Goal: Task Accomplishment & Management: Manage account settings

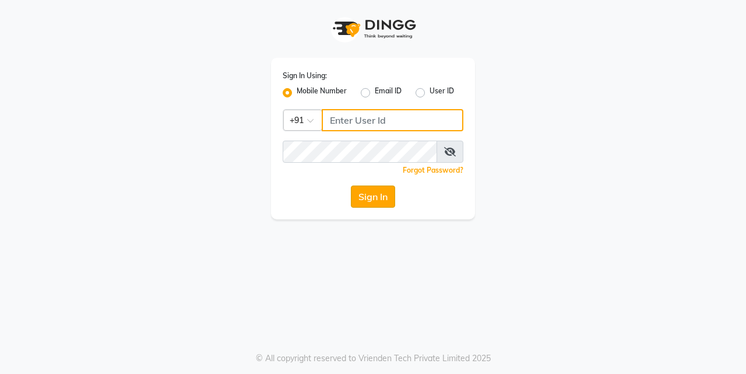
type input "7276795598"
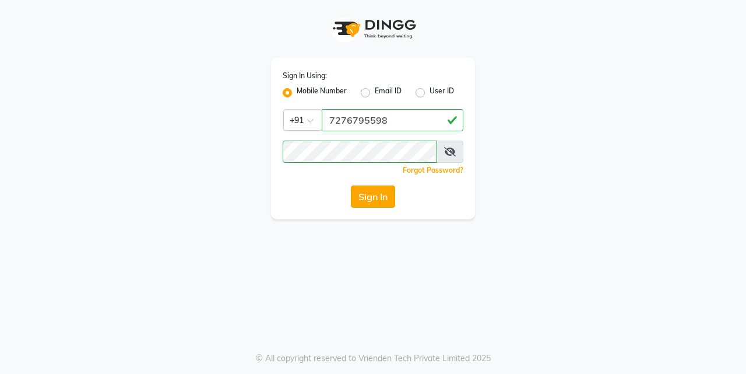
click at [372, 194] on button "Sign In" at bounding box center [373, 196] width 44 height 22
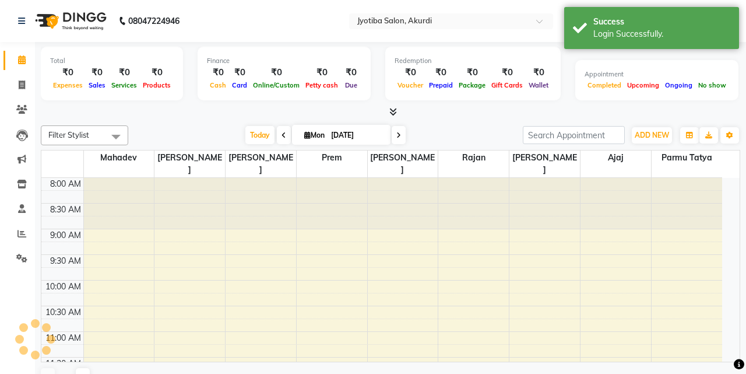
select select "en"
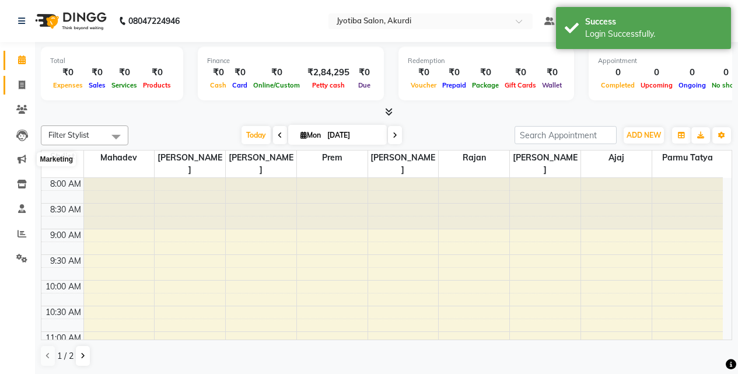
click at [15, 79] on span at bounding box center [22, 85] width 20 height 13
select select "service"
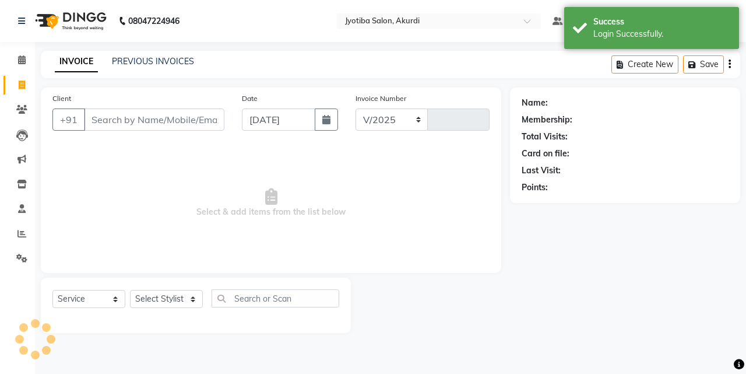
select select "557"
type input "5294"
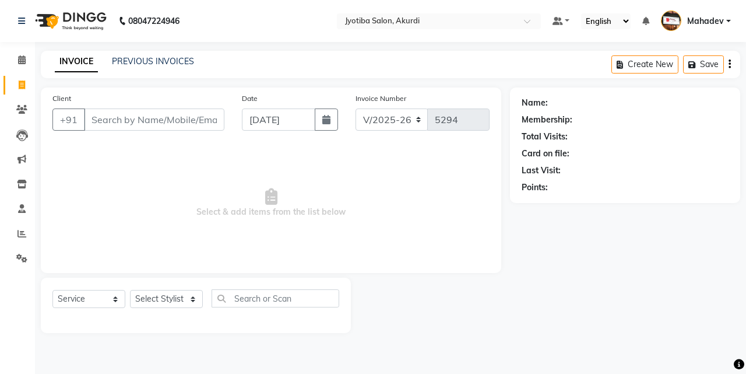
click at [119, 116] on input "Client" at bounding box center [154, 119] width 141 height 22
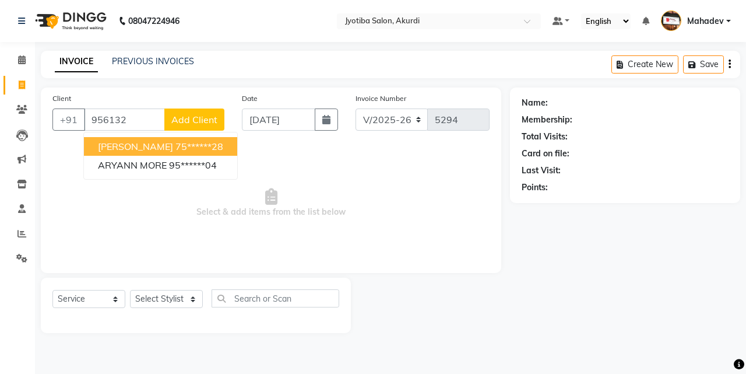
click at [167, 140] on button "[PERSON_NAME] 75******28" at bounding box center [160, 146] width 153 height 19
type input "75******28"
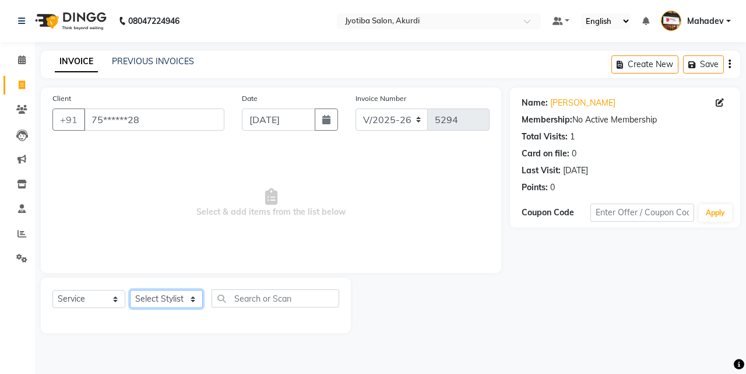
click at [183, 306] on select "Select Stylist [PERSON_NAME] [PERSON_NAME] [PERSON_NAME] [PERSON_NAME] Parmu ta…" at bounding box center [166, 299] width 73 height 18
select select "70863"
click at [130, 290] on select "Select Stylist [PERSON_NAME] [PERSON_NAME] [PERSON_NAME] [PERSON_NAME] Parmu ta…" at bounding box center [166, 299] width 73 height 18
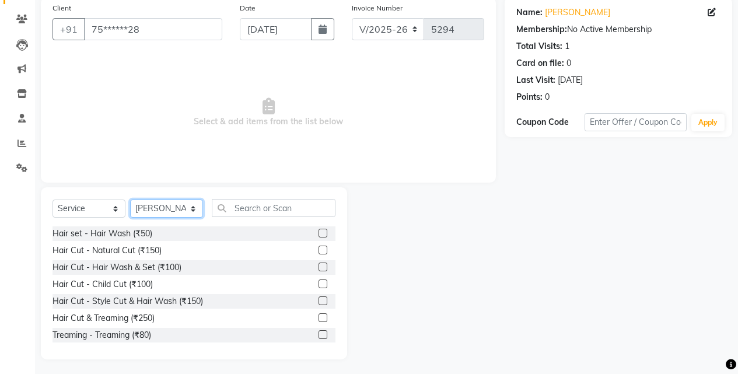
scroll to position [93, 0]
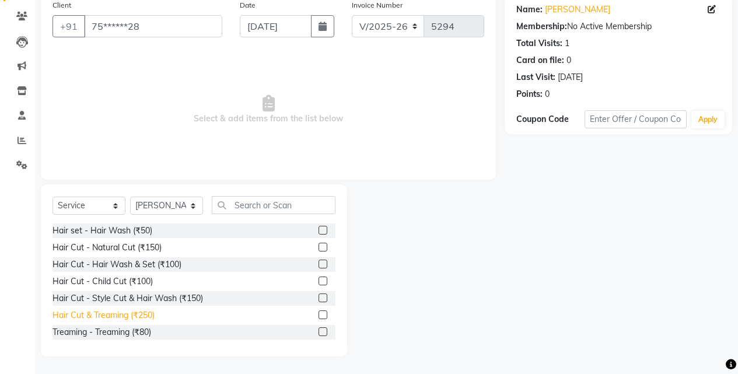
click at [145, 314] on div "Hair Cut & Treaming (₹250)" at bounding box center [103, 315] width 102 height 12
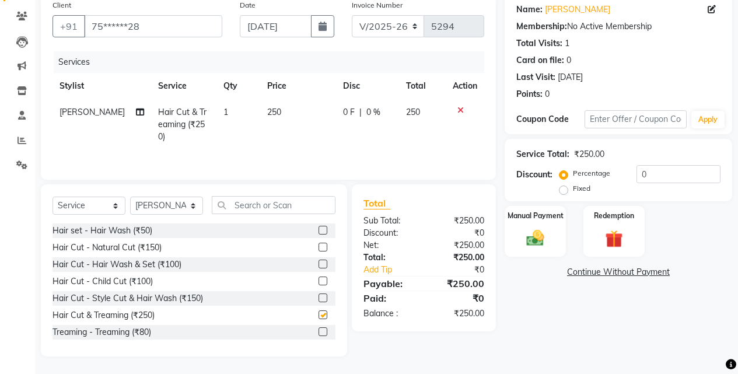
checkbox input "false"
click at [538, 237] on img at bounding box center [535, 237] width 30 height 21
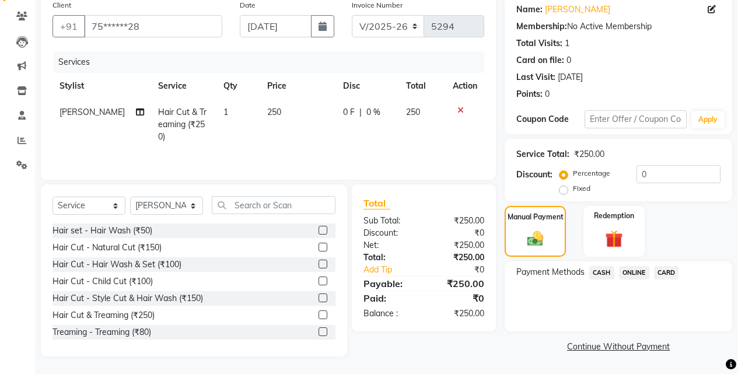
click at [631, 267] on span "ONLINE" at bounding box center [634, 272] width 30 height 13
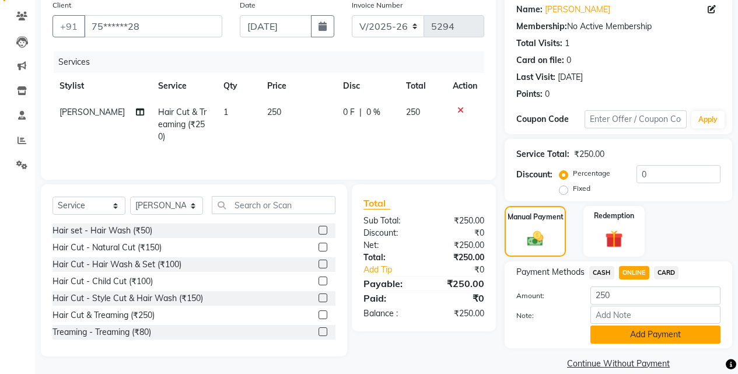
click at [624, 337] on button "Add Payment" at bounding box center [655, 334] width 130 height 18
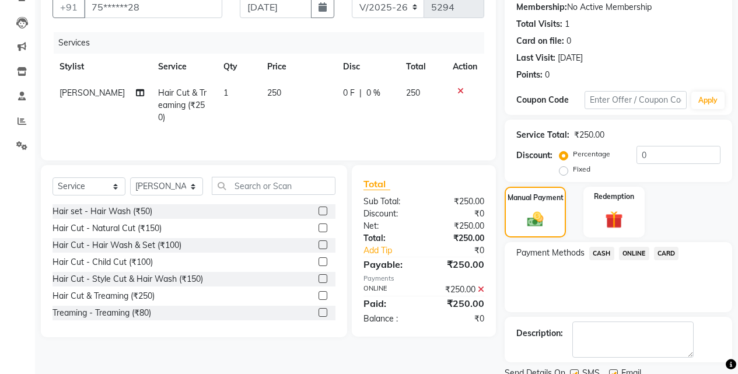
scroll to position [158, 0]
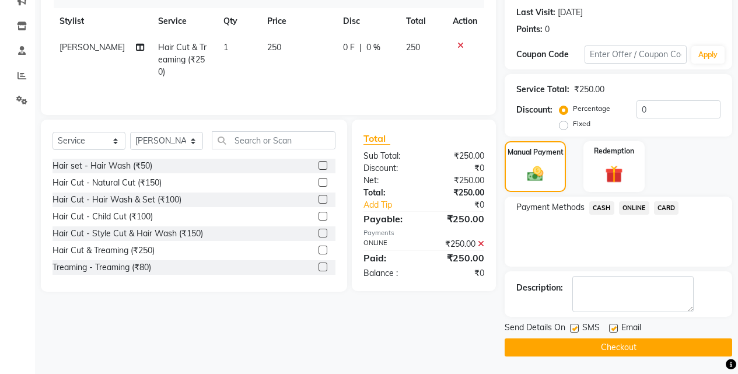
click at [622, 352] on button "Checkout" at bounding box center [617, 347] width 227 height 18
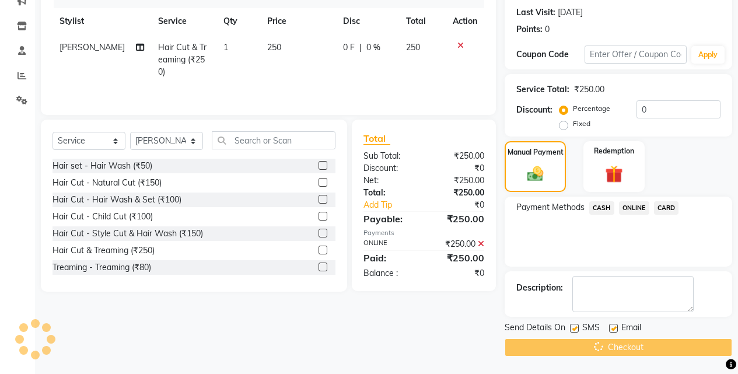
scroll to position [0, 0]
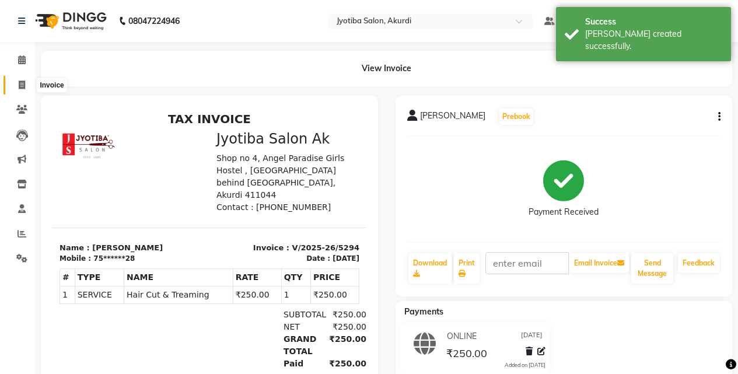
click at [17, 87] on span at bounding box center [22, 85] width 20 height 13
select select "service"
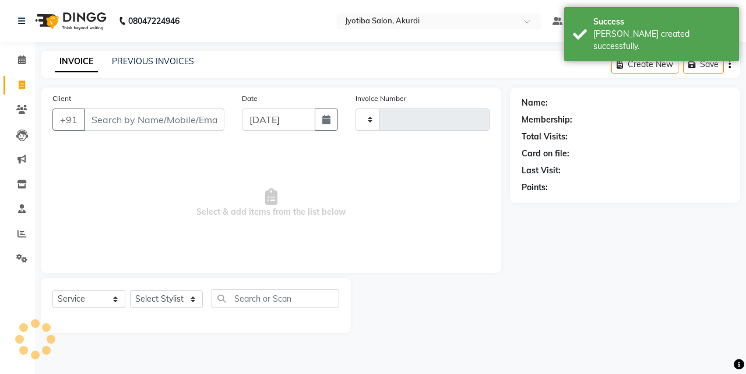
type input "5295"
select select "557"
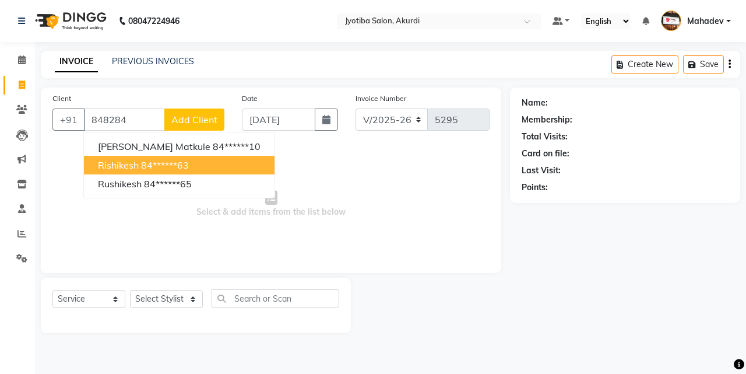
click at [180, 164] on ngb-highlight "84******63" at bounding box center [165, 165] width 48 height 12
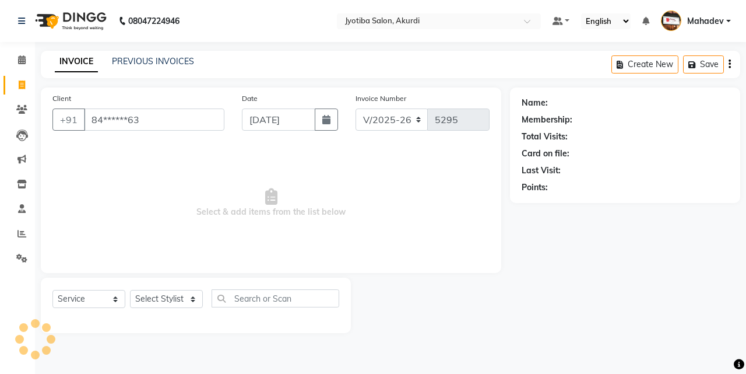
type input "84******63"
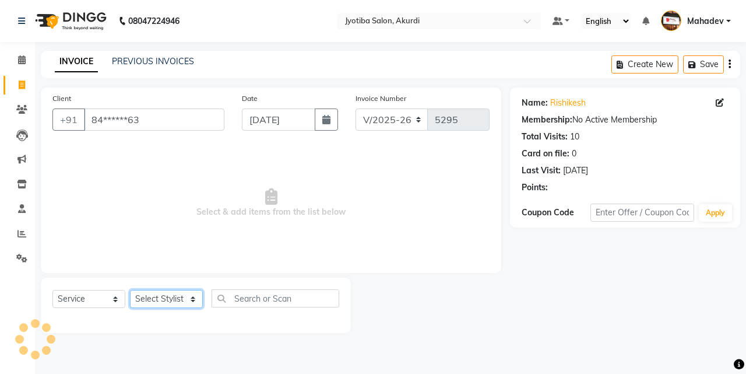
click at [164, 303] on select "Select Stylist [PERSON_NAME] [PERSON_NAME] [PERSON_NAME] [PERSON_NAME] Parmu ta…" at bounding box center [166, 299] width 73 height 18
select select "78017"
click at [130, 290] on select "Select Stylist [PERSON_NAME] [PERSON_NAME] [PERSON_NAME] [PERSON_NAME] Parmu ta…" at bounding box center [166, 299] width 73 height 18
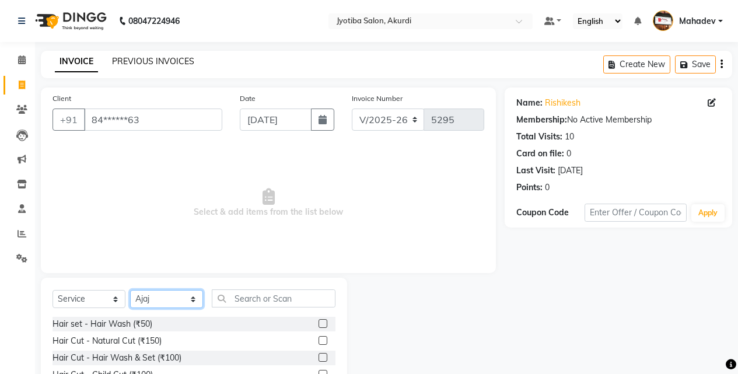
scroll to position [93, 0]
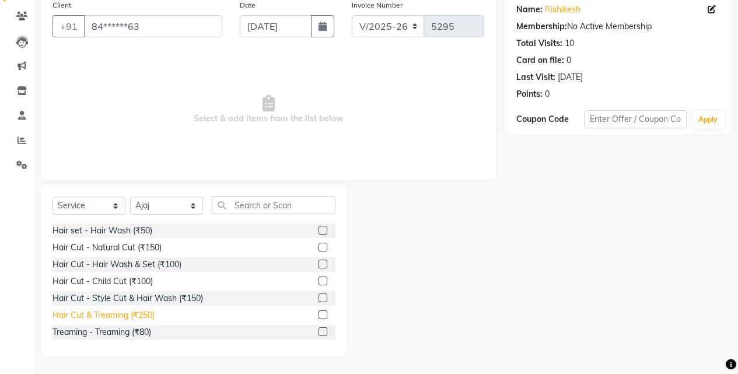
click at [148, 318] on div "Hair Cut & Treaming (₹250)" at bounding box center [103, 315] width 102 height 12
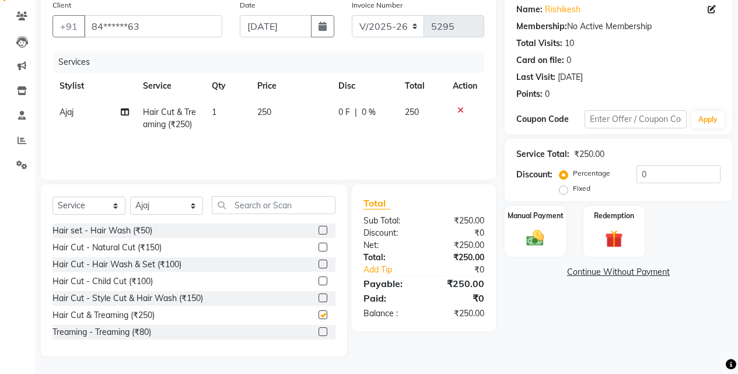
checkbox input "false"
click at [546, 228] on img at bounding box center [535, 237] width 30 height 21
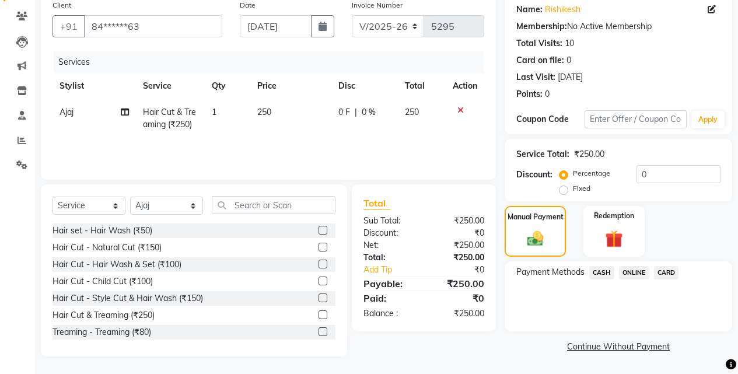
click at [634, 271] on span "ONLINE" at bounding box center [634, 272] width 30 height 13
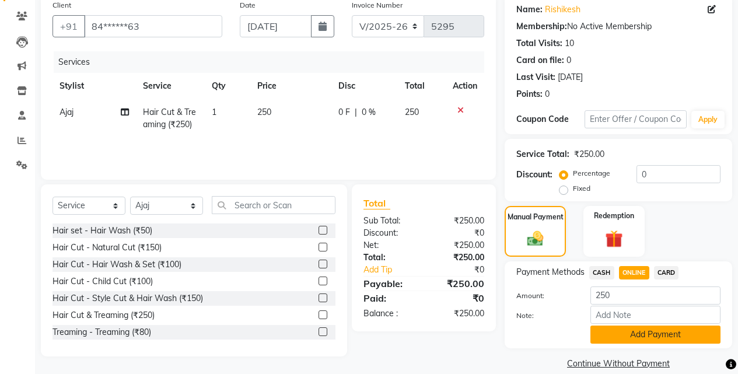
click at [634, 331] on button "Add Payment" at bounding box center [655, 334] width 130 height 18
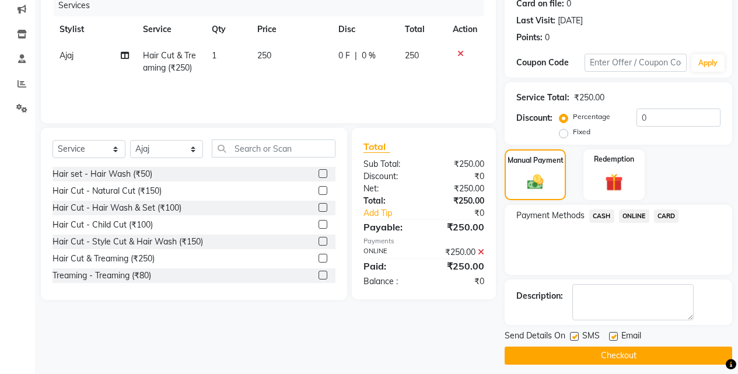
scroll to position [158, 0]
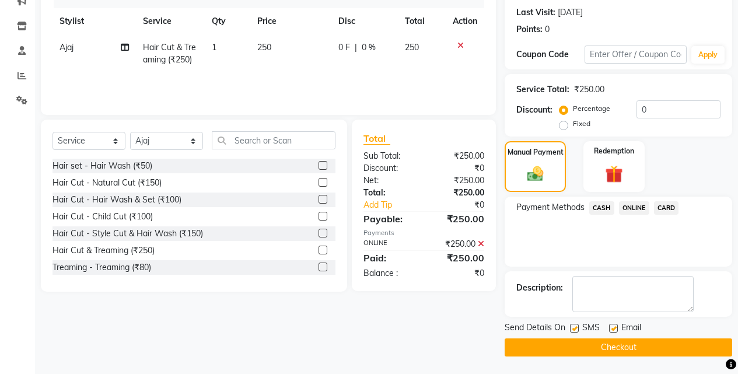
click at [634, 345] on button "Checkout" at bounding box center [617, 347] width 227 height 18
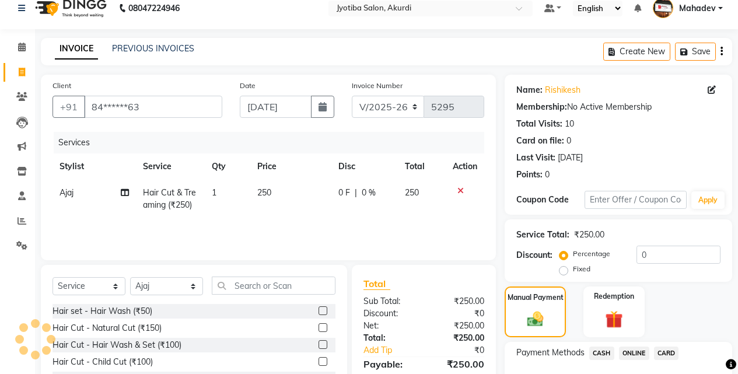
scroll to position [0, 0]
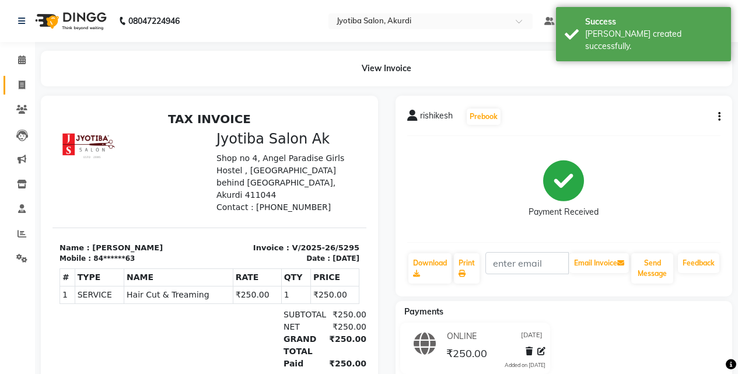
click at [8, 76] on link "Invoice" at bounding box center [17, 85] width 28 height 19
select select "service"
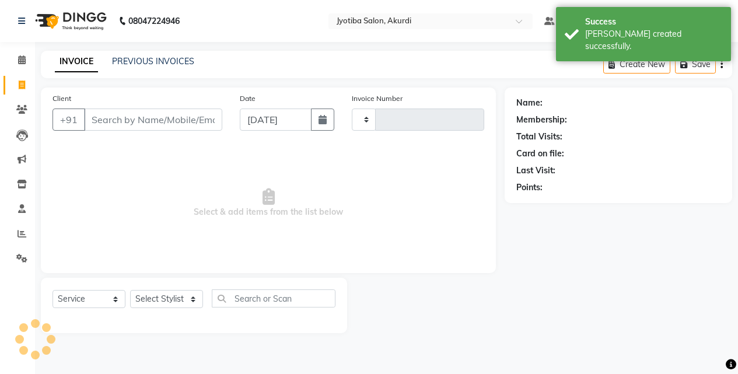
type input "5296"
select select "557"
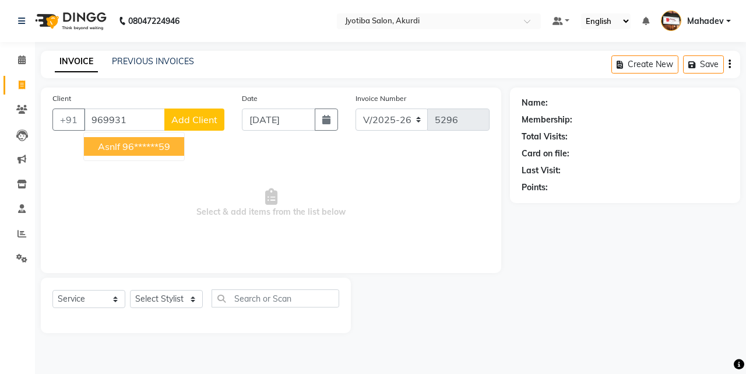
click at [176, 149] on button "asnlf 96******59" at bounding box center [134, 146] width 100 height 19
type input "96******59"
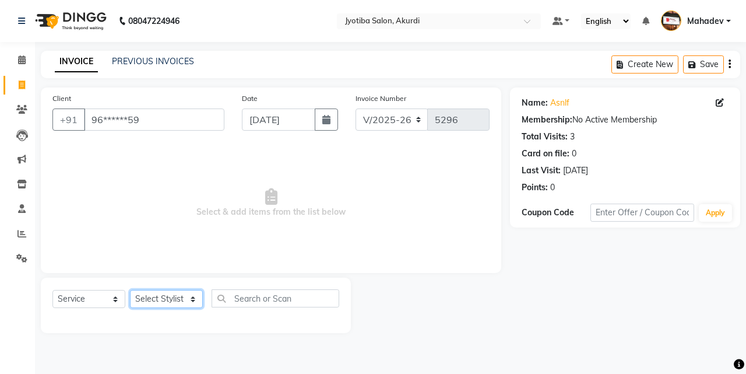
click at [166, 296] on select "Select Stylist [PERSON_NAME] [PERSON_NAME] [PERSON_NAME] [PERSON_NAME] Parmu ta…" at bounding box center [166, 299] width 73 height 18
click at [153, 294] on select "Select Stylist [PERSON_NAME] [PERSON_NAME] [PERSON_NAME] [PERSON_NAME] Parmu ta…" at bounding box center [166, 299] width 73 height 18
select select "11679"
click at [130, 290] on select "Select Stylist [PERSON_NAME] [PERSON_NAME] [PERSON_NAME] [PERSON_NAME] Parmu ta…" at bounding box center [166, 299] width 73 height 18
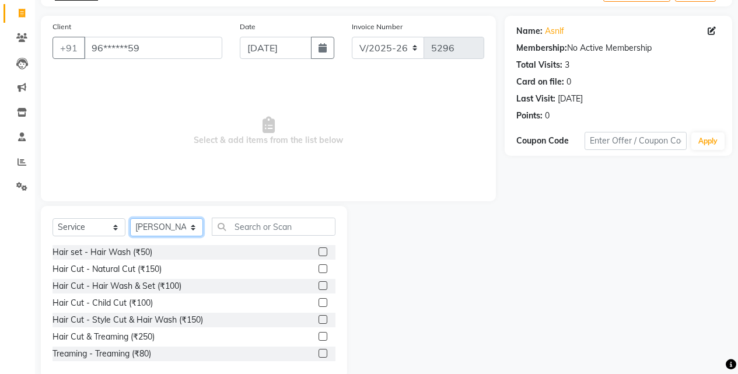
scroll to position [93, 0]
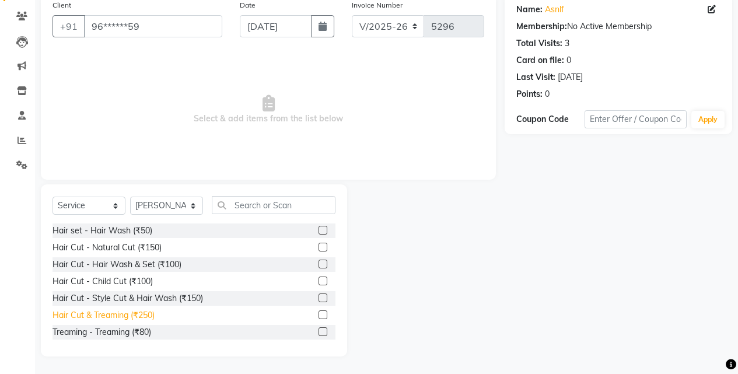
click at [142, 314] on div "Hair Cut & Treaming (₹250)" at bounding box center [103, 315] width 102 height 12
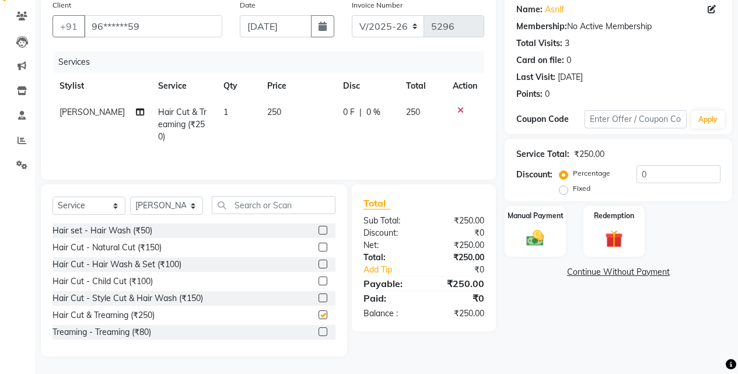
checkbox input "false"
drag, startPoint x: 552, startPoint y: 238, endPoint x: 562, endPoint y: 255, distance: 19.3
click at [554, 243] on div "Manual Payment" at bounding box center [535, 231] width 64 height 53
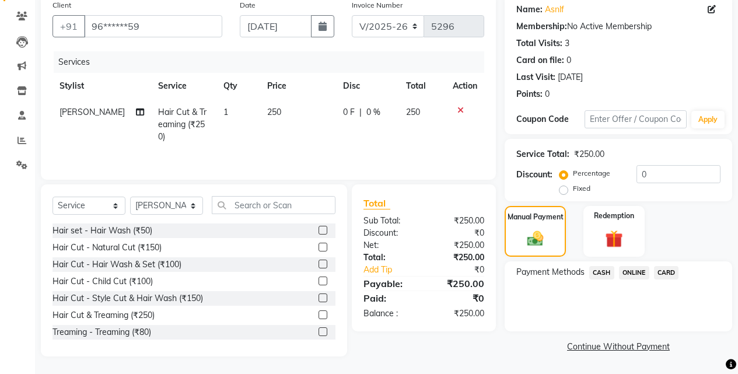
click at [609, 270] on span "CASH" at bounding box center [601, 272] width 25 height 13
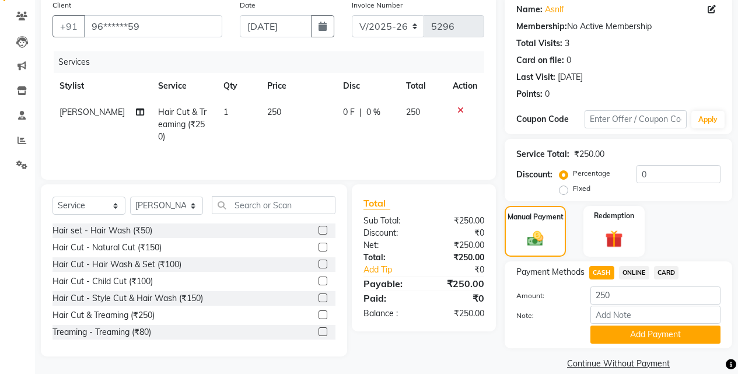
click at [624, 281] on div "ONLINE" at bounding box center [631, 274] width 35 height 16
click at [627, 292] on input "250" at bounding box center [655, 295] width 130 height 18
type input "200"
click at [626, 330] on button "Add Payment" at bounding box center [655, 334] width 130 height 18
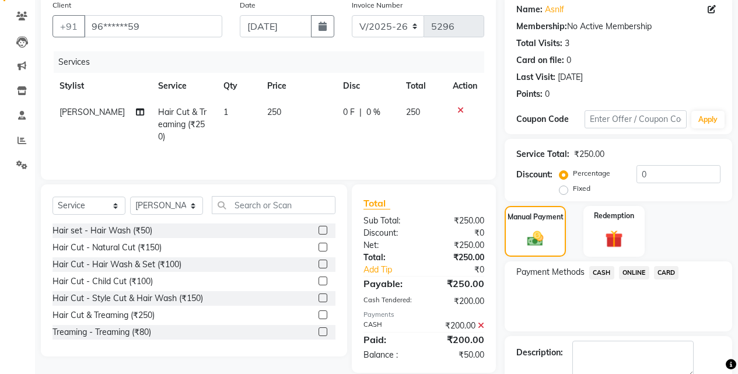
drag, startPoint x: 636, startPoint y: 268, endPoint x: 636, endPoint y: 278, distance: 9.9
click at [636, 270] on span "ONLINE" at bounding box center [634, 272] width 30 height 13
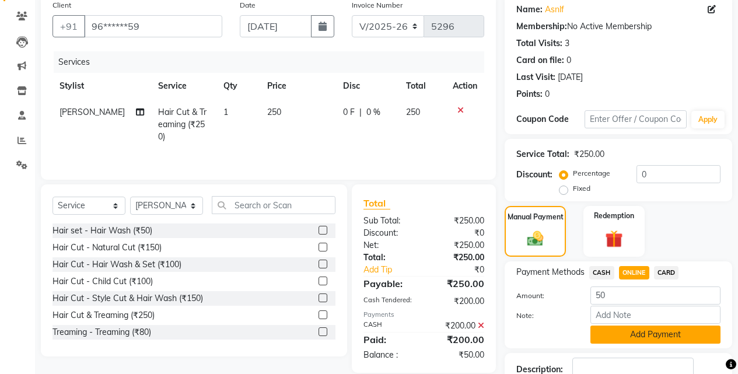
click at [642, 334] on button "Add Payment" at bounding box center [655, 334] width 130 height 18
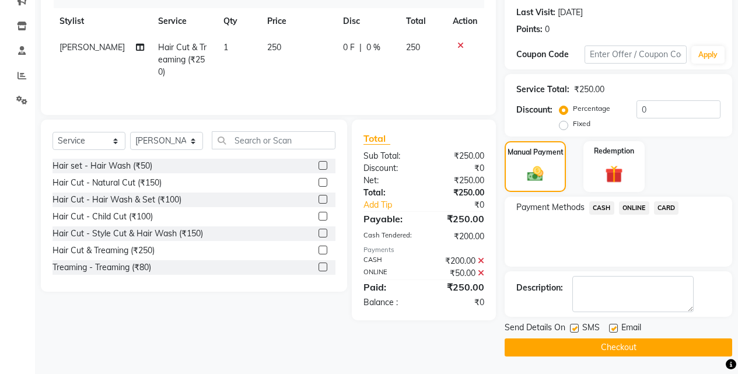
click at [647, 342] on button "Checkout" at bounding box center [617, 347] width 227 height 18
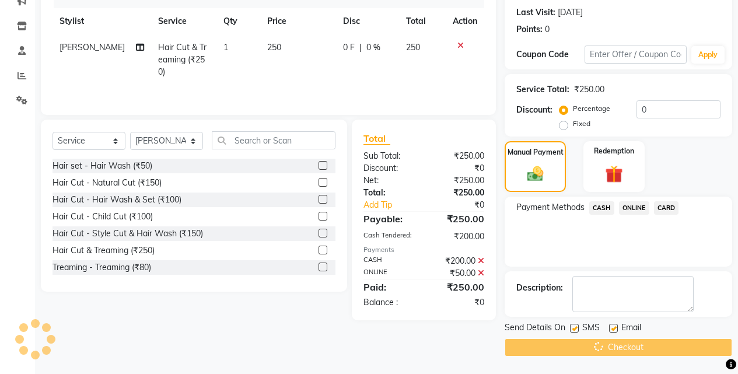
scroll to position [1, 0]
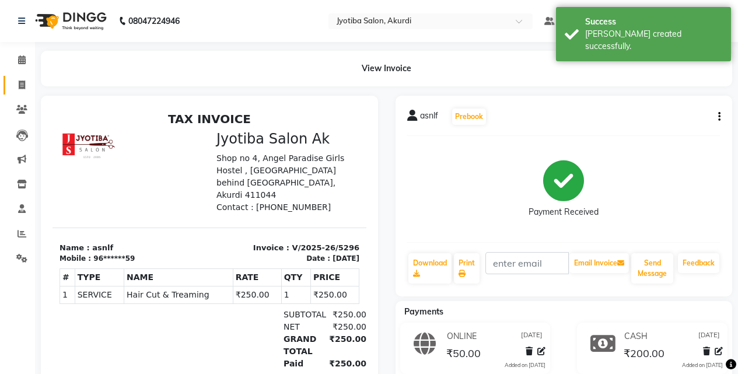
click at [19, 78] on link "Invoice" at bounding box center [17, 85] width 28 height 19
select select "557"
select select "service"
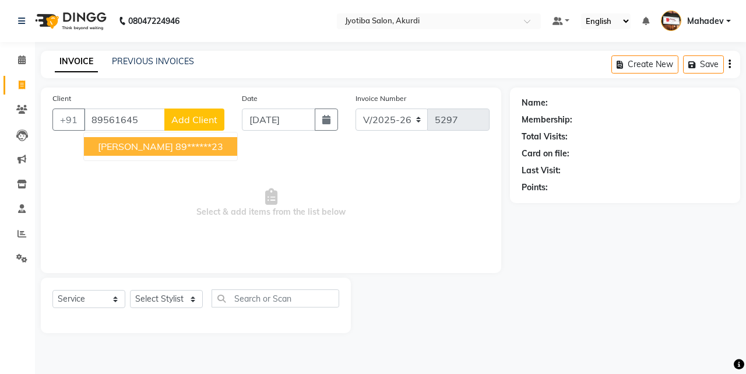
click at [115, 141] on span "[PERSON_NAME]" at bounding box center [135, 147] width 75 height 12
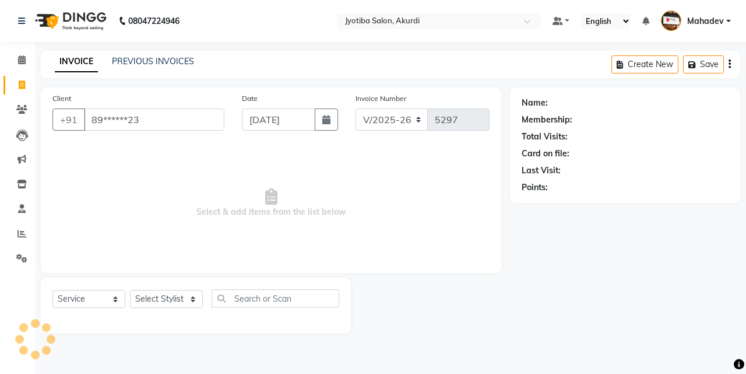
type input "89******23"
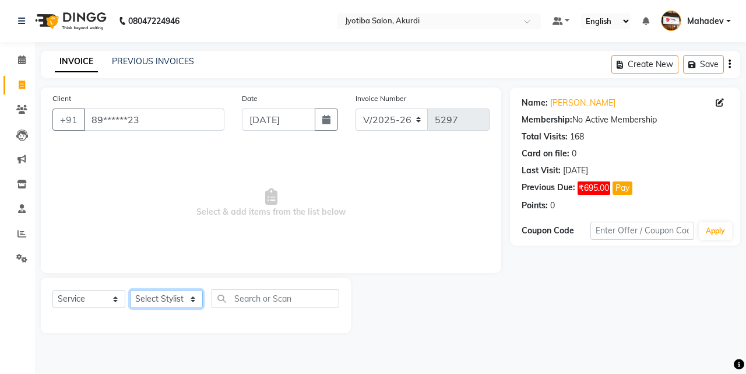
click at [173, 299] on select "Select Stylist [PERSON_NAME] [PERSON_NAME] [PERSON_NAME] [PERSON_NAME] Parmu ta…" at bounding box center [166, 299] width 73 height 18
select select "79628"
click at [130, 290] on select "Select Stylist [PERSON_NAME] [PERSON_NAME] [PERSON_NAME] [PERSON_NAME] Parmu ta…" at bounding box center [166, 299] width 73 height 18
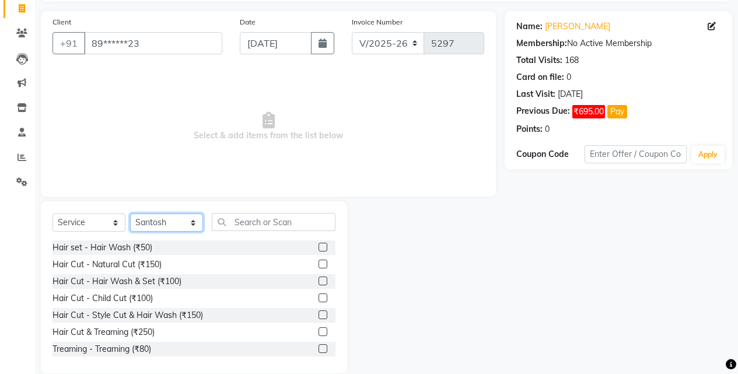
scroll to position [93, 0]
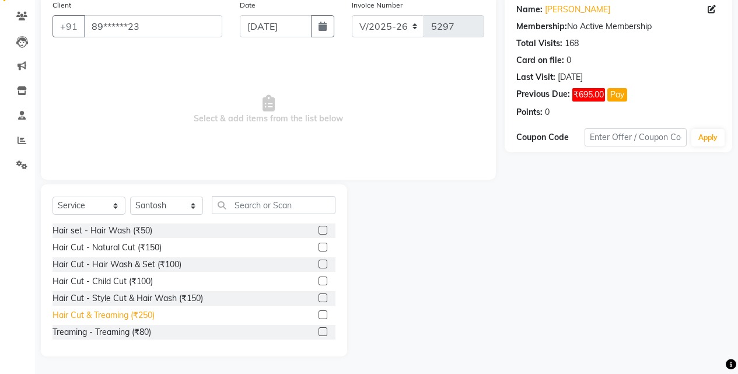
click at [155, 313] on div "Hair Cut & Treaming (₹250)" at bounding box center [103, 315] width 102 height 12
checkbox input "false"
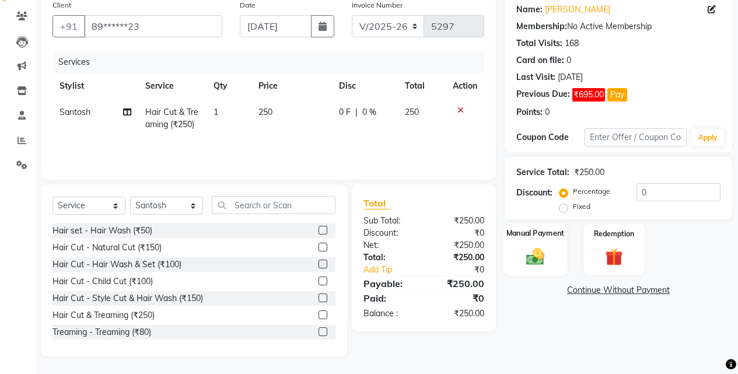
click at [554, 258] on div "Manual Payment" at bounding box center [535, 249] width 64 height 53
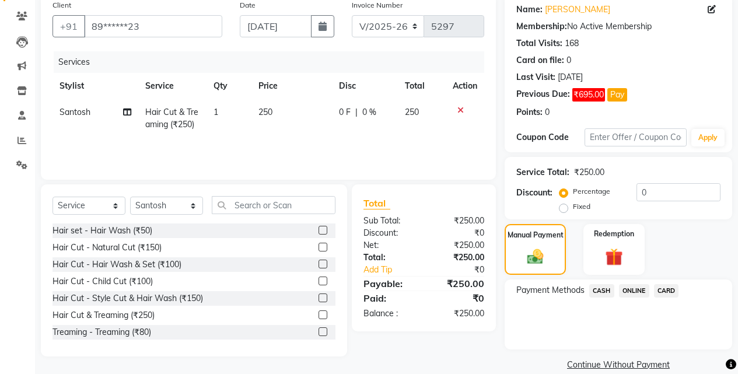
click at [645, 288] on span "ONLINE" at bounding box center [634, 290] width 30 height 13
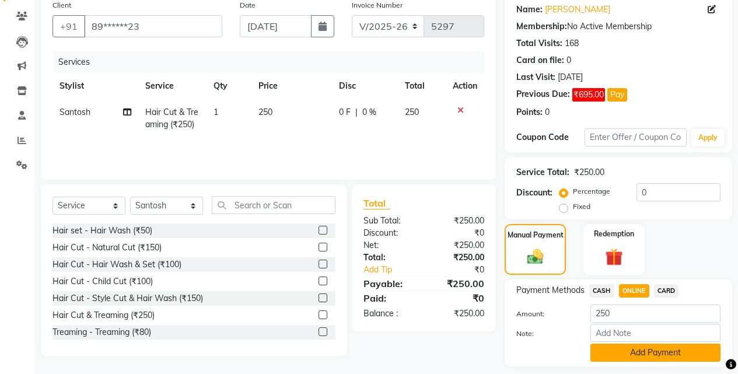
click at [640, 353] on button "Add Payment" at bounding box center [655, 352] width 130 height 18
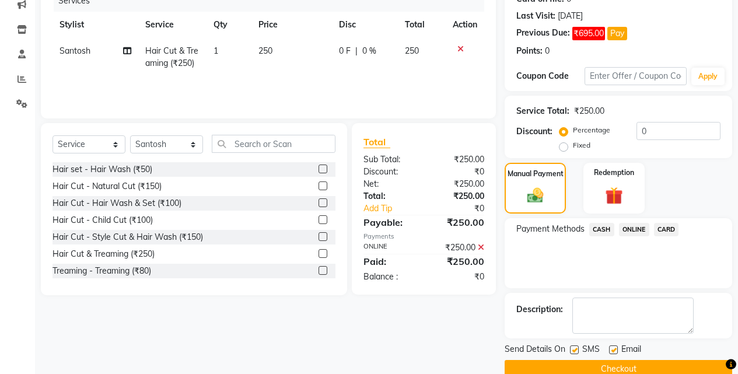
scroll to position [176, 0]
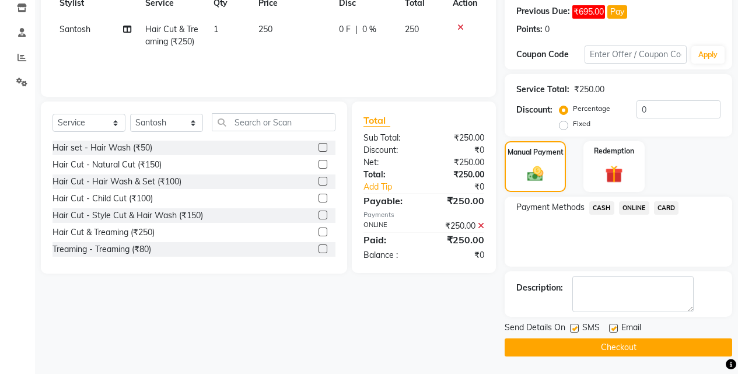
click at [645, 349] on button "Checkout" at bounding box center [617, 347] width 227 height 18
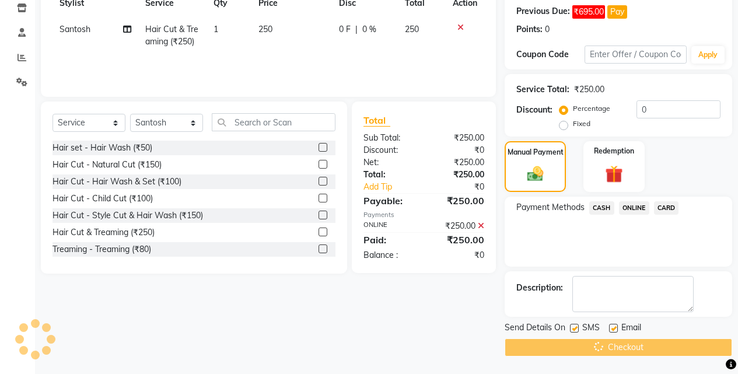
scroll to position [0, 0]
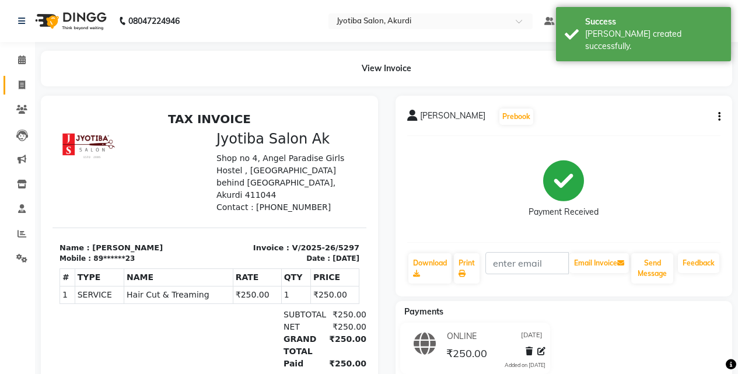
click at [8, 85] on link "Invoice" at bounding box center [17, 85] width 28 height 19
select select "557"
select select "service"
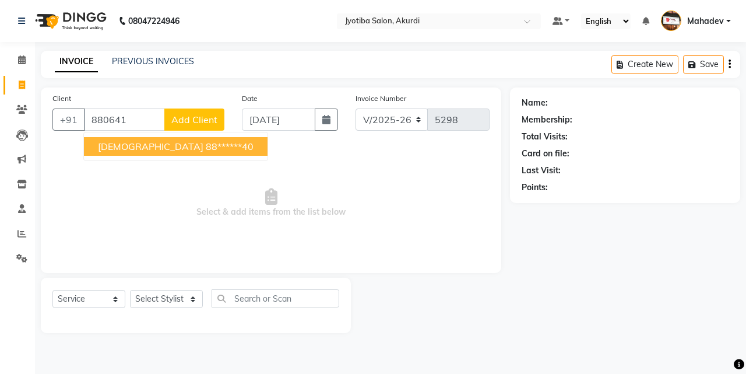
click at [201, 153] on button "Parthamesh 88******40" at bounding box center [176, 146] width 184 height 19
type input "88******40"
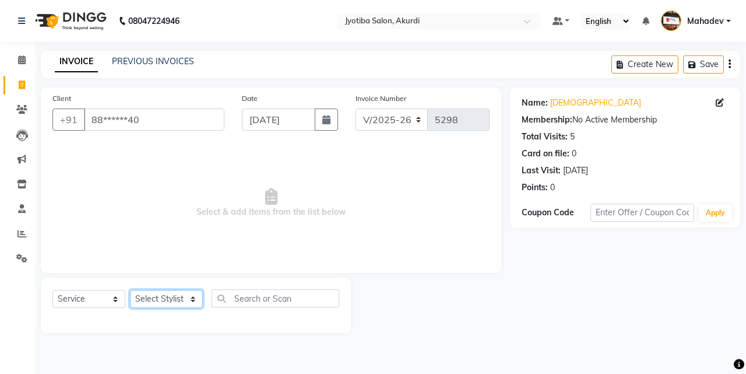
click at [177, 302] on select "Select Stylist [PERSON_NAME] [PERSON_NAME] [PERSON_NAME] [PERSON_NAME] Parmu ta…" at bounding box center [166, 299] width 73 height 18
select select "86627"
click at [130, 290] on select "Select Stylist [PERSON_NAME] [PERSON_NAME] [PERSON_NAME] [PERSON_NAME] Parmu ta…" at bounding box center [166, 299] width 73 height 18
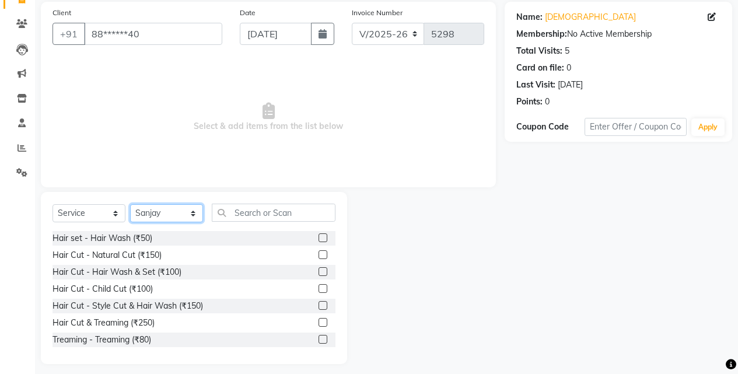
scroll to position [93, 0]
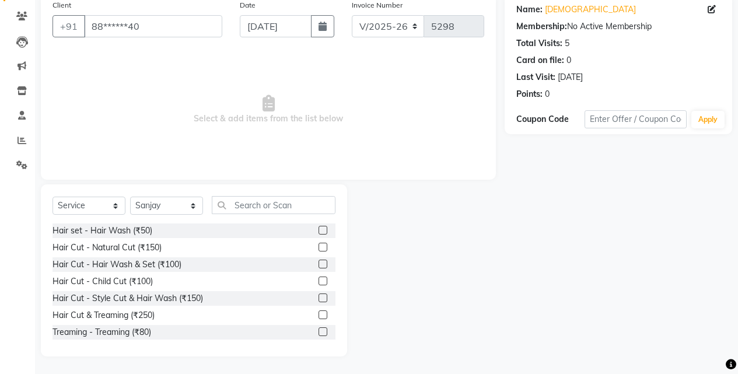
click at [150, 322] on div "Hair set - Hair Wash (₹50) Hair Cut - Natural Cut (₹150) Hair Cut - Hair Wash &…" at bounding box center [193, 281] width 283 height 117
click at [149, 313] on div "Hair Cut & Treaming (₹250)" at bounding box center [103, 315] width 102 height 12
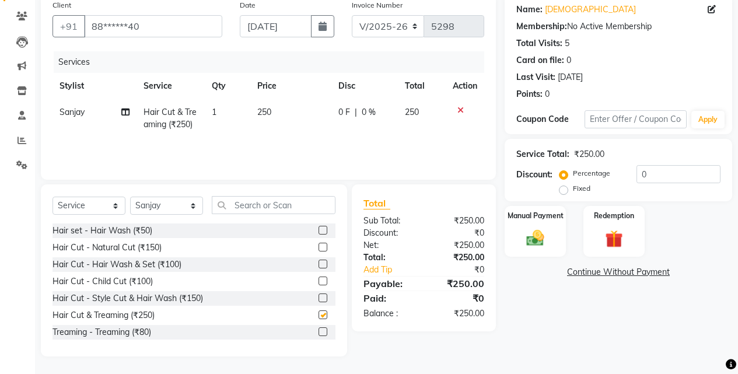
checkbox input "false"
click at [552, 230] on div "Manual Payment" at bounding box center [535, 231] width 64 height 53
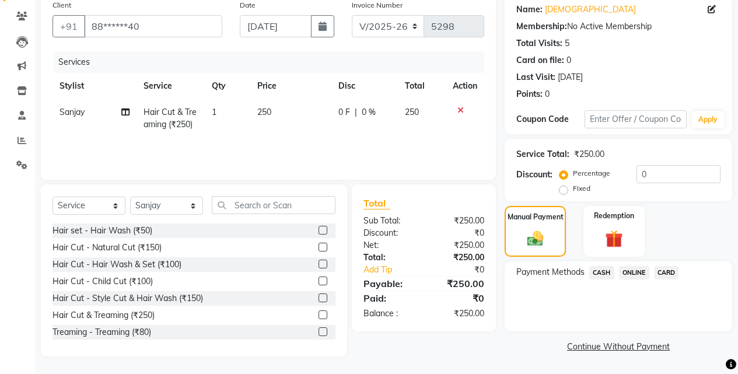
click at [636, 271] on span "ONLINE" at bounding box center [634, 272] width 30 height 13
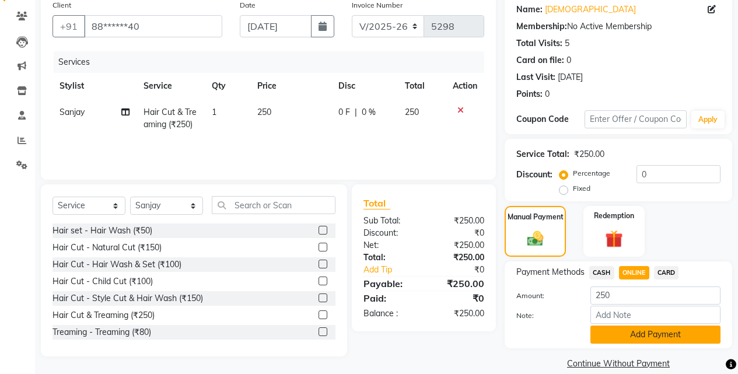
click at [637, 336] on button "Add Payment" at bounding box center [655, 334] width 130 height 18
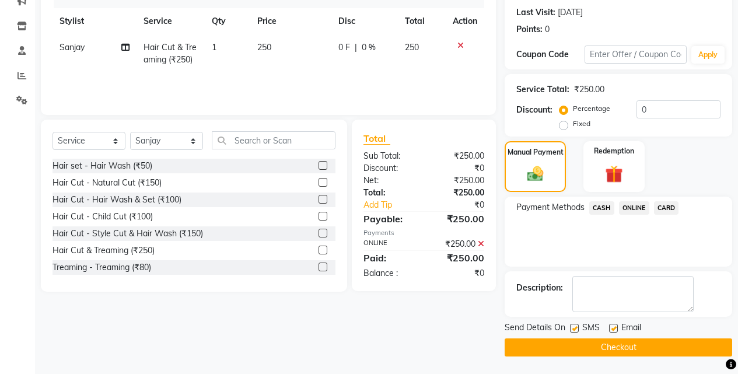
click at [630, 345] on button "Checkout" at bounding box center [617, 347] width 227 height 18
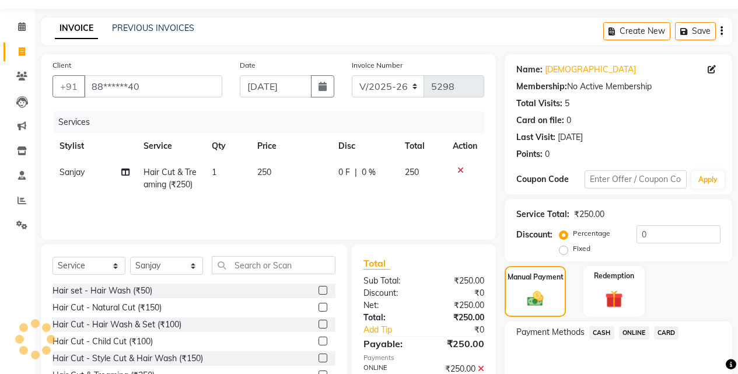
scroll to position [0, 0]
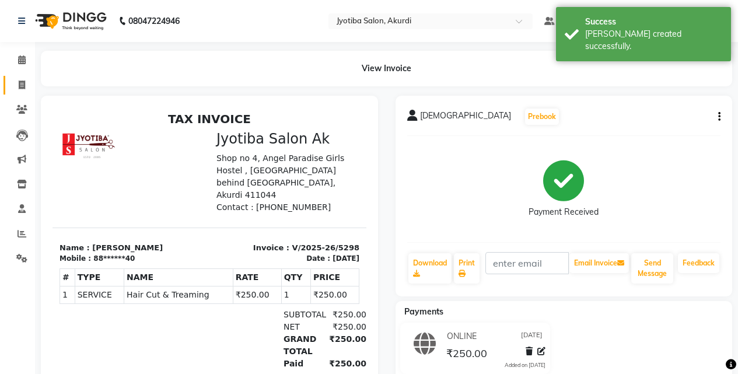
click at [17, 78] on link "Invoice" at bounding box center [17, 85] width 28 height 19
select select "service"
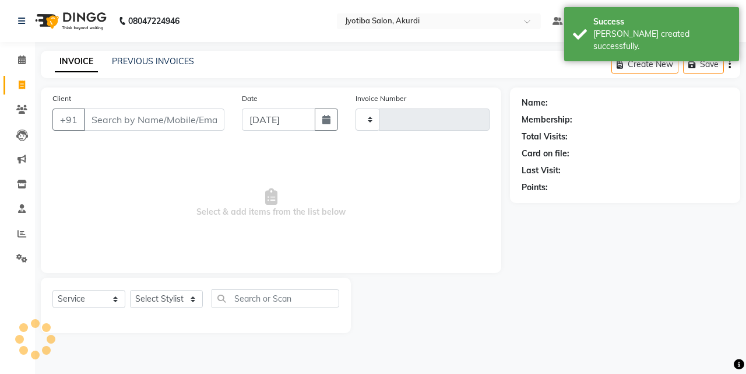
type input "5299"
select select "557"
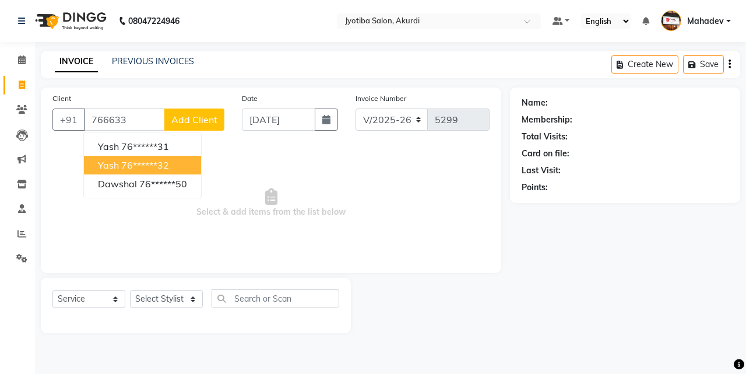
drag, startPoint x: 167, startPoint y: 168, endPoint x: 170, endPoint y: 174, distance: 6.5
click at [167, 169] on ngb-highlight "76******32" at bounding box center [145, 165] width 48 height 12
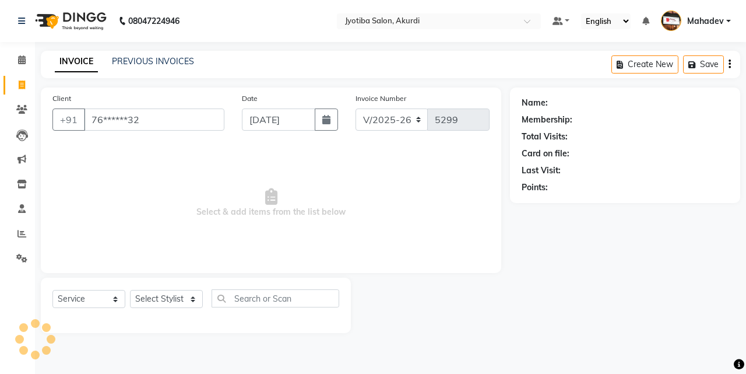
type input "76******32"
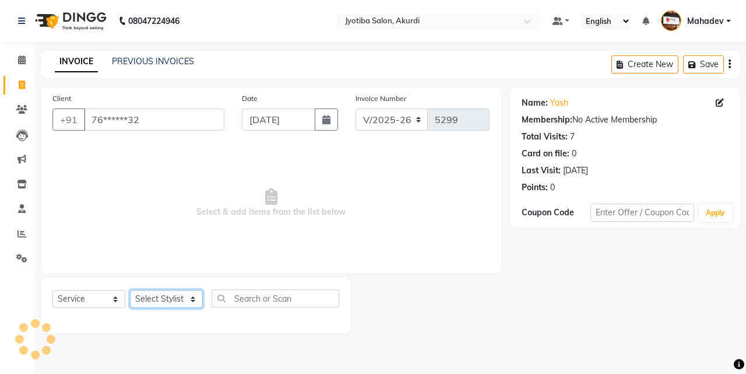
click at [173, 300] on select "Select Stylist [PERSON_NAME] [PERSON_NAME] [PERSON_NAME] [PERSON_NAME] Parmu ta…" at bounding box center [166, 299] width 73 height 18
select select "43504"
click at [130, 290] on select "Select Stylist [PERSON_NAME] [PERSON_NAME] [PERSON_NAME] [PERSON_NAME] Parmu ta…" at bounding box center [166, 299] width 73 height 18
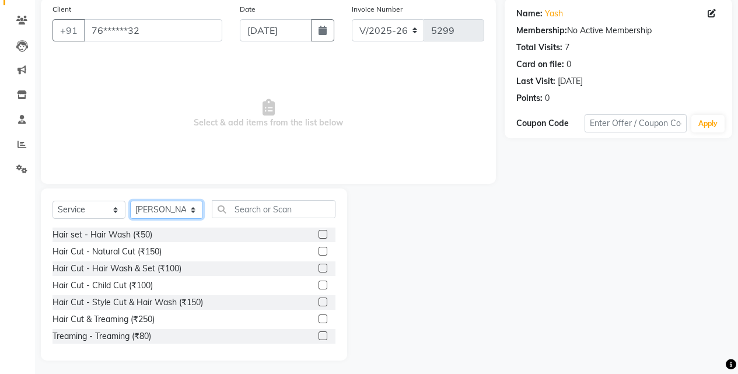
scroll to position [93, 0]
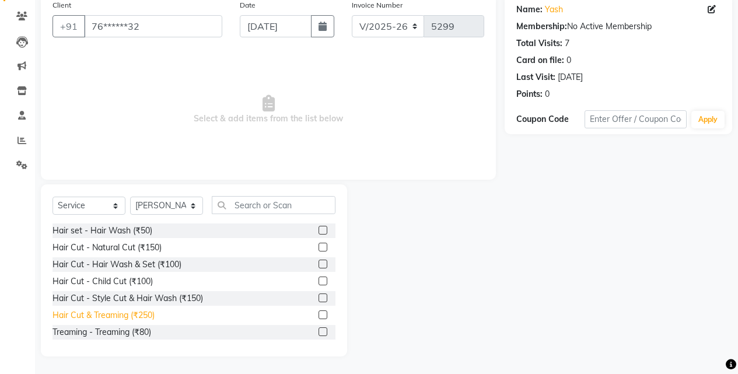
click at [139, 319] on div "Hair Cut & Treaming (₹250)" at bounding box center [103, 315] width 102 height 12
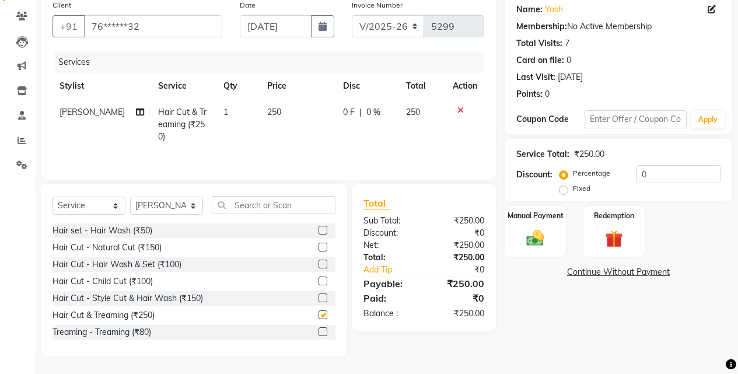
checkbox input "false"
click at [546, 231] on img at bounding box center [535, 237] width 30 height 21
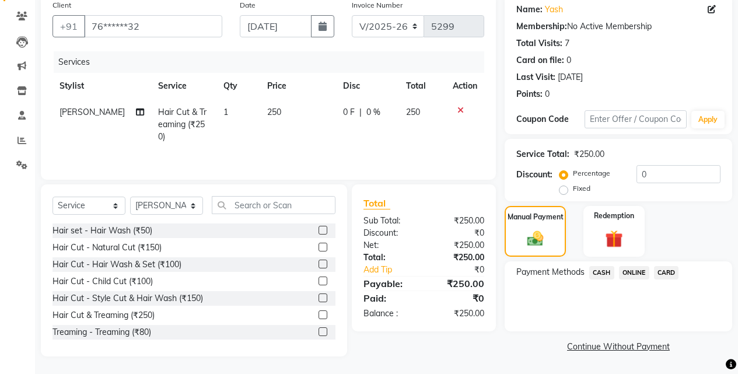
click at [643, 270] on span "ONLINE" at bounding box center [634, 272] width 30 height 13
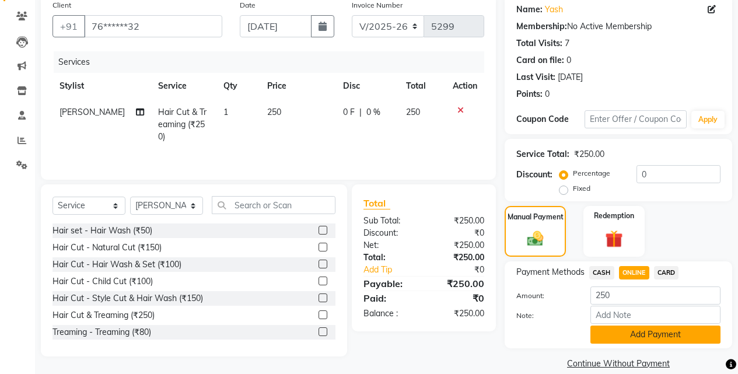
click at [640, 331] on button "Add Payment" at bounding box center [655, 334] width 130 height 18
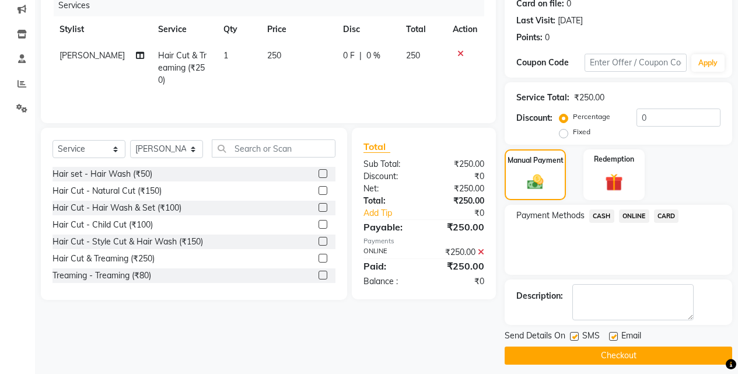
scroll to position [158, 0]
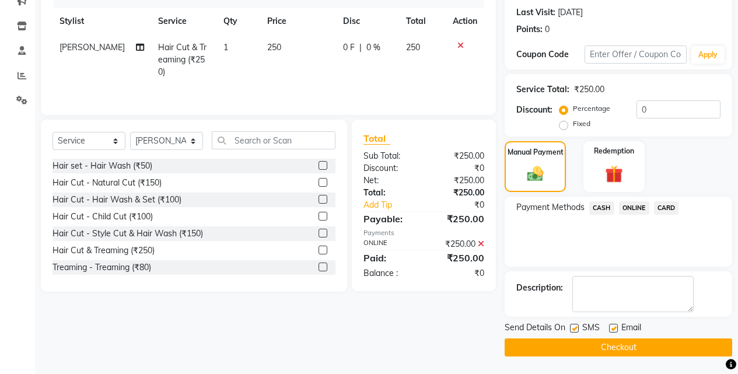
click at [645, 349] on button "Checkout" at bounding box center [617, 347] width 227 height 18
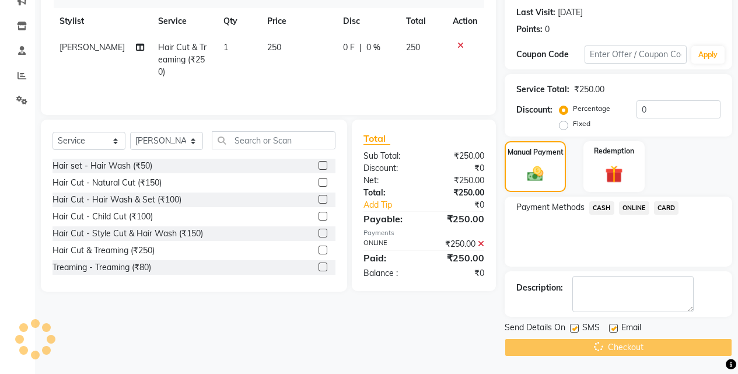
scroll to position [13, 0]
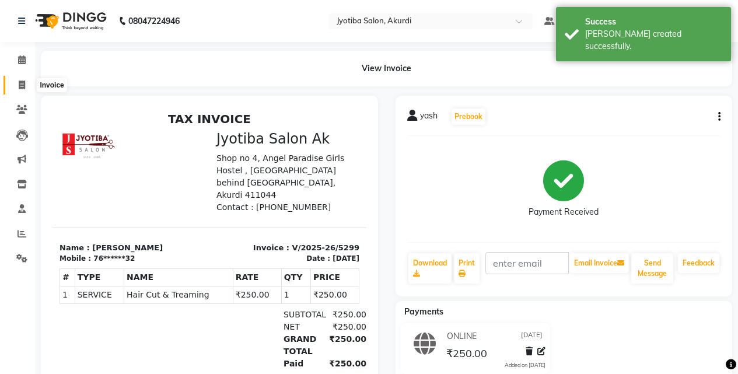
click at [12, 88] on span at bounding box center [22, 85] width 20 height 13
select select "557"
select select "service"
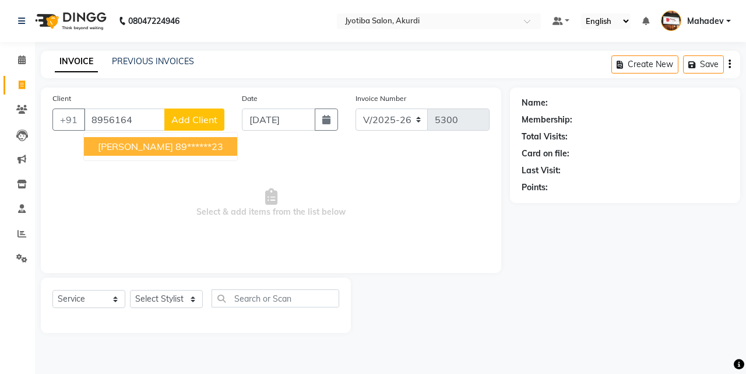
click at [117, 147] on span "[PERSON_NAME]" at bounding box center [135, 147] width 75 height 12
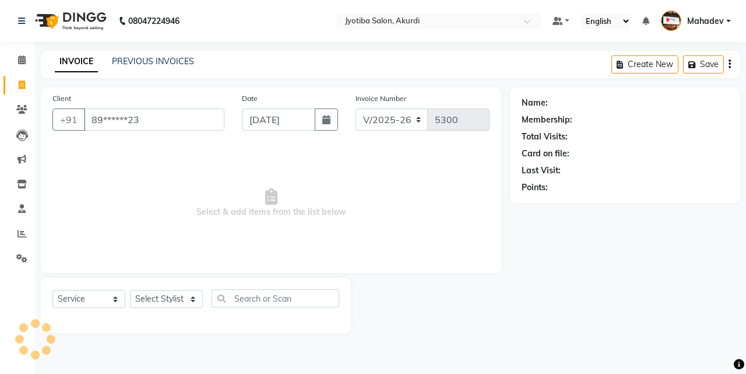
type input "89******23"
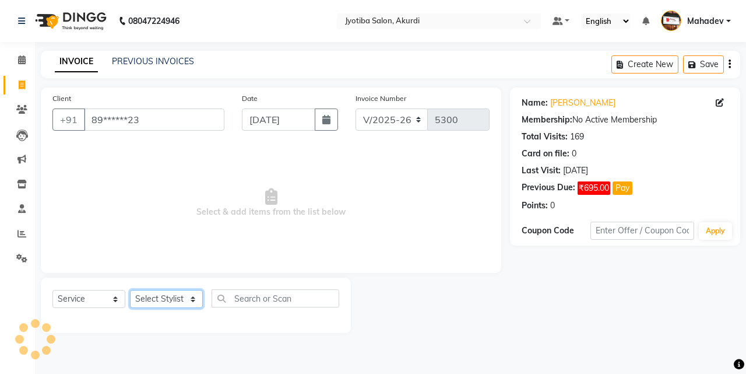
click at [169, 301] on select "Select Stylist [PERSON_NAME] [PERSON_NAME] [PERSON_NAME] [PERSON_NAME] Parmu ta…" at bounding box center [166, 299] width 73 height 18
select select "7216"
click at [130, 290] on select "Select Stylist [PERSON_NAME] [PERSON_NAME] [PERSON_NAME] [PERSON_NAME] Parmu ta…" at bounding box center [166, 299] width 73 height 18
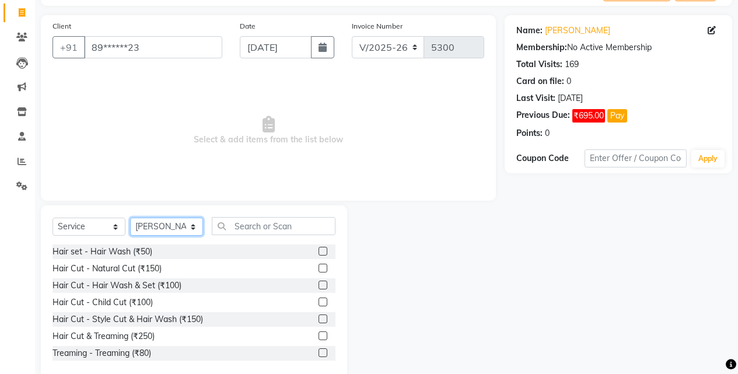
scroll to position [93, 0]
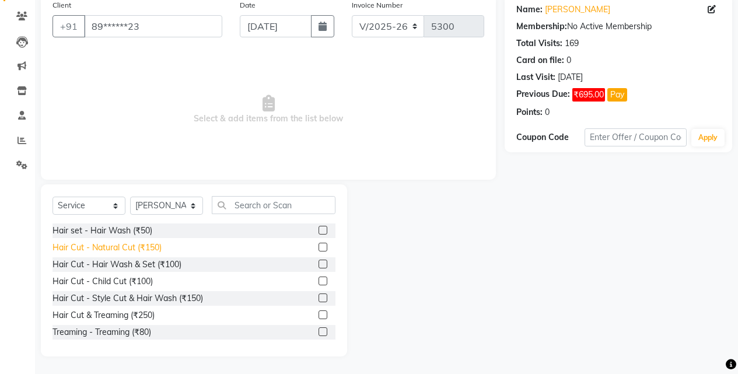
click at [155, 250] on div "Hair Cut - Natural Cut (₹150)" at bounding box center [106, 247] width 109 height 12
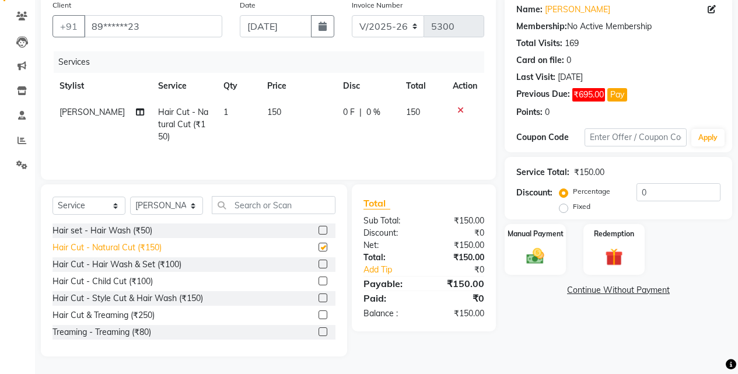
checkbox input "false"
click at [494, 233] on div "Total Sub Total: ₹150.00 Discount: ₹0 Net: ₹150.00 Total: ₹150.00 Add Tip ₹0 Pa…" at bounding box center [424, 257] width 144 height 147
click at [545, 243] on div "Manual Payment" at bounding box center [535, 249] width 64 height 53
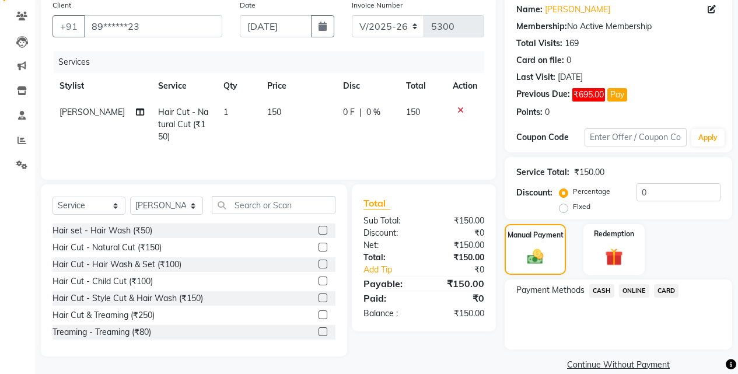
click at [631, 286] on span "ONLINE" at bounding box center [634, 290] width 30 height 13
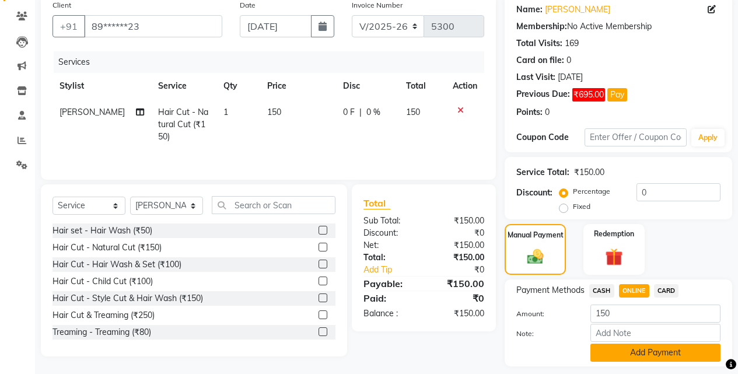
click at [637, 353] on button "Add Payment" at bounding box center [655, 352] width 130 height 18
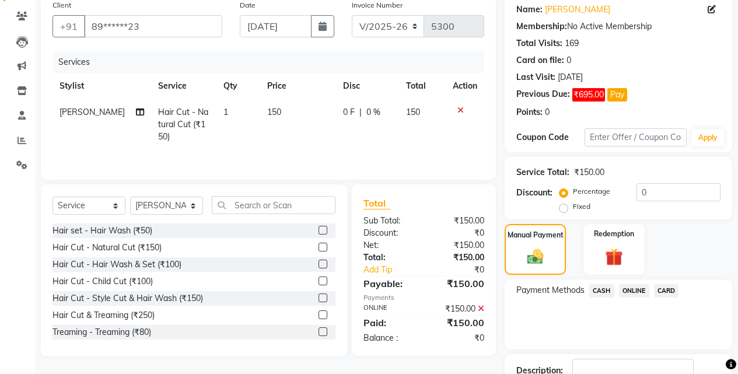
scroll to position [176, 0]
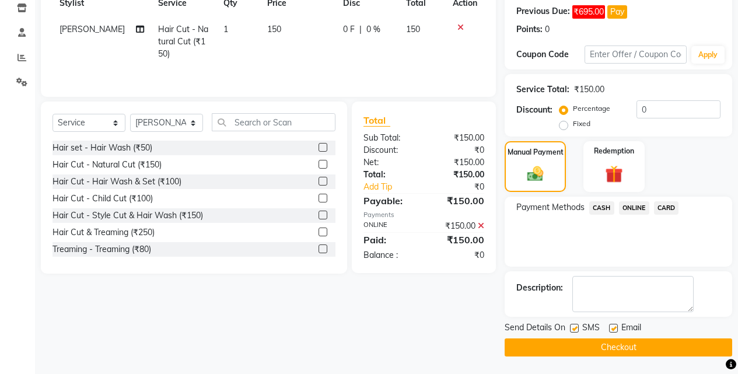
click at [638, 349] on button "Checkout" at bounding box center [617, 347] width 227 height 18
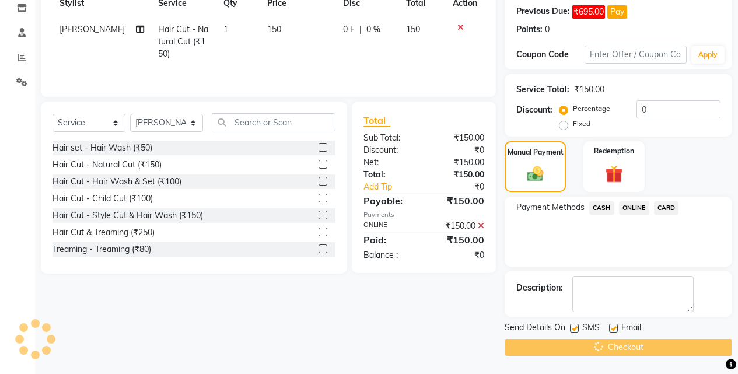
scroll to position [0, 0]
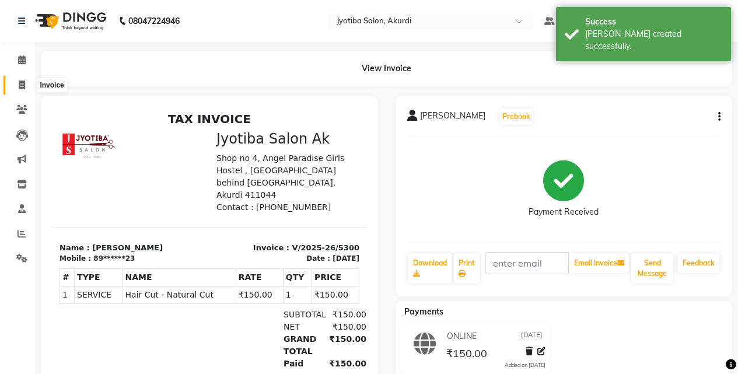
click at [14, 82] on span at bounding box center [22, 85] width 20 height 13
select select "service"
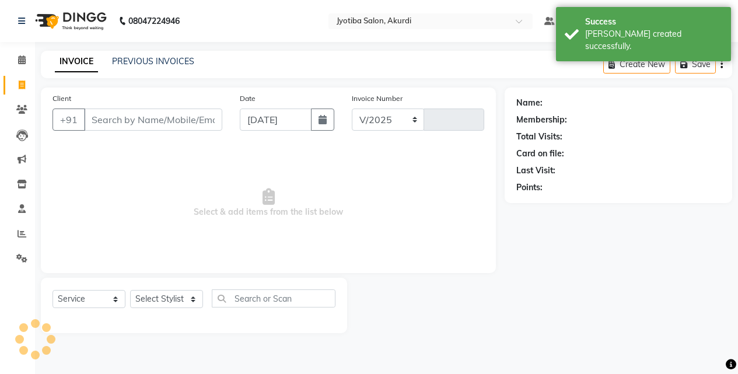
select select "557"
type input "5301"
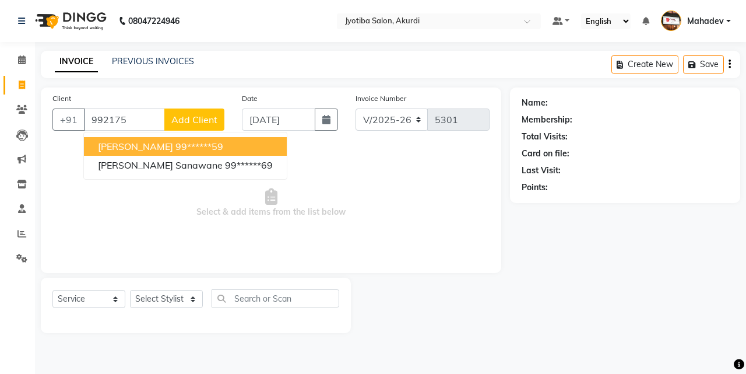
click at [217, 141] on ngb-highlight "99******59" at bounding box center [200, 147] width 48 height 12
type input "99******59"
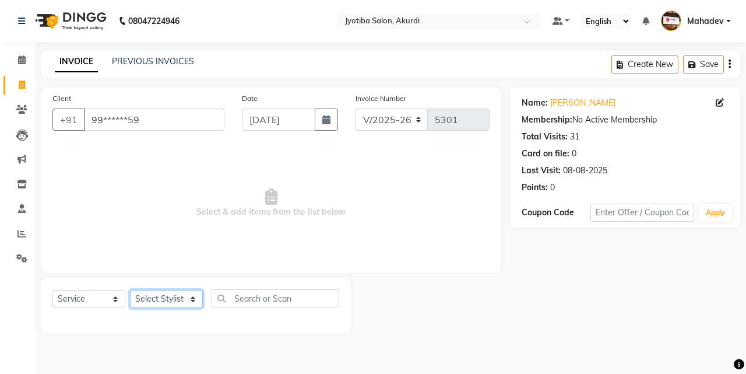
click at [171, 302] on select "Select Stylist [PERSON_NAME] [PERSON_NAME] [PERSON_NAME] [PERSON_NAME] Parmu ta…" at bounding box center [166, 299] width 73 height 18
select select "11679"
click at [130, 290] on select "Select Stylist [PERSON_NAME] [PERSON_NAME] [PERSON_NAME] [PERSON_NAME] Parmu ta…" at bounding box center [166, 299] width 73 height 18
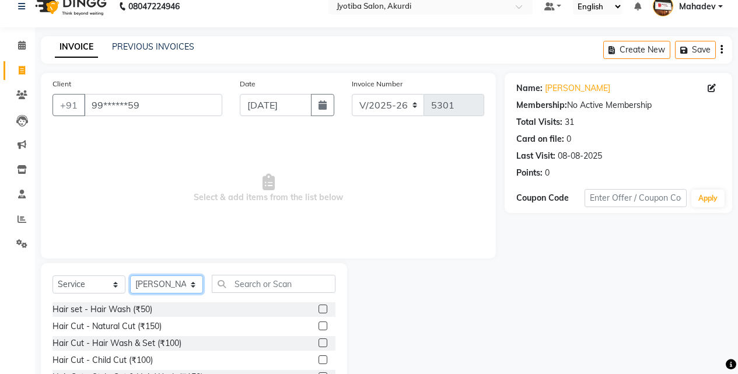
scroll to position [93, 0]
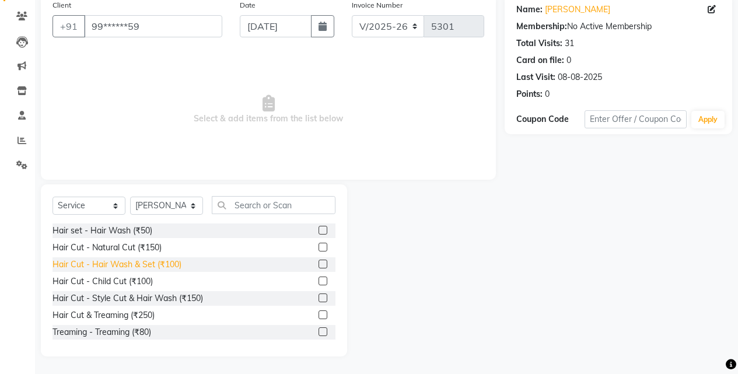
click at [167, 267] on div "Hair Cut - Hair Wash & Set (₹100)" at bounding box center [116, 264] width 129 height 12
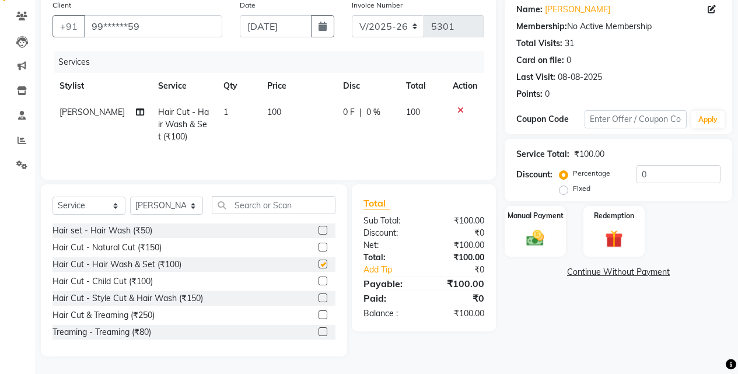
checkbox input "false"
click at [538, 231] on img at bounding box center [535, 237] width 30 height 21
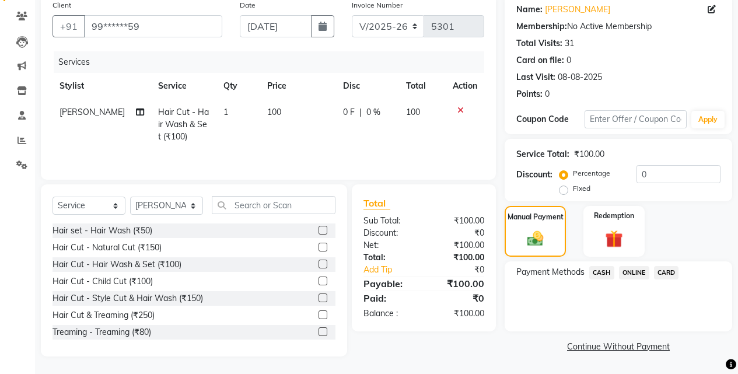
click at [621, 266] on span "ONLINE" at bounding box center [634, 272] width 30 height 13
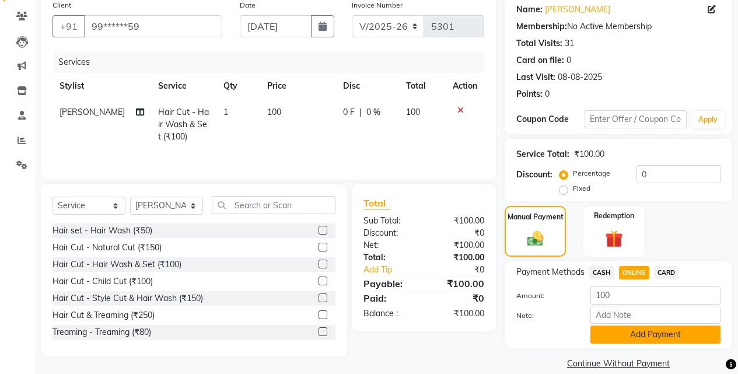
click at [633, 328] on button "Add Payment" at bounding box center [655, 334] width 130 height 18
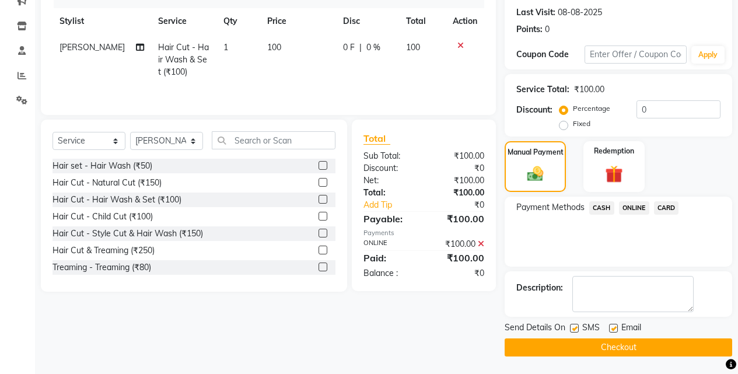
click at [632, 339] on button "Checkout" at bounding box center [617, 347] width 227 height 18
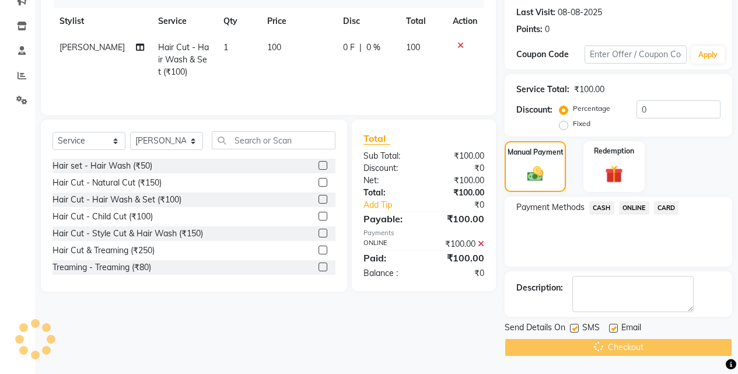
scroll to position [33, 0]
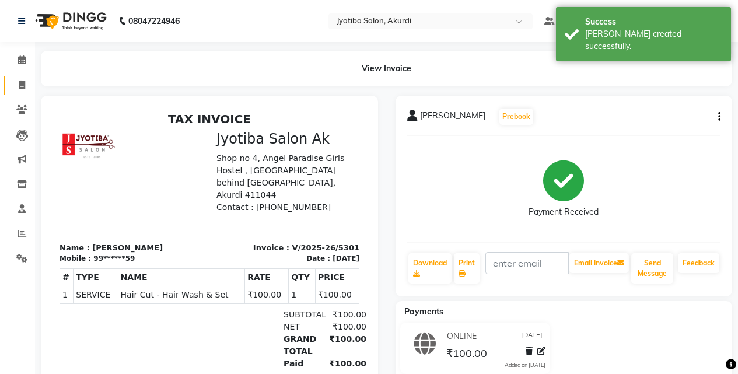
click at [30, 93] on link "Invoice" at bounding box center [17, 85] width 28 height 19
select select "557"
select select "service"
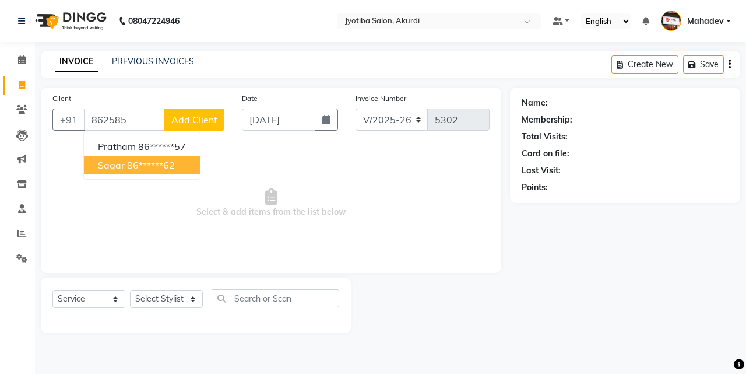
click at [120, 164] on span "sagar" at bounding box center [111, 165] width 27 height 12
type input "86******62"
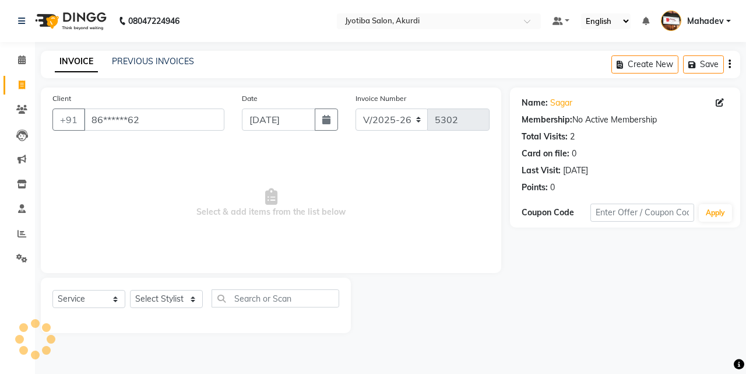
click at [140, 290] on div "Select Service Product Membership Package Voucher Prepaid Gift Card Select Styl…" at bounding box center [196, 305] width 310 height 55
click at [142, 300] on select "Select Stylist [PERSON_NAME] [PERSON_NAME] [PERSON_NAME] [PERSON_NAME] Parmu ta…" at bounding box center [166, 299] width 73 height 18
select select "70863"
click at [130, 290] on select "Select Stylist [PERSON_NAME] [PERSON_NAME] [PERSON_NAME] [PERSON_NAME] Parmu ta…" at bounding box center [166, 299] width 73 height 18
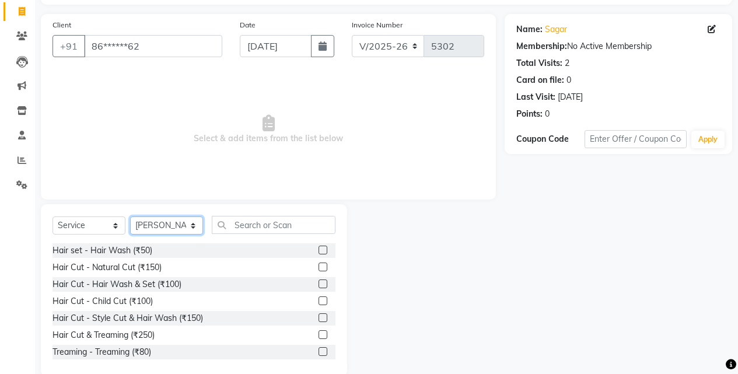
scroll to position [93, 0]
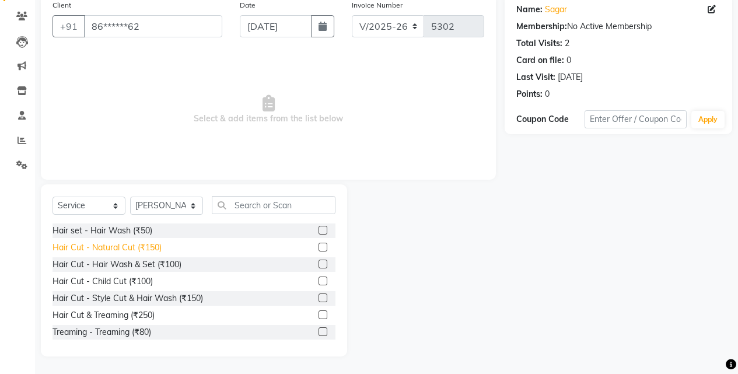
click at [139, 244] on div "Hair Cut - Natural Cut (₹150)" at bounding box center [106, 247] width 109 height 12
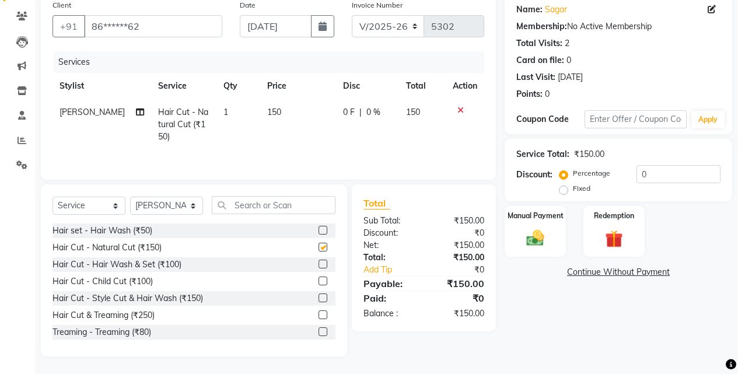
checkbox input "false"
click at [545, 229] on img at bounding box center [535, 237] width 30 height 21
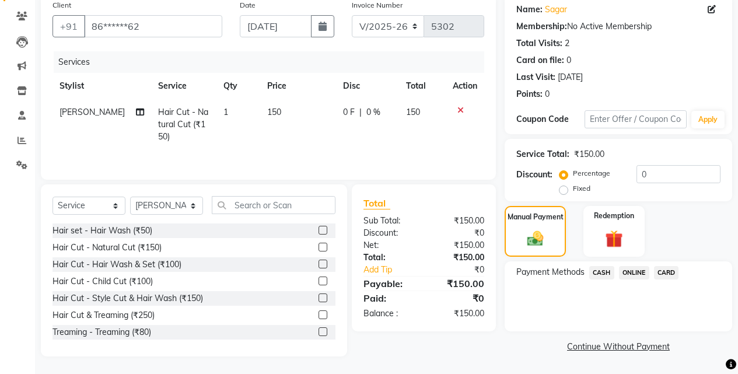
click at [634, 273] on span "ONLINE" at bounding box center [634, 272] width 30 height 13
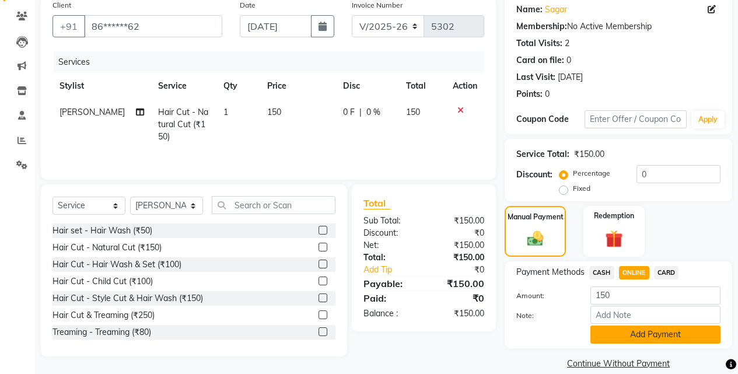
click at [632, 334] on button "Add Payment" at bounding box center [655, 334] width 130 height 18
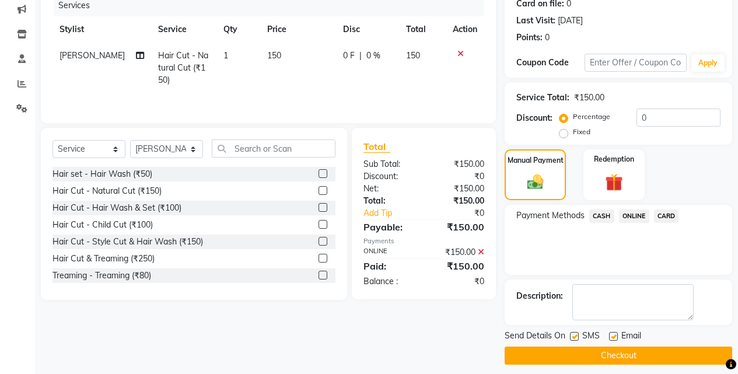
scroll to position [158, 0]
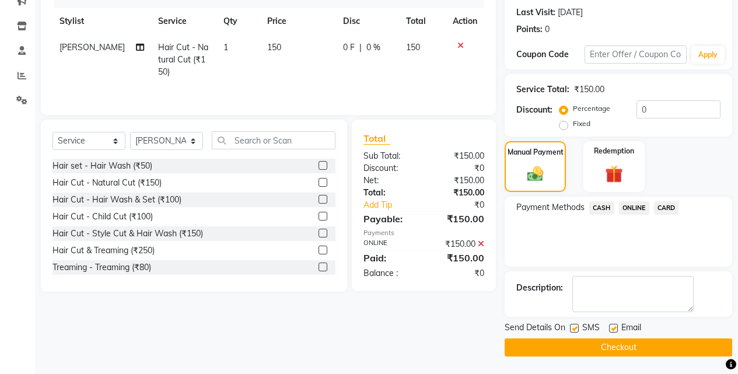
click at [637, 346] on button "Checkout" at bounding box center [617, 347] width 227 height 18
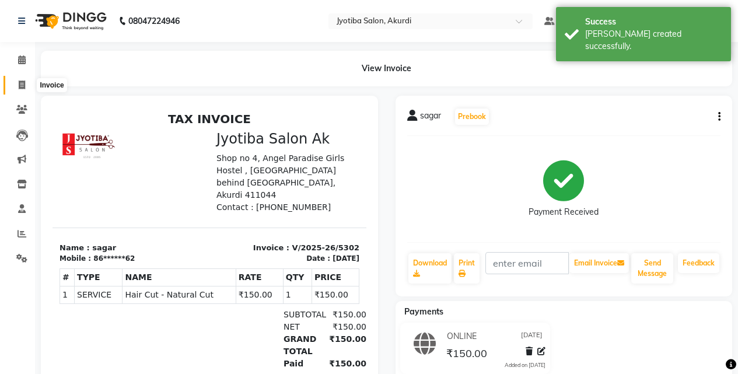
click at [13, 90] on span at bounding box center [22, 85] width 20 height 13
select select "service"
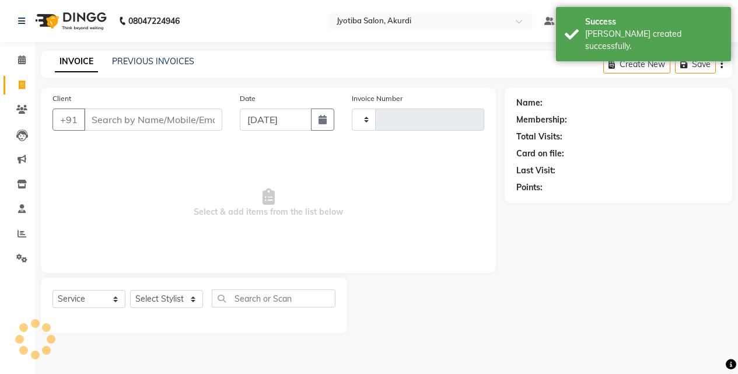
type input "5303"
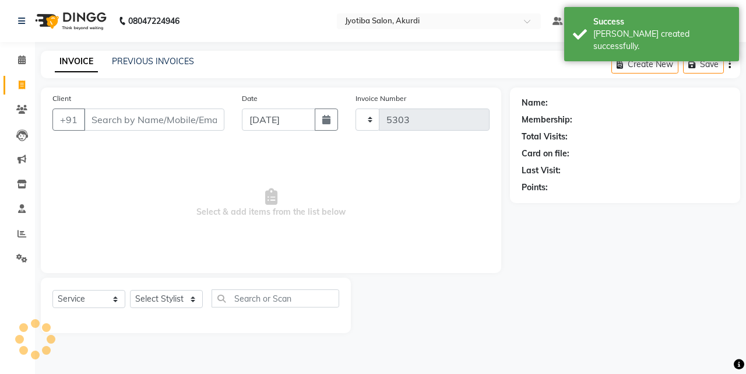
select select "557"
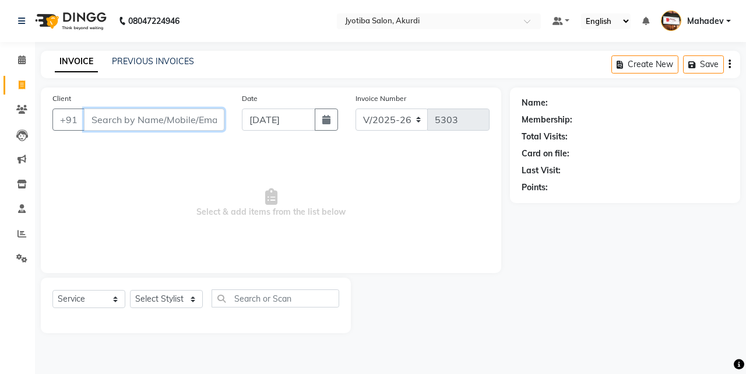
click at [153, 118] on input "Client" at bounding box center [154, 119] width 141 height 22
type input "87077971"
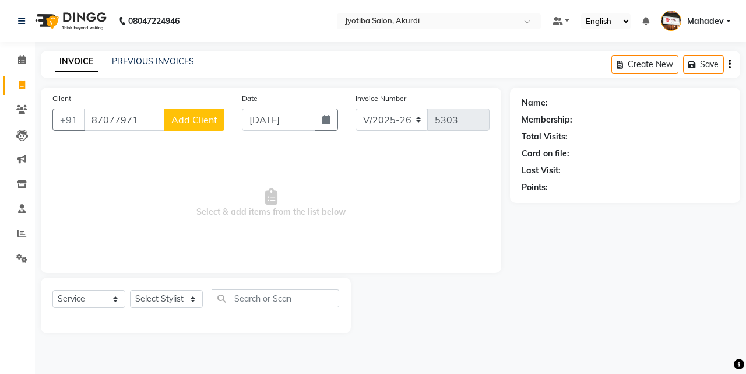
click at [212, 126] on button "Add Client" at bounding box center [194, 119] width 60 height 22
select select "22"
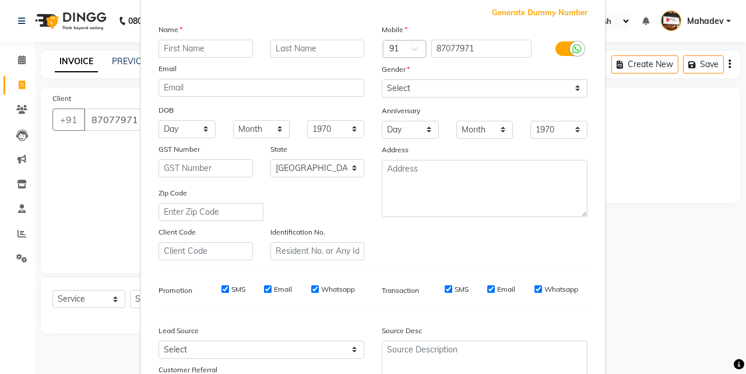
scroll to position [164, 0]
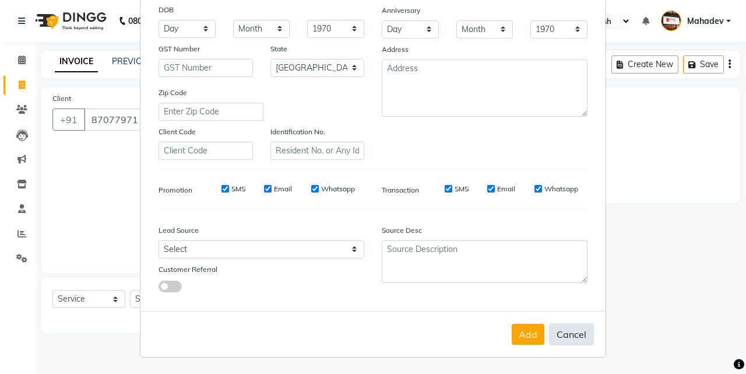
click at [565, 335] on button "Cancel" at bounding box center [571, 334] width 45 height 22
select select
select select "null"
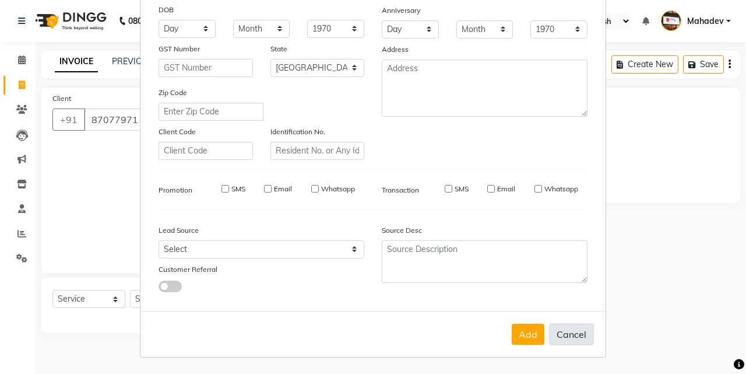
select select
checkbox input "false"
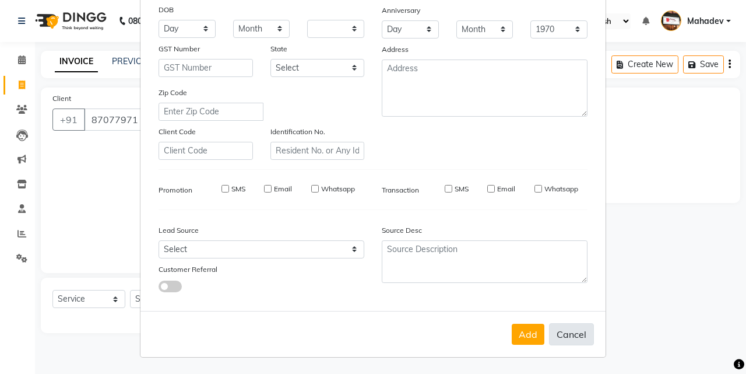
checkbox input "false"
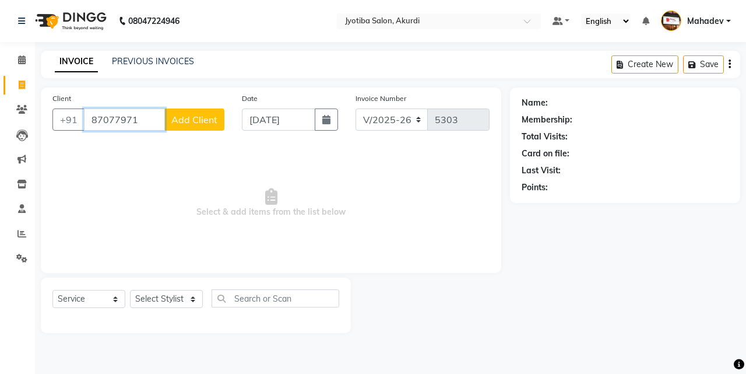
click at [150, 122] on input "87077971" at bounding box center [124, 119] width 81 height 22
type input "8707797132"
click at [193, 111] on button "Add Client" at bounding box center [194, 119] width 60 height 22
select select "22"
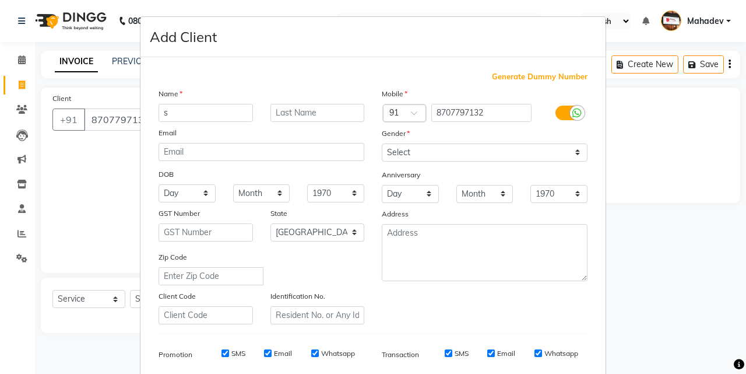
type input "s"
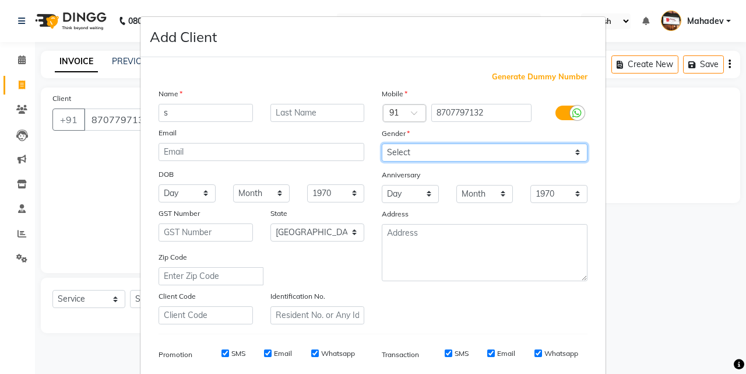
drag, startPoint x: 430, startPoint y: 155, endPoint x: 431, endPoint y: 161, distance: 5.9
click at [430, 155] on select "Select [DEMOGRAPHIC_DATA] [DEMOGRAPHIC_DATA] Other Prefer Not To Say" at bounding box center [485, 152] width 206 height 18
select select "[DEMOGRAPHIC_DATA]"
click at [382, 143] on select "Select [DEMOGRAPHIC_DATA] [DEMOGRAPHIC_DATA] Other Prefer Not To Say" at bounding box center [485, 152] width 206 height 18
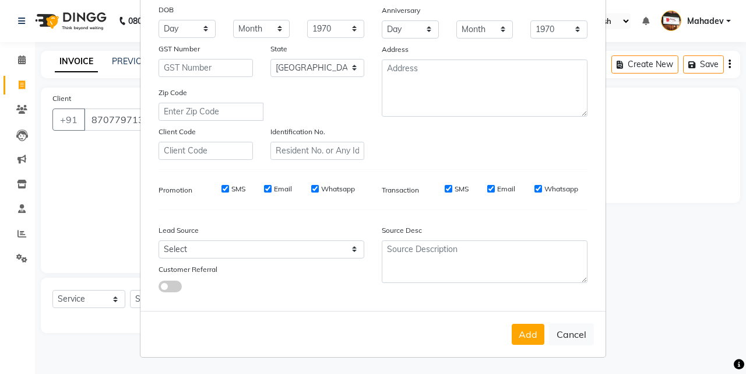
drag, startPoint x: 530, startPoint y: 331, endPoint x: 512, endPoint y: 328, distance: 18.4
click at [530, 332] on button "Add" at bounding box center [528, 334] width 33 height 21
type input "87******32"
select select
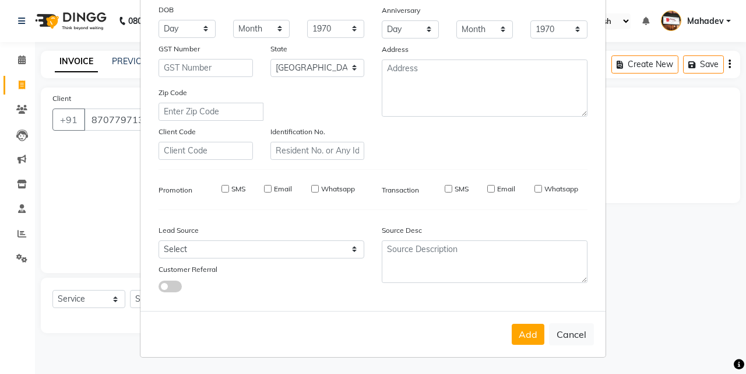
select select
select select "null"
select select
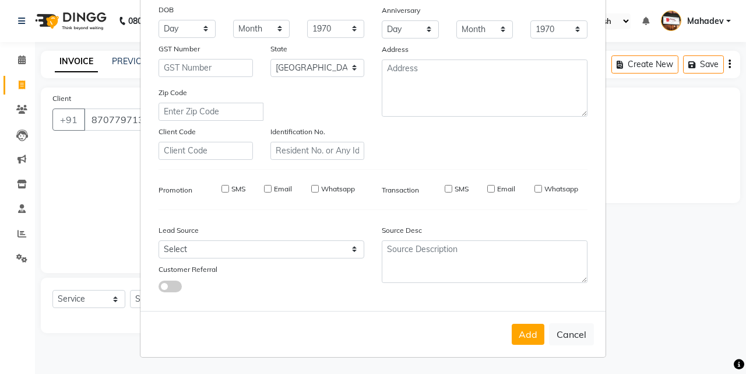
select select
checkbox input "false"
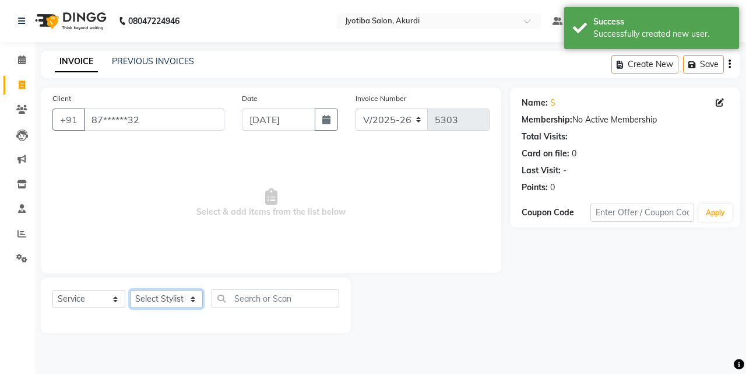
click at [184, 299] on select "Select Stylist [PERSON_NAME] [PERSON_NAME] [PERSON_NAME] [PERSON_NAME] Parmu ta…" at bounding box center [166, 299] width 73 height 18
select select "43504"
click at [130, 290] on select "Select Stylist [PERSON_NAME] [PERSON_NAME] [PERSON_NAME] [PERSON_NAME] Parmu ta…" at bounding box center [166, 299] width 73 height 18
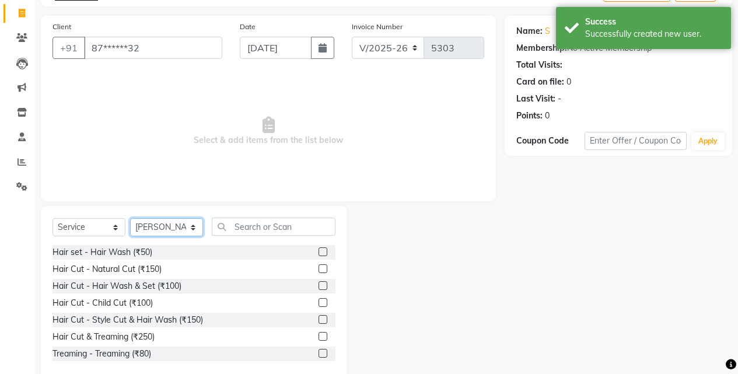
scroll to position [93, 0]
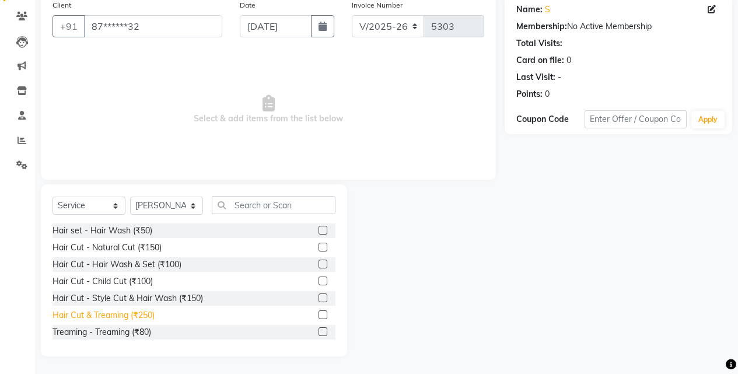
click at [153, 314] on div "Hair Cut & Treaming (₹250)" at bounding box center [103, 315] width 102 height 12
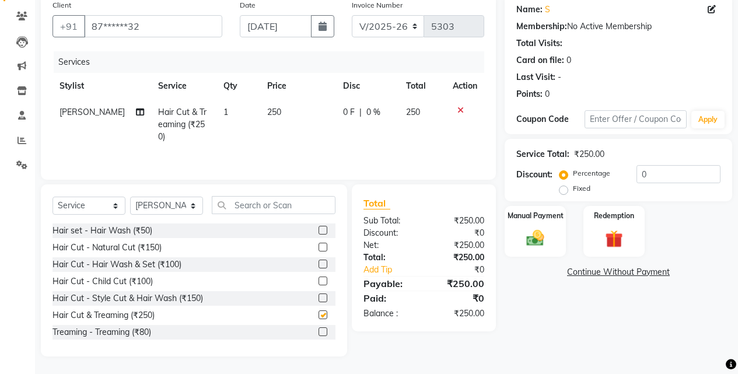
checkbox input "false"
click at [559, 232] on div "Manual Payment" at bounding box center [535, 231] width 64 height 53
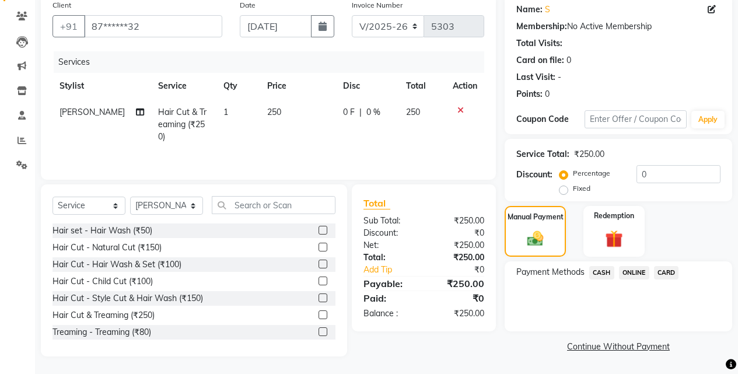
click at [632, 269] on span "ONLINE" at bounding box center [634, 272] width 30 height 13
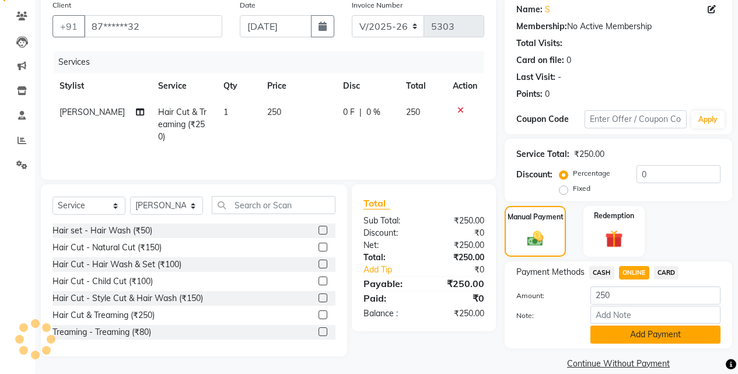
click at [625, 339] on button "Add Payment" at bounding box center [655, 334] width 130 height 18
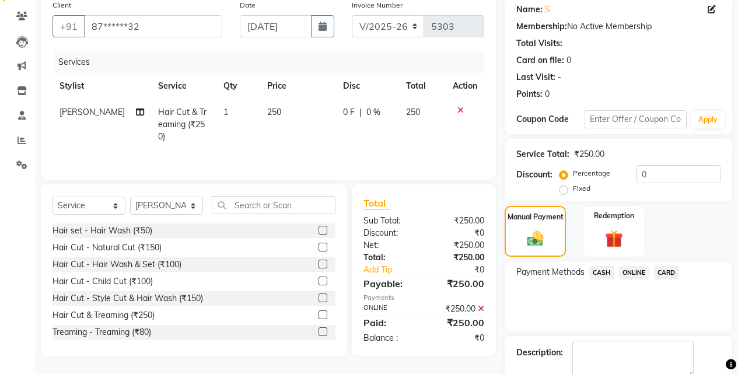
scroll to position [158, 0]
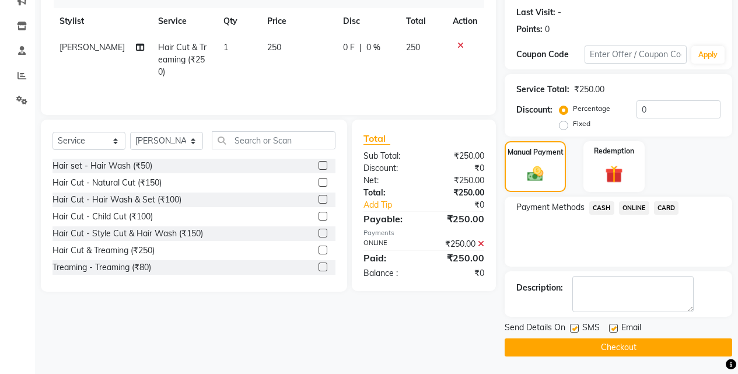
click at [626, 349] on button "Checkout" at bounding box center [617, 347] width 227 height 18
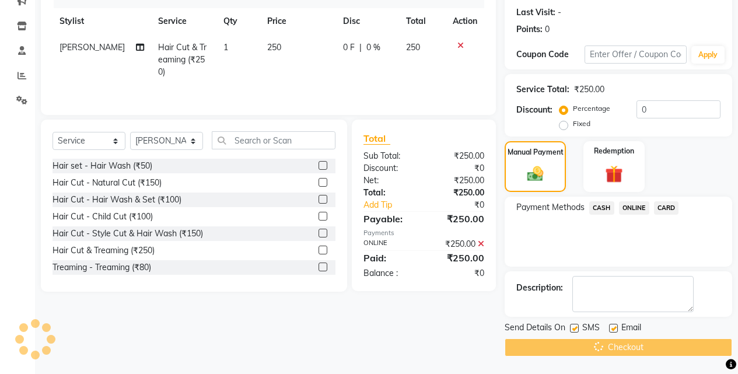
scroll to position [21, 0]
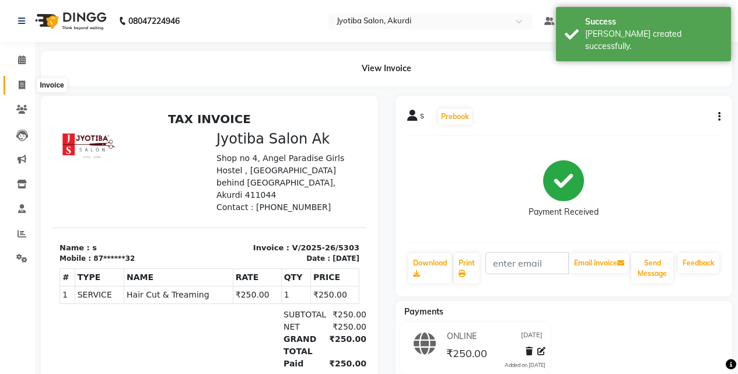
click at [20, 85] on icon at bounding box center [22, 84] width 6 height 9
select select "service"
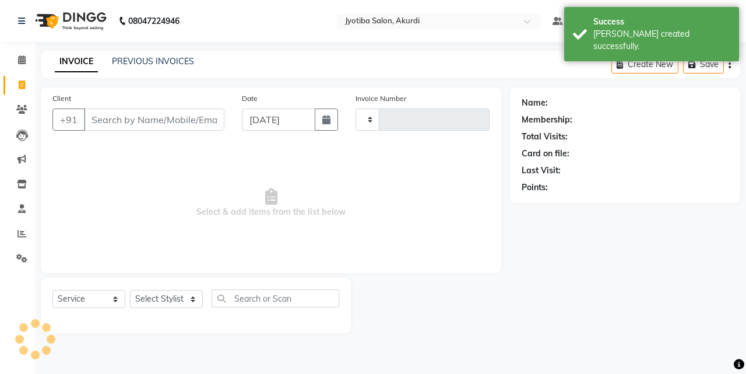
type input "5304"
select select "557"
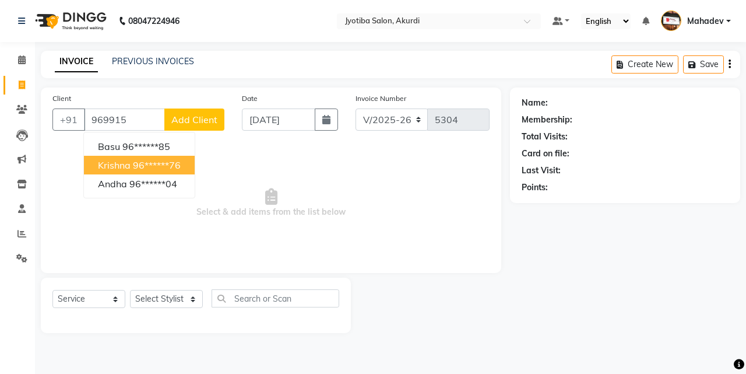
click at [122, 166] on span "krishna" at bounding box center [114, 165] width 33 height 12
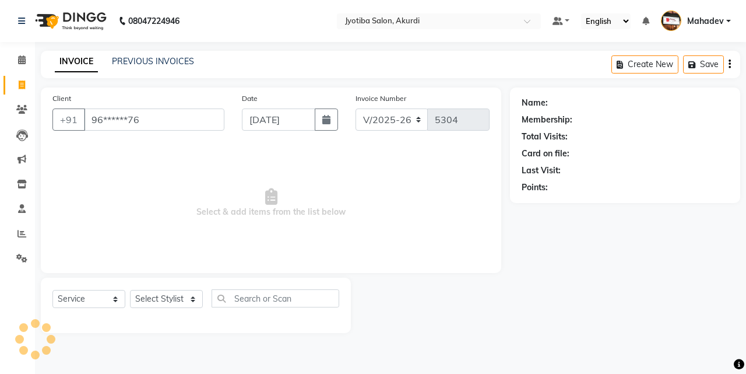
type input "96******76"
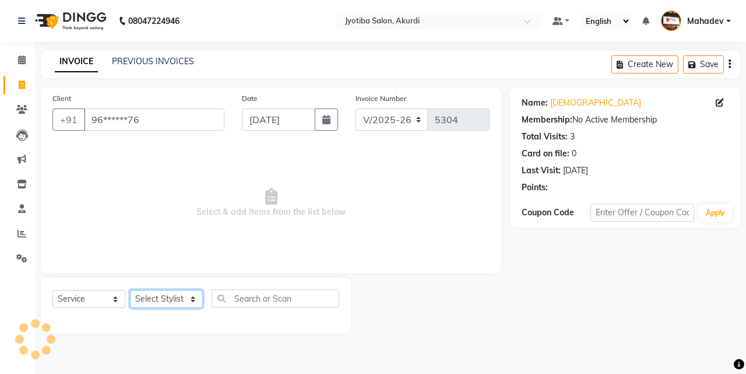
click at [175, 307] on select "Select Stylist [PERSON_NAME] [PERSON_NAME] [PERSON_NAME] [PERSON_NAME] Parmu ta…" at bounding box center [166, 299] width 73 height 18
select select "78017"
click at [130, 290] on select "Select Stylist [PERSON_NAME] [PERSON_NAME] [PERSON_NAME] [PERSON_NAME] Parmu ta…" at bounding box center [166, 299] width 73 height 18
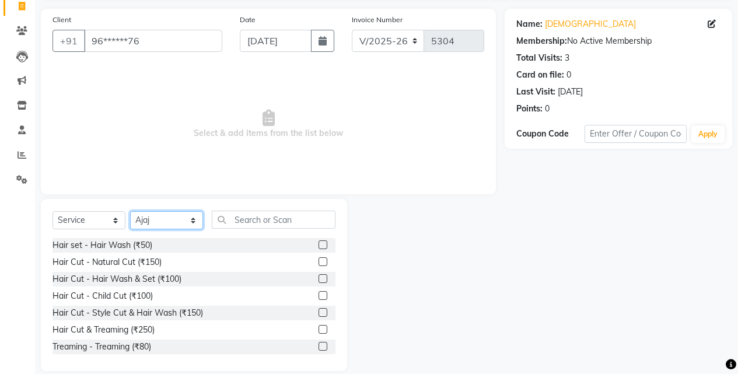
scroll to position [93, 0]
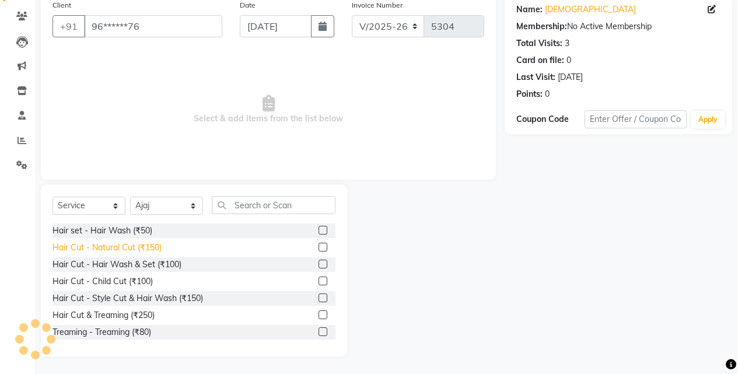
click at [134, 248] on div "Hair Cut - Natural Cut (₹150)" at bounding box center [106, 247] width 109 height 12
checkbox input "false"
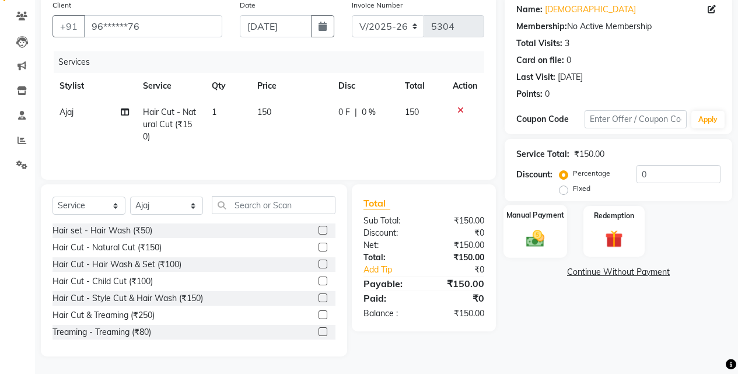
click at [536, 241] on img at bounding box center [535, 237] width 30 height 21
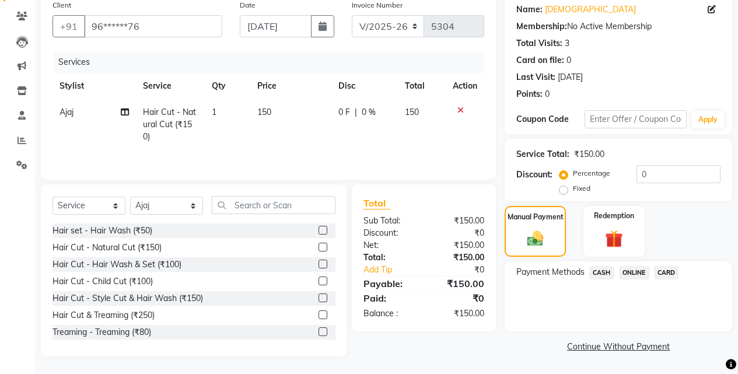
click at [602, 275] on span "CASH" at bounding box center [601, 272] width 25 height 13
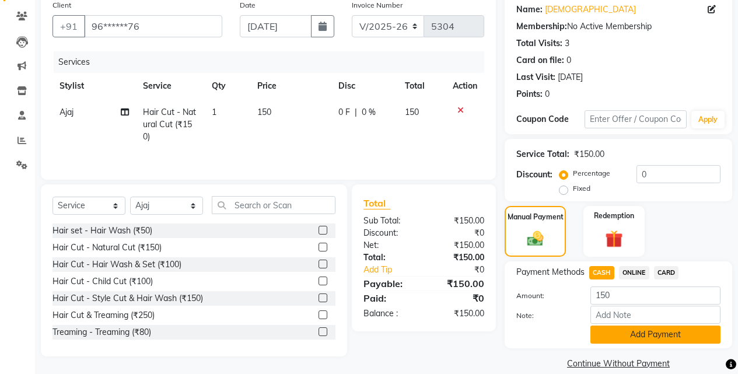
click at [608, 327] on button "Add Payment" at bounding box center [655, 334] width 130 height 18
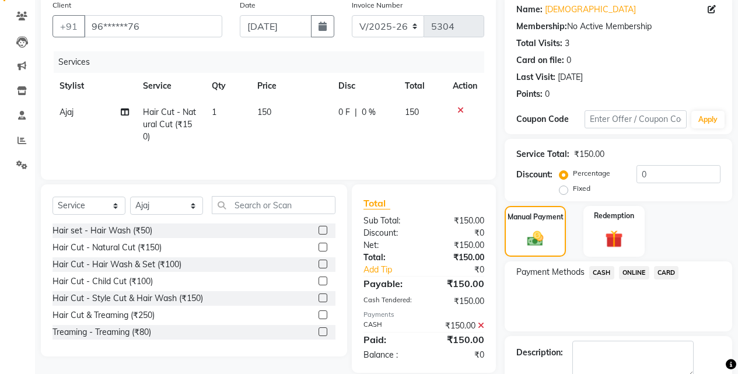
scroll to position [158, 0]
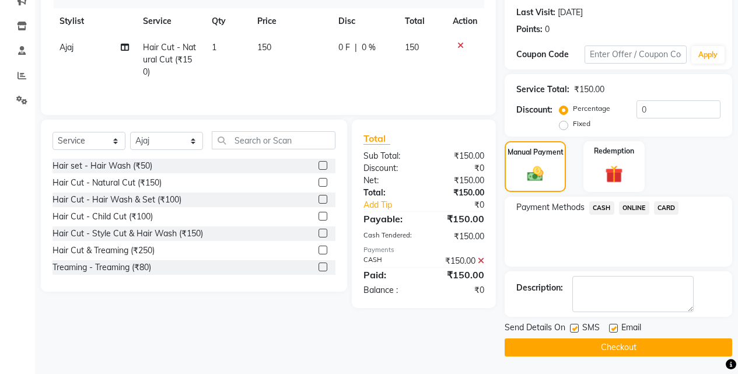
click at [617, 341] on button "Checkout" at bounding box center [617, 347] width 227 height 18
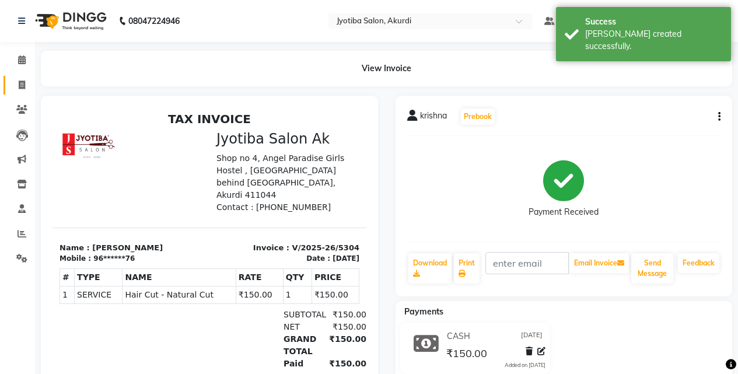
click at [24, 93] on link "Invoice" at bounding box center [17, 85] width 28 height 19
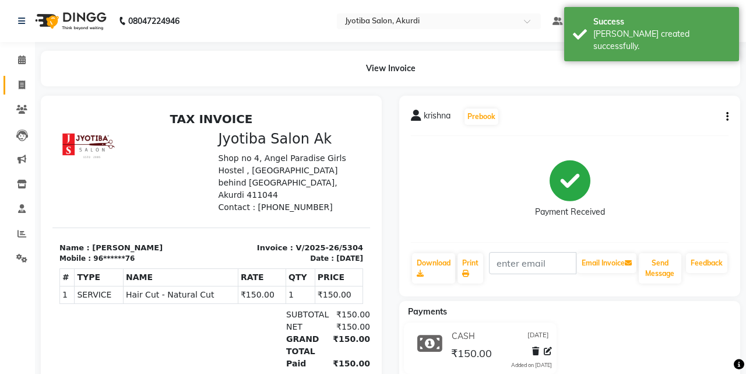
select select "service"
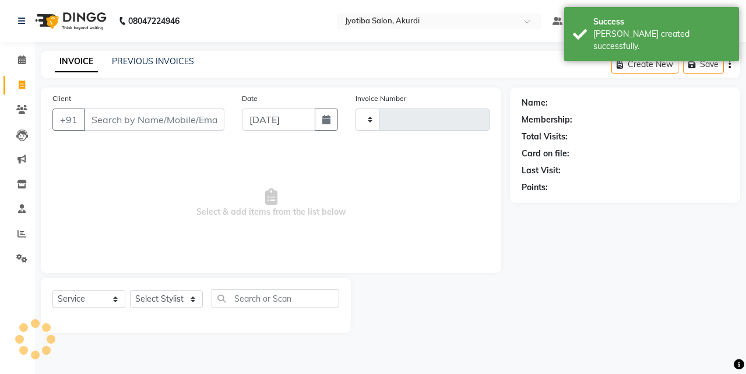
type input "5305"
select select "557"
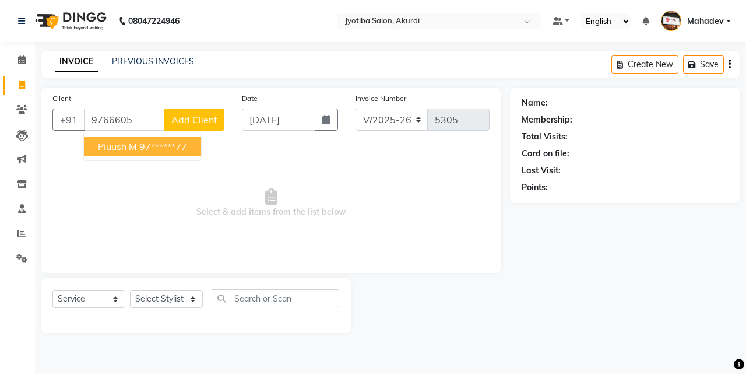
click at [134, 146] on span "piuush m" at bounding box center [117, 147] width 39 height 12
type input "97******77"
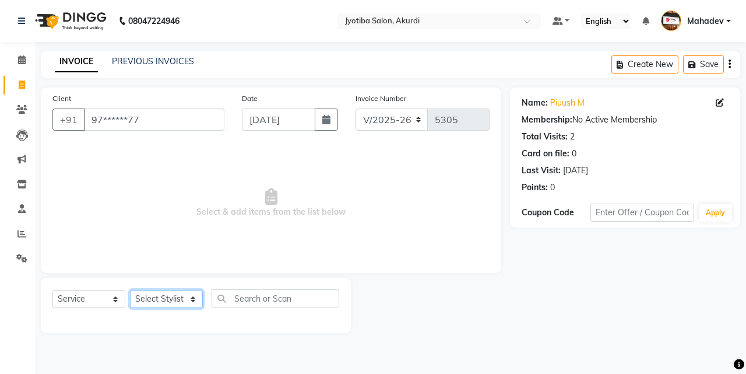
click at [169, 301] on select "Select Stylist [PERSON_NAME] [PERSON_NAME] [PERSON_NAME] [PERSON_NAME] Parmu ta…" at bounding box center [166, 299] width 73 height 18
select select "79628"
click at [130, 290] on select "Select Stylist [PERSON_NAME] [PERSON_NAME] [PERSON_NAME] [PERSON_NAME] Parmu ta…" at bounding box center [166, 299] width 73 height 18
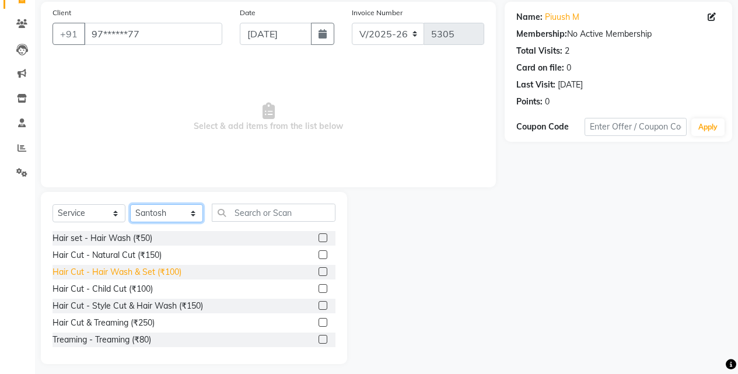
scroll to position [93, 0]
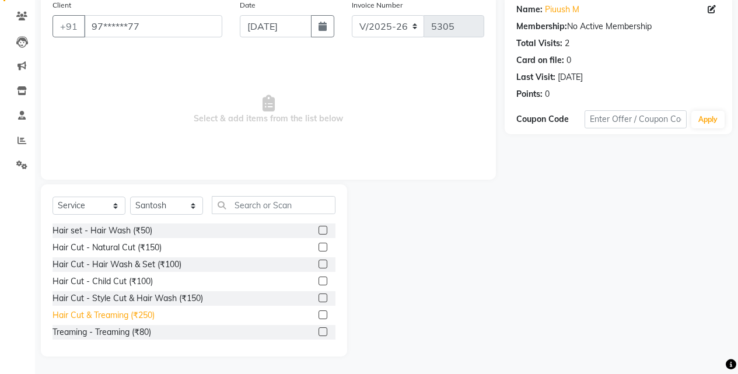
click at [148, 317] on div "Hair Cut & Treaming (₹250)" at bounding box center [103, 315] width 102 height 12
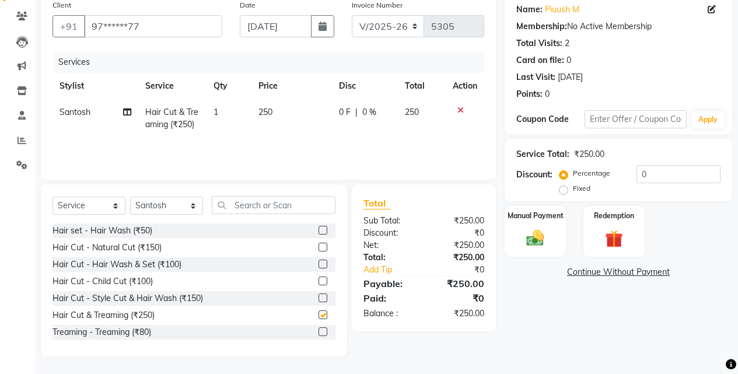
checkbox input "false"
click at [533, 234] on img at bounding box center [535, 237] width 30 height 21
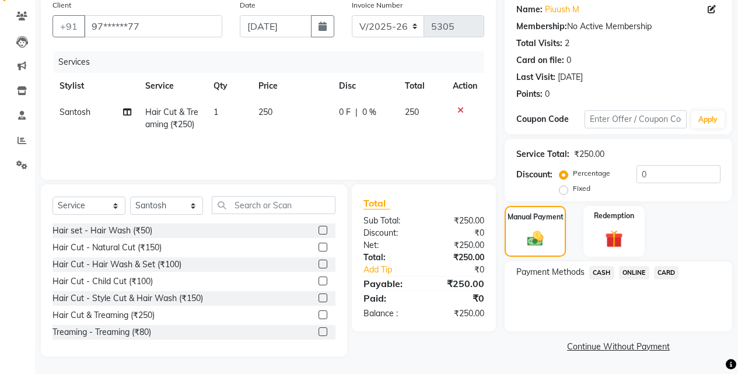
click at [627, 270] on span "ONLINE" at bounding box center [634, 272] width 30 height 13
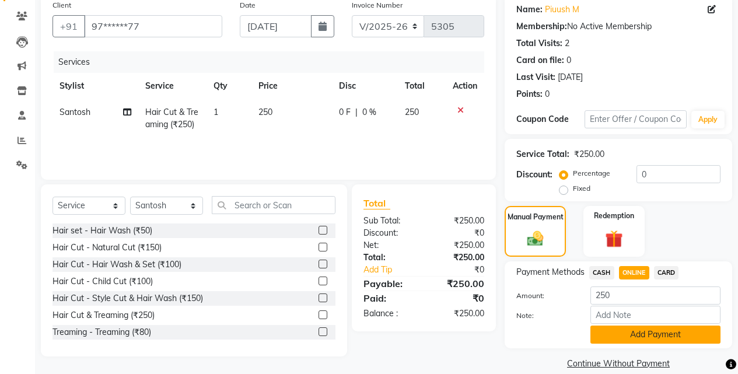
click at [627, 329] on button "Add Payment" at bounding box center [655, 334] width 130 height 18
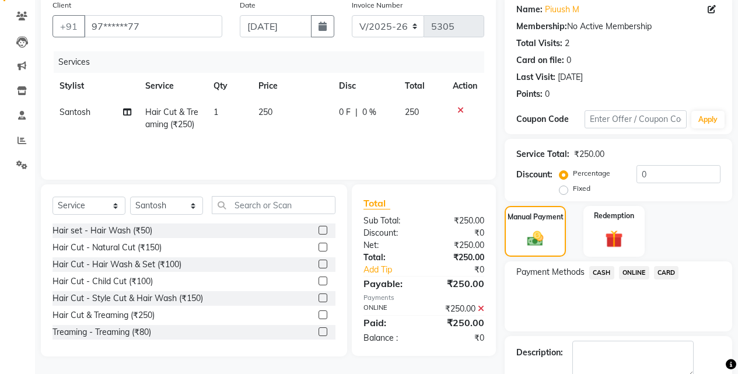
scroll to position [158, 0]
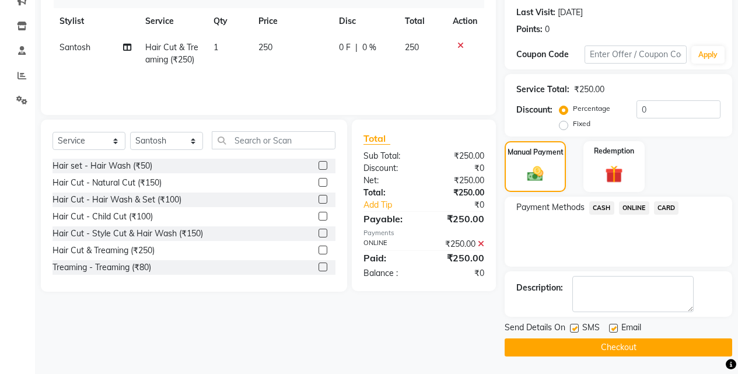
click at [610, 347] on button "Checkout" at bounding box center [617, 347] width 227 height 18
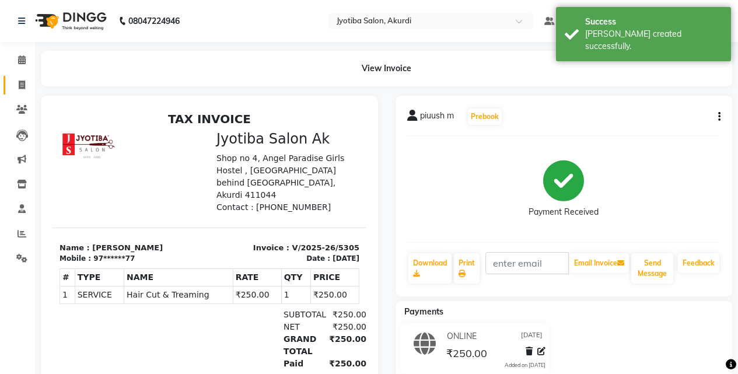
click at [10, 93] on link "Invoice" at bounding box center [17, 85] width 28 height 19
select select "service"
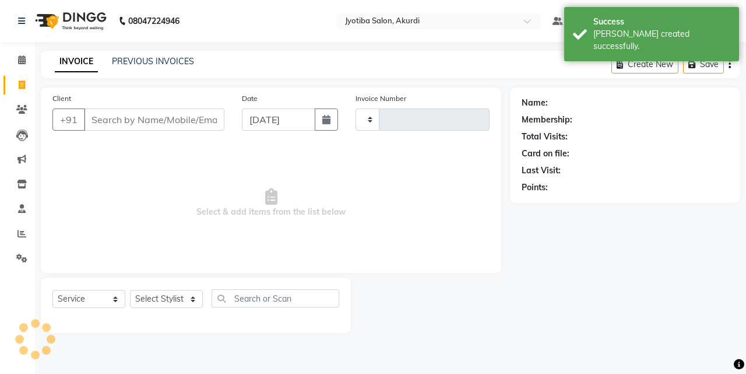
type input "5306"
select select "557"
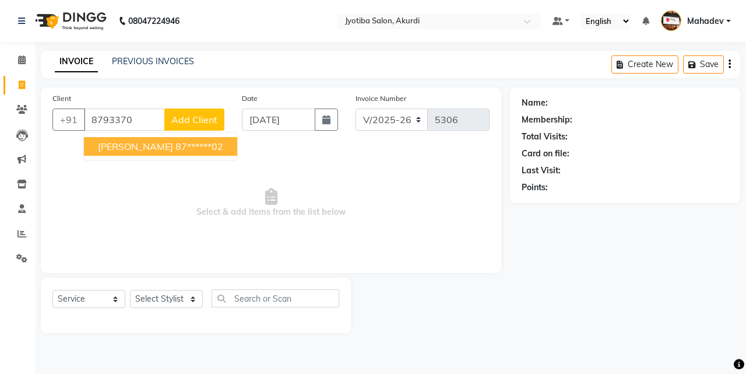
click at [131, 145] on span "[PERSON_NAME]" at bounding box center [135, 147] width 75 height 12
type input "87******02"
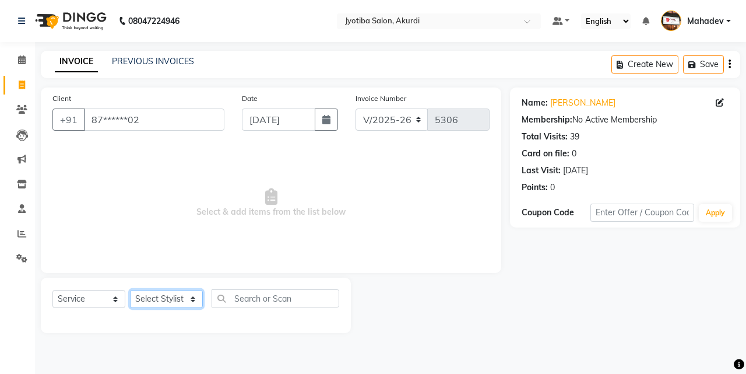
click at [167, 301] on select "Select Stylist [PERSON_NAME] [PERSON_NAME] [PERSON_NAME] [PERSON_NAME] Parmu ta…" at bounding box center [166, 299] width 73 height 18
select select "7216"
click at [130, 290] on select "Select Stylist [PERSON_NAME] [PERSON_NAME] [PERSON_NAME] [PERSON_NAME] Parmu ta…" at bounding box center [166, 299] width 73 height 18
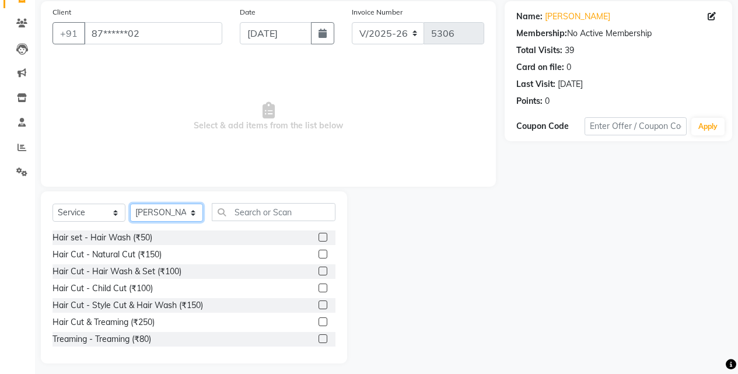
scroll to position [93, 0]
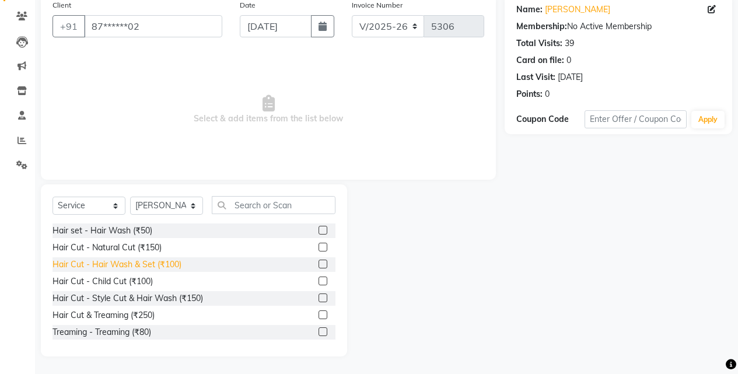
click at [158, 262] on div "Hair Cut - Hair Wash & Set (₹100)" at bounding box center [116, 264] width 129 height 12
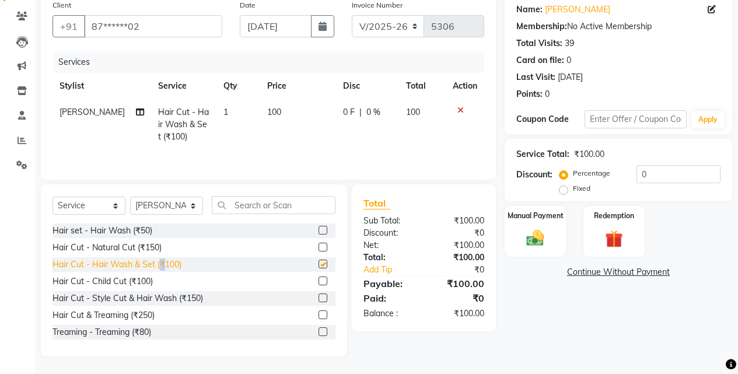
click at [158, 262] on div "Hair Cut - Hair Wash & Set (₹100)" at bounding box center [116, 264] width 129 height 12
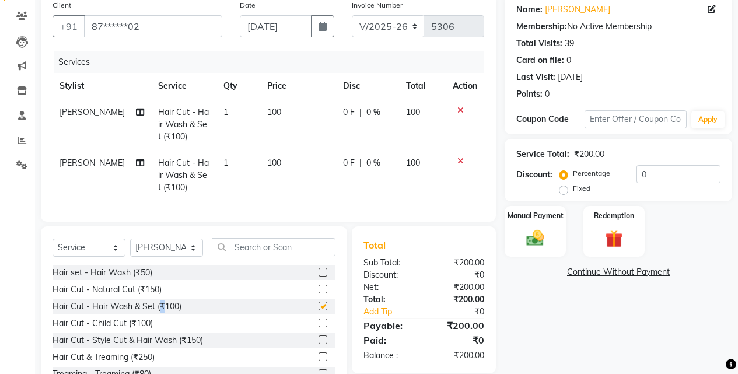
checkbox input "false"
click at [520, 229] on div "Manual Payment" at bounding box center [535, 231] width 64 height 53
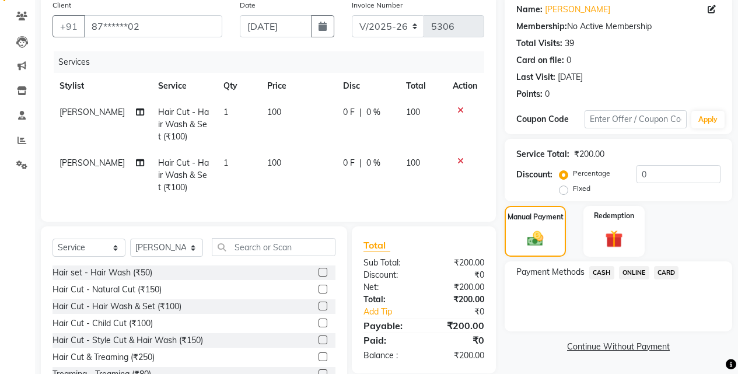
click at [636, 273] on span "ONLINE" at bounding box center [634, 272] width 30 height 13
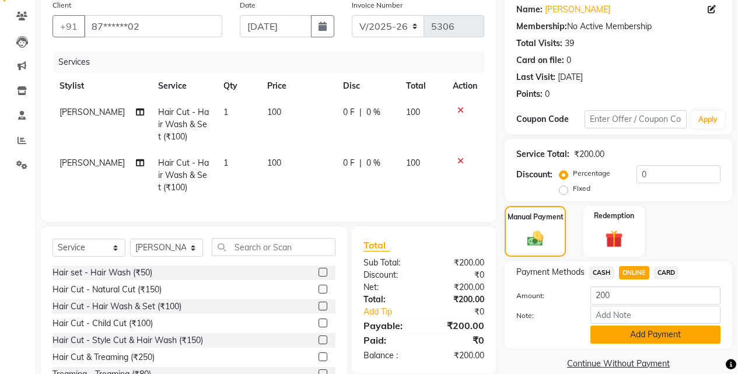
click at [645, 327] on button "Add Payment" at bounding box center [655, 334] width 130 height 18
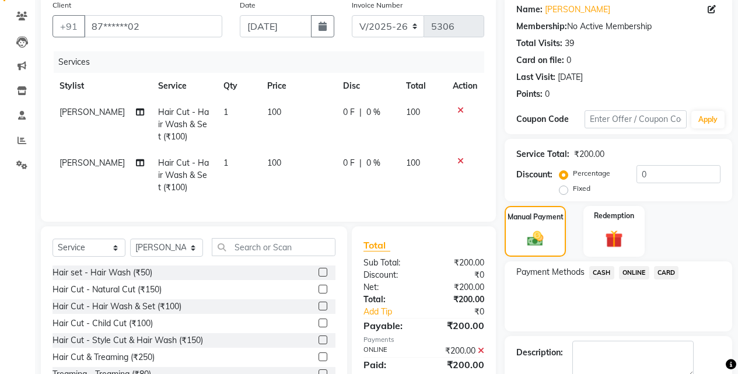
scroll to position [158, 0]
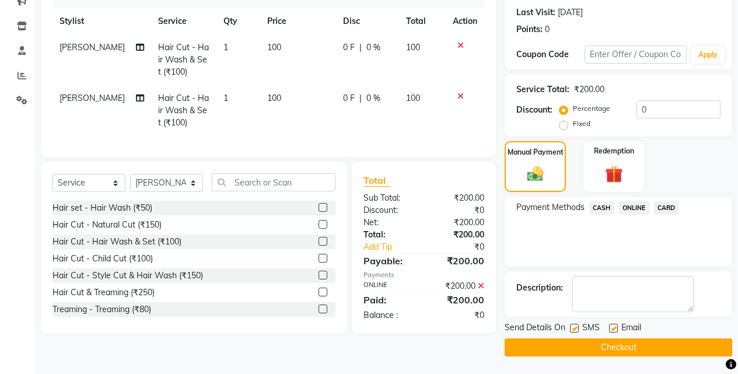
click at [645, 353] on button "Checkout" at bounding box center [617, 347] width 227 height 18
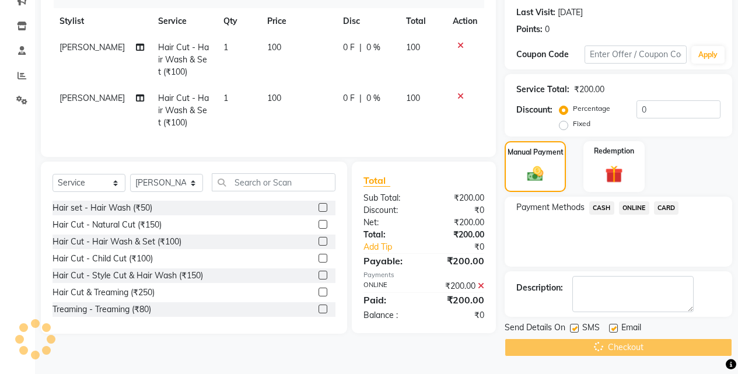
scroll to position [0, 0]
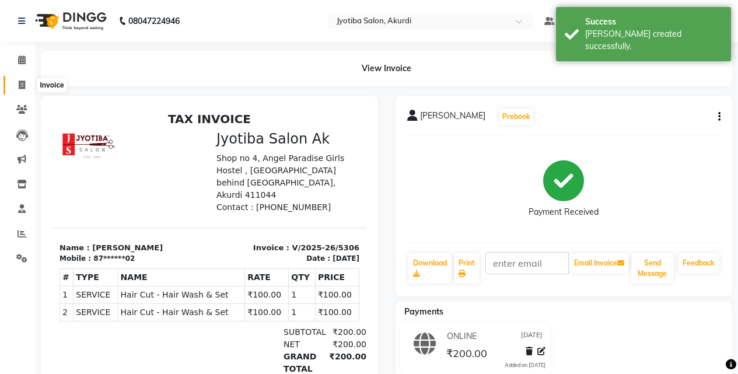
click at [16, 82] on span at bounding box center [22, 85] width 20 height 13
select select "service"
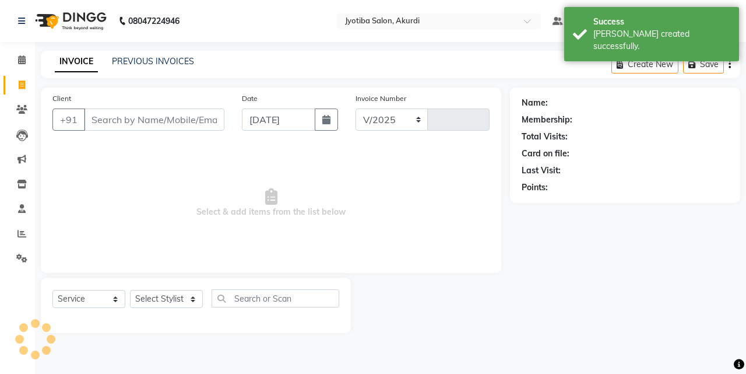
select select "557"
type input "5307"
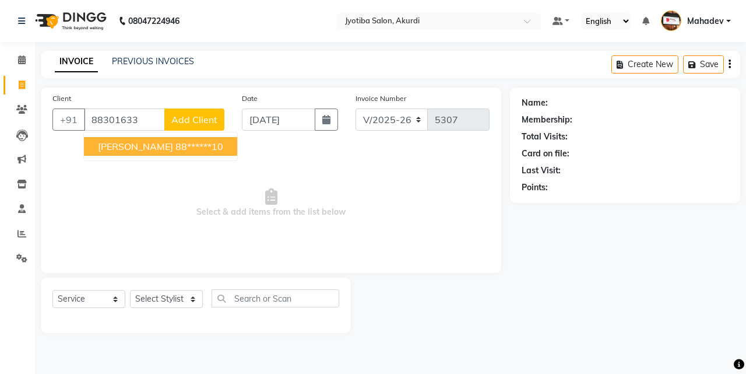
click at [107, 144] on span "[PERSON_NAME]" at bounding box center [135, 147] width 75 height 12
type input "88******10"
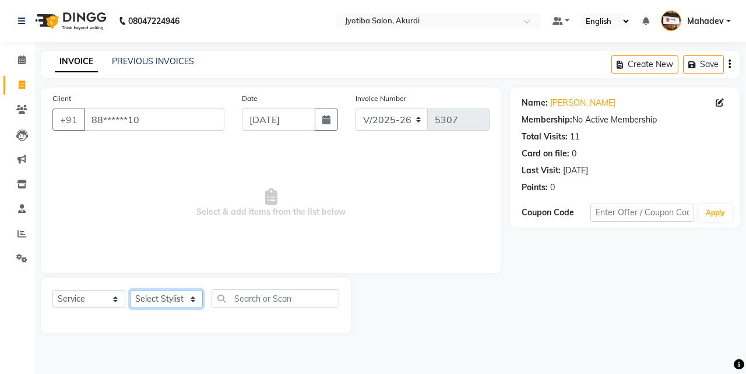
click at [162, 294] on select "Select Stylist [PERSON_NAME] [PERSON_NAME] [PERSON_NAME] [PERSON_NAME] Parmu ta…" at bounding box center [166, 299] width 73 height 18
select select "11679"
click at [130, 290] on select "Select Stylist [PERSON_NAME] [PERSON_NAME] [PERSON_NAME] [PERSON_NAME] Parmu ta…" at bounding box center [166, 299] width 73 height 18
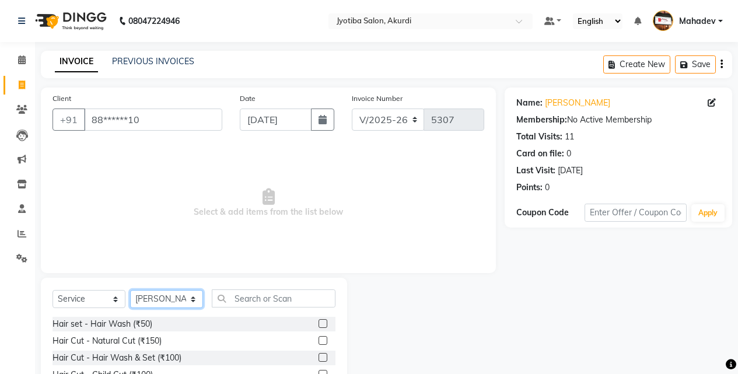
scroll to position [93, 0]
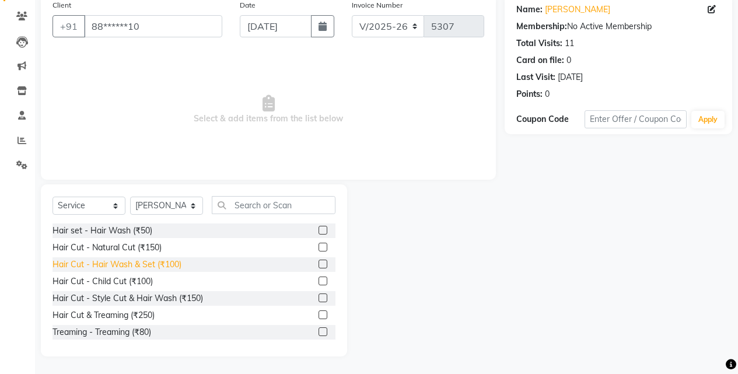
click at [170, 262] on div "Hair Cut - Hair Wash & Set (₹100)" at bounding box center [116, 264] width 129 height 12
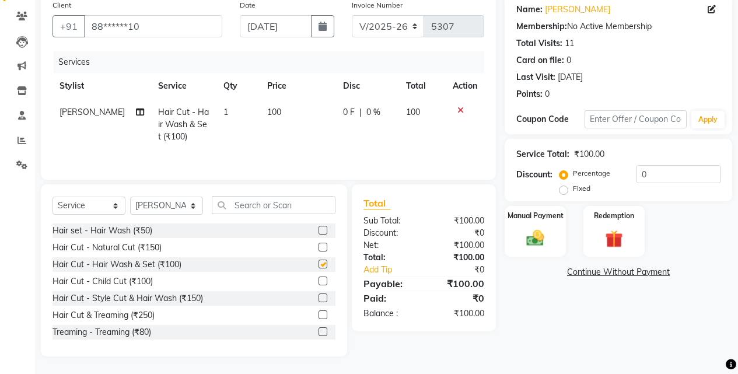
checkbox input "false"
click at [518, 233] on div "Manual Payment" at bounding box center [535, 231] width 64 height 53
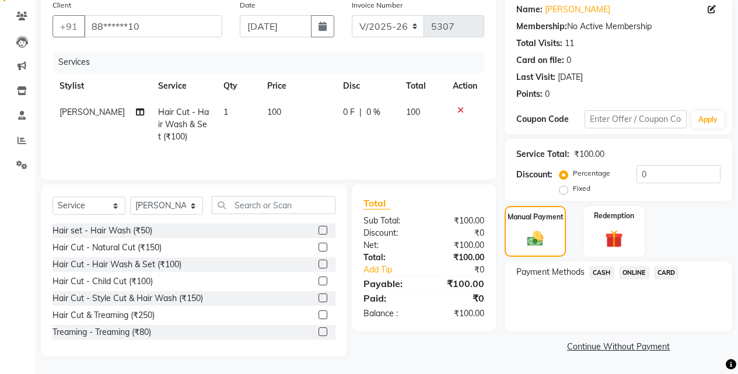
click at [637, 275] on span "ONLINE" at bounding box center [634, 272] width 30 height 13
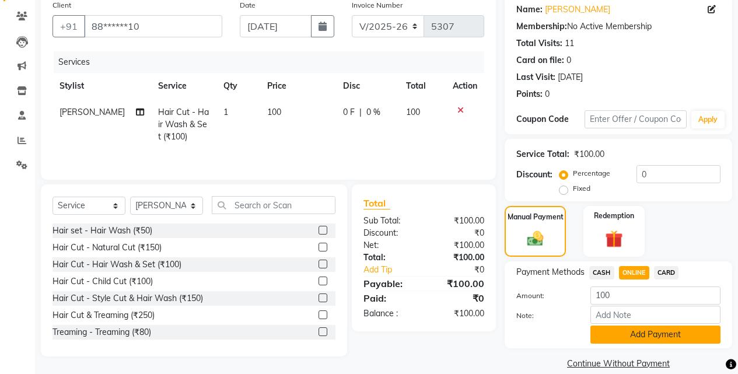
click at [635, 331] on button "Add Payment" at bounding box center [655, 334] width 130 height 18
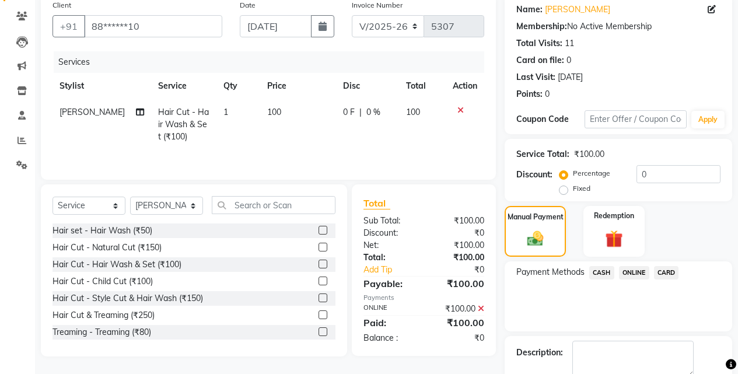
scroll to position [158, 0]
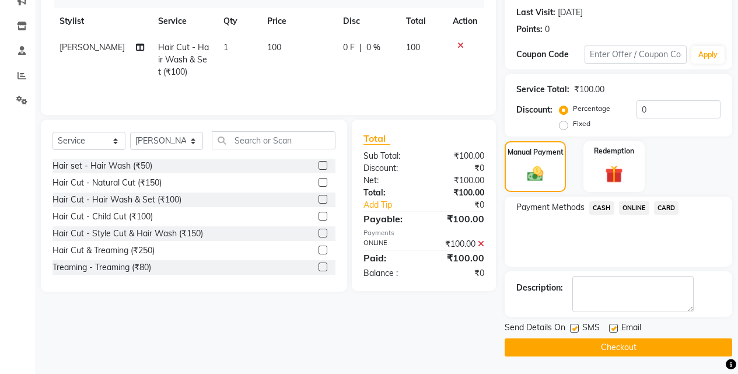
click at [634, 343] on button "Checkout" at bounding box center [617, 347] width 227 height 18
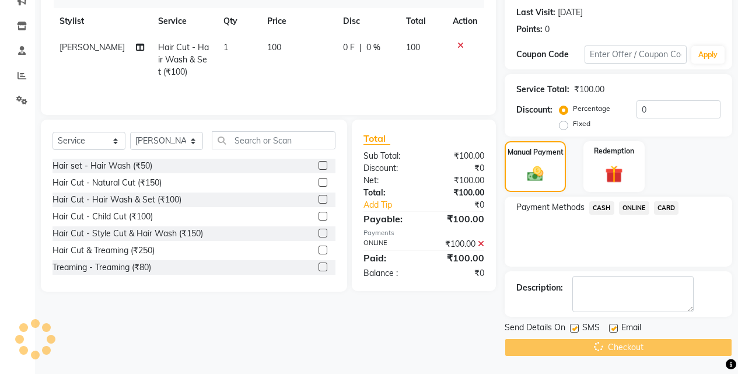
scroll to position [155, 0]
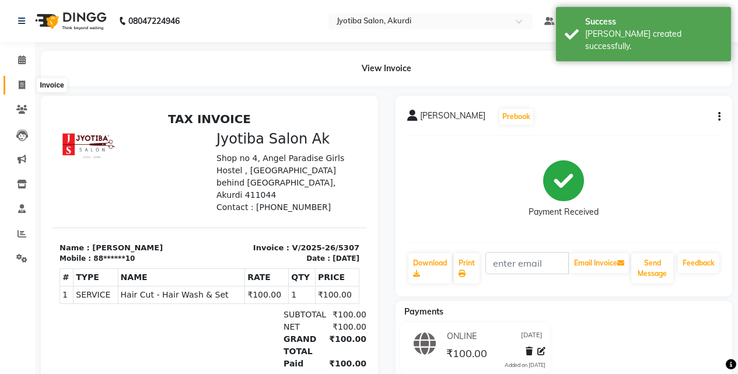
click at [15, 81] on span at bounding box center [22, 85] width 20 height 13
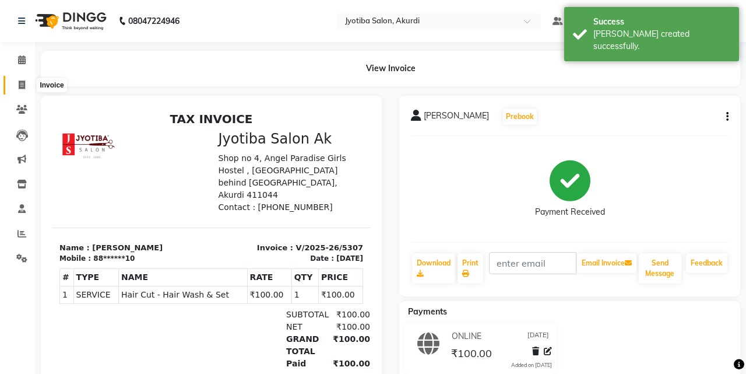
select select "service"
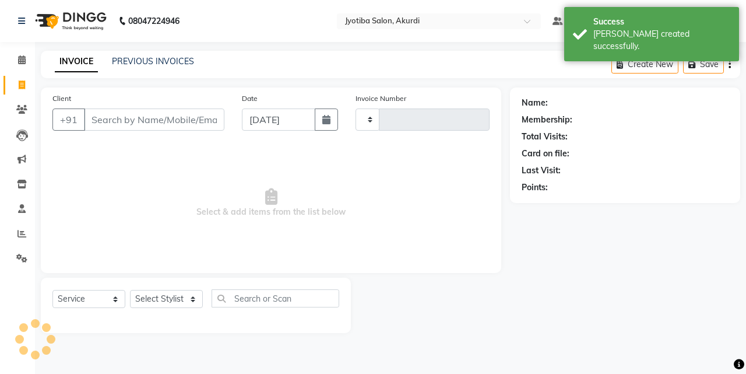
type input "5308"
select select "557"
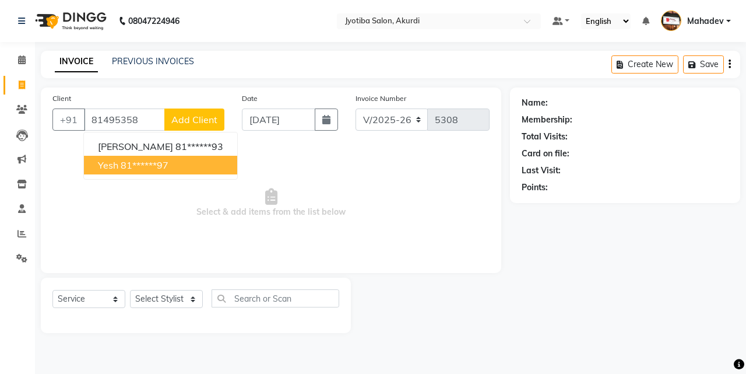
click at [183, 170] on button "Yesh 81******97" at bounding box center [160, 165] width 153 height 19
type input "81******97"
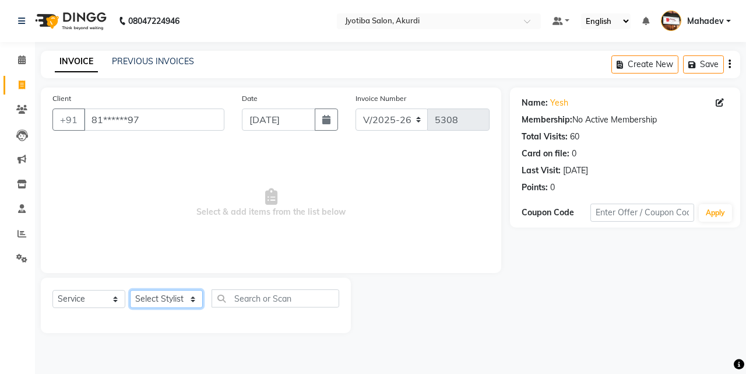
click at [168, 297] on select "Select Stylist [PERSON_NAME] [PERSON_NAME] [PERSON_NAME] [PERSON_NAME] Parmu ta…" at bounding box center [166, 299] width 73 height 18
select select "7216"
click at [130, 290] on select "Select Stylist [PERSON_NAME] [PERSON_NAME] [PERSON_NAME] [PERSON_NAME] Parmu ta…" at bounding box center [166, 299] width 73 height 18
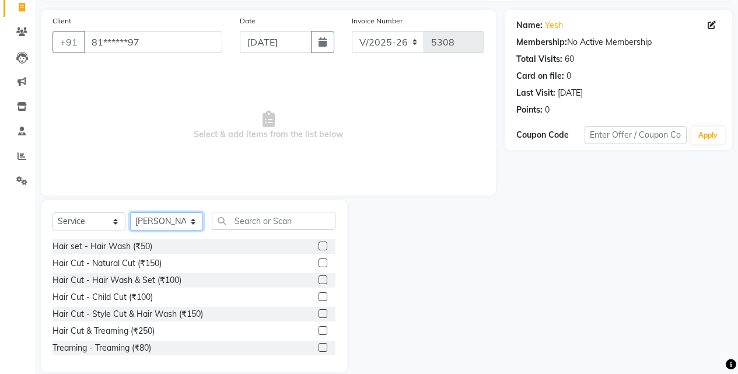
scroll to position [93, 0]
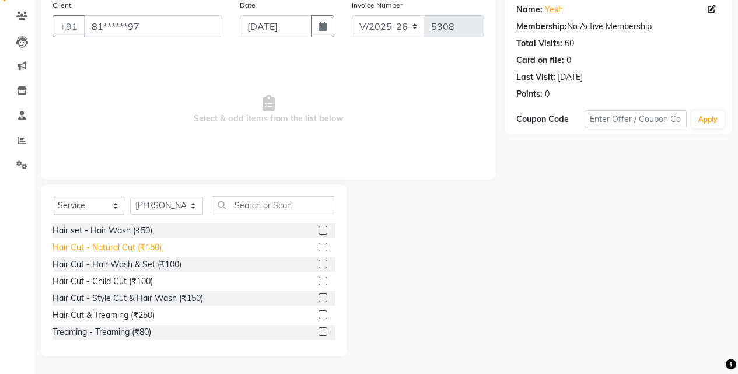
click at [149, 245] on div "Hair Cut - Natural Cut (₹150)" at bounding box center [106, 247] width 109 height 12
checkbox input "false"
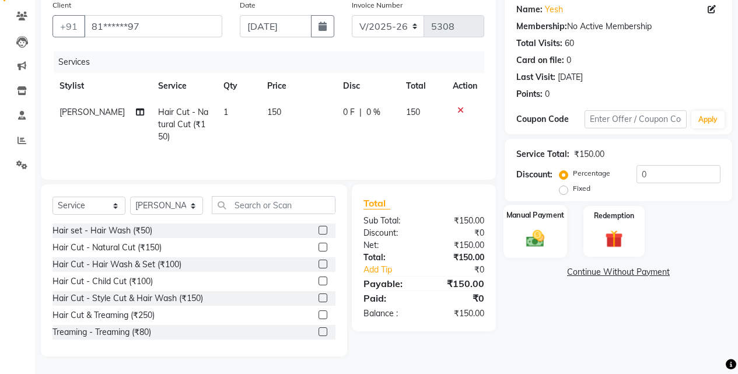
click at [554, 248] on div "Manual Payment" at bounding box center [535, 231] width 64 height 53
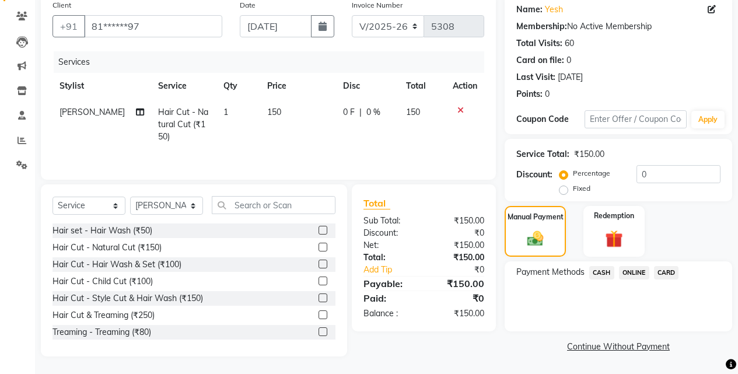
click at [627, 268] on span "ONLINE" at bounding box center [634, 272] width 30 height 13
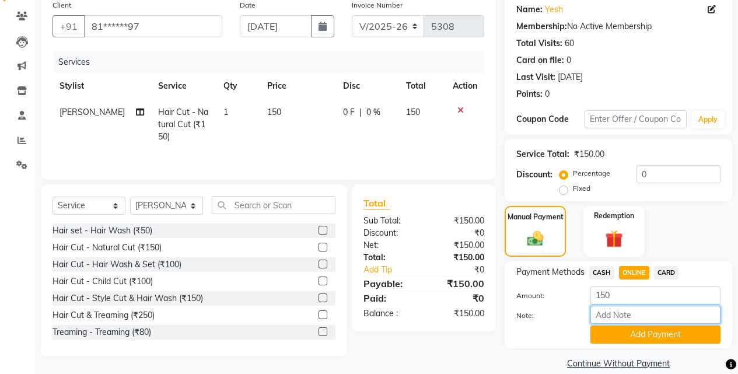
click at [627, 321] on input "Note:" at bounding box center [655, 315] width 130 height 18
click at [617, 331] on button "Add Payment" at bounding box center [655, 334] width 130 height 18
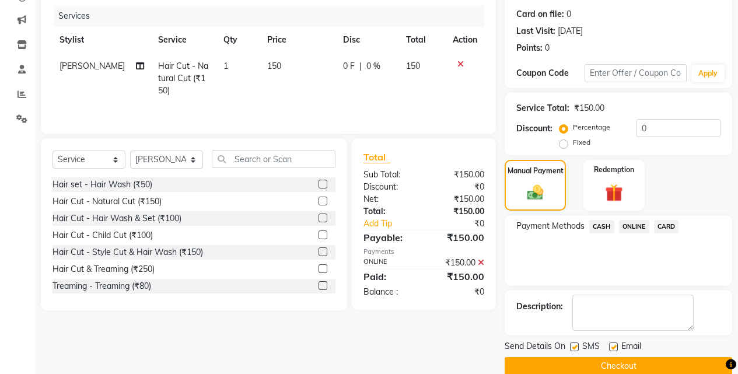
scroll to position [158, 0]
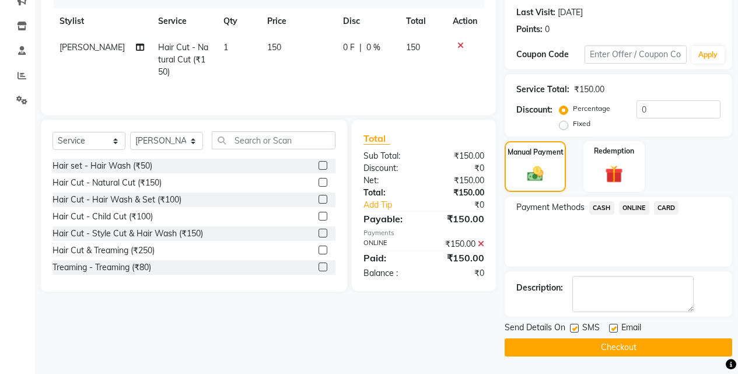
drag, startPoint x: 617, startPoint y: 336, endPoint x: 617, endPoint y: 343, distance: 7.0
click at [617, 337] on div "Send Details On SMS Email Checkout" at bounding box center [617, 338] width 227 height 35
click at [617, 344] on button "Checkout" at bounding box center [617, 347] width 227 height 18
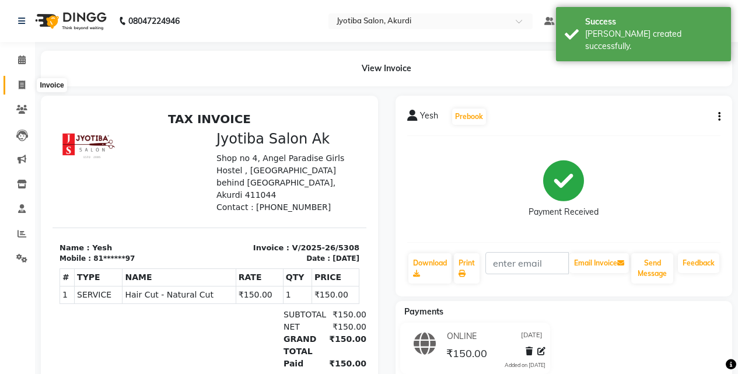
click at [31, 83] on span at bounding box center [22, 85] width 20 height 13
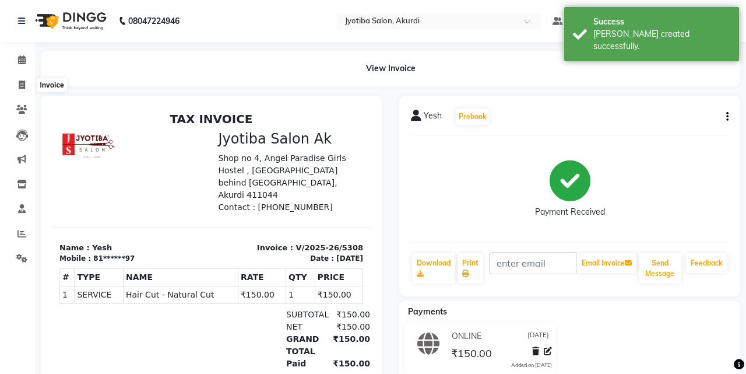
select select "557"
select select "service"
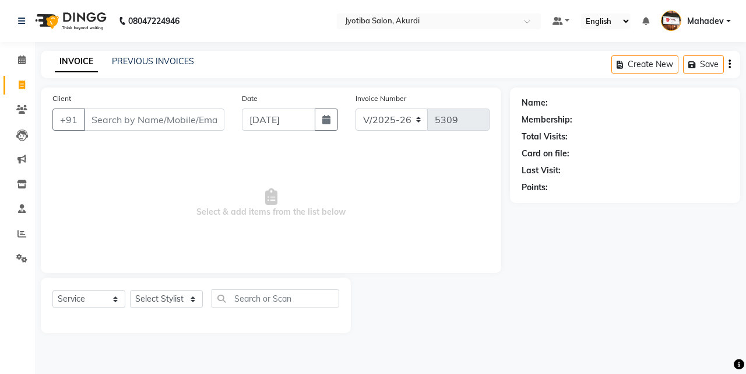
click at [157, 117] on input "Client" at bounding box center [154, 119] width 141 height 22
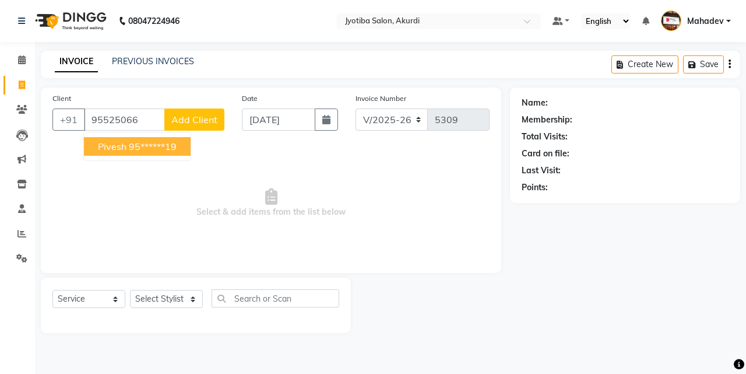
click at [163, 148] on ngb-highlight "95******19" at bounding box center [153, 147] width 48 height 12
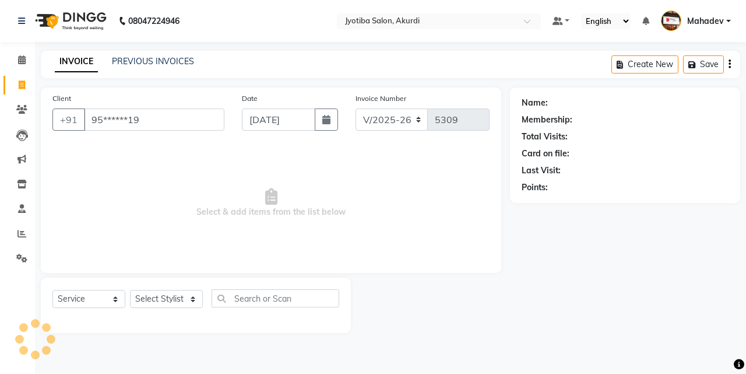
type input "95******19"
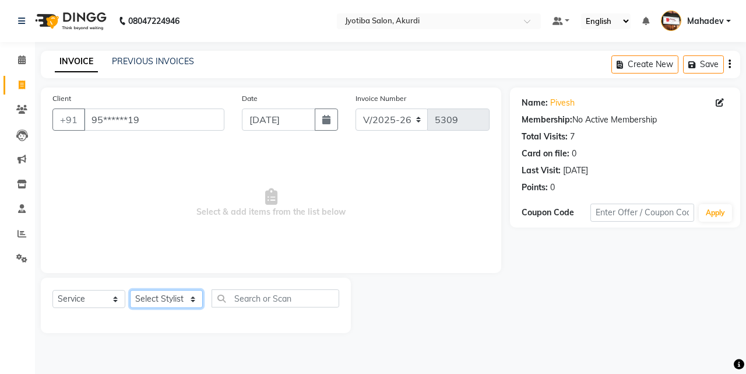
click at [169, 303] on select "Select Stylist [PERSON_NAME] [PERSON_NAME] [PERSON_NAME] [PERSON_NAME] Parmu ta…" at bounding box center [166, 299] width 73 height 18
select select "86625"
click at [130, 290] on select "Select Stylist [PERSON_NAME] [PERSON_NAME] [PERSON_NAME] [PERSON_NAME] Parmu ta…" at bounding box center [166, 299] width 73 height 18
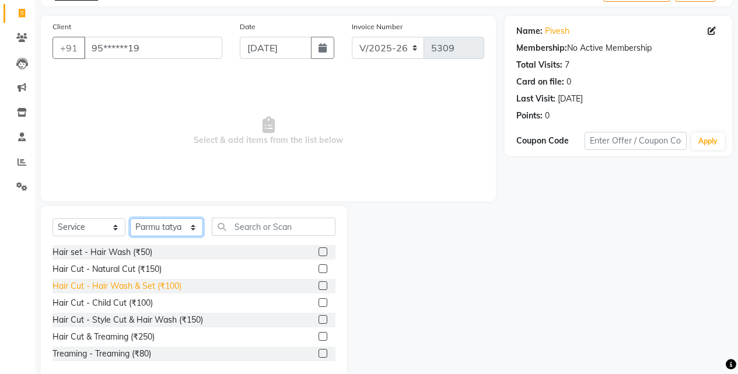
scroll to position [93, 0]
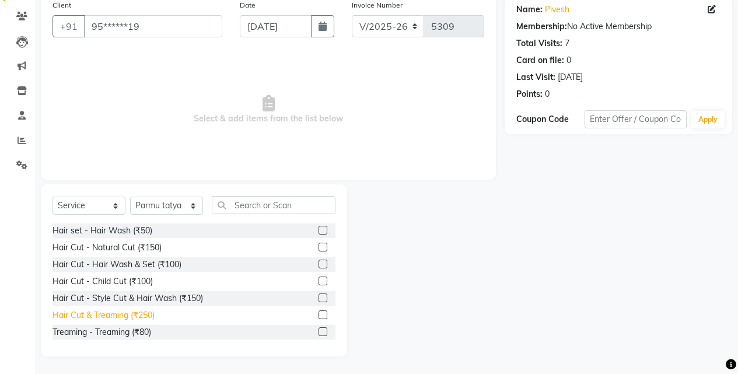
click at [140, 315] on div "Hair Cut & Treaming (₹250)" at bounding box center [103, 315] width 102 height 12
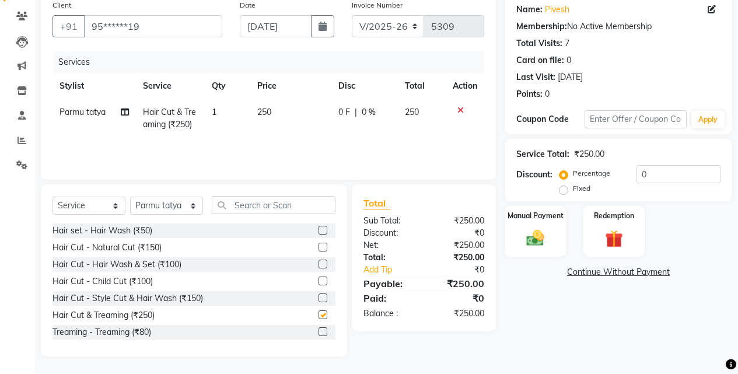
checkbox input "false"
click at [552, 233] on div "Manual Payment" at bounding box center [535, 231] width 64 height 53
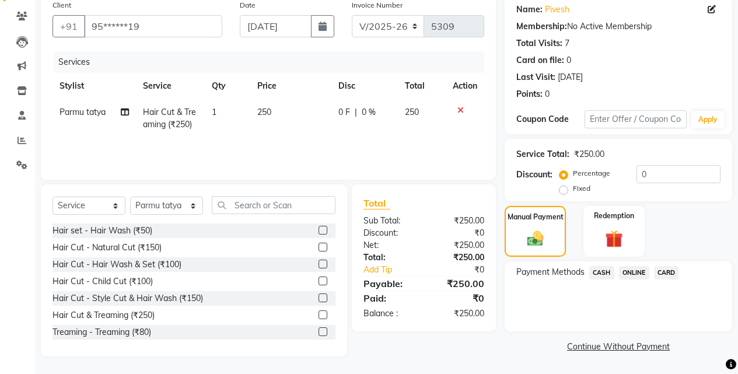
click at [633, 269] on span "ONLINE" at bounding box center [634, 272] width 30 height 13
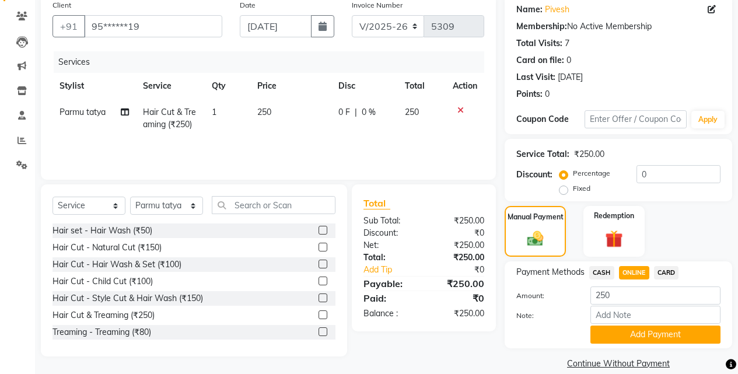
click at [630, 335] on button "Add Payment" at bounding box center [655, 334] width 130 height 18
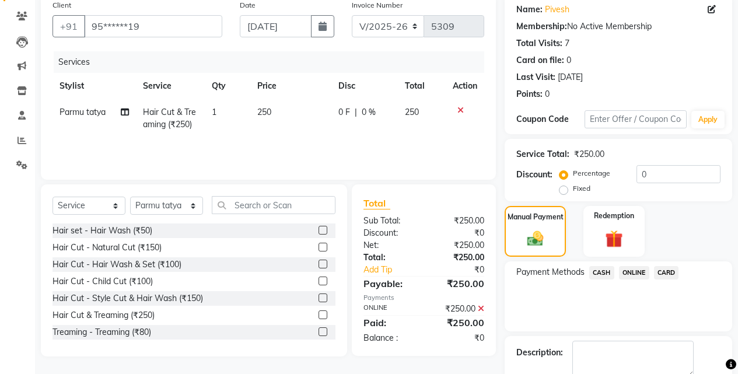
scroll to position [158, 0]
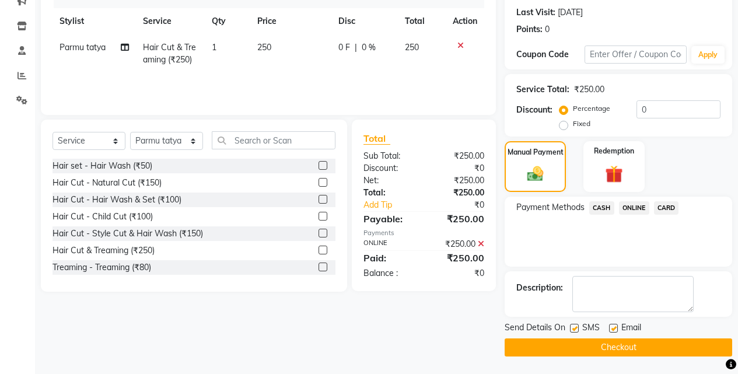
click at [650, 350] on button "Checkout" at bounding box center [617, 347] width 227 height 18
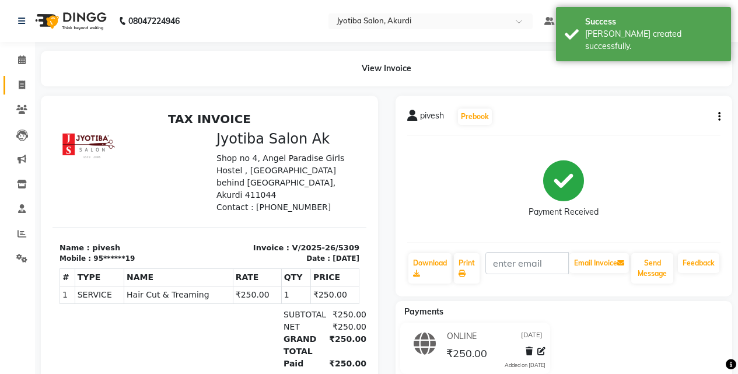
click at [7, 87] on link "Invoice" at bounding box center [17, 85] width 28 height 19
select select "service"
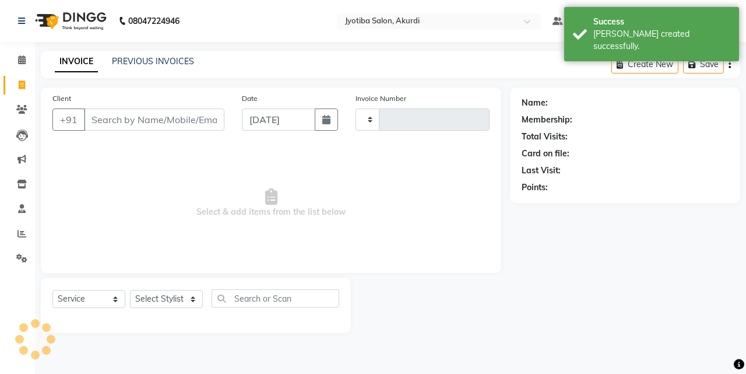
type input "5310"
select select "557"
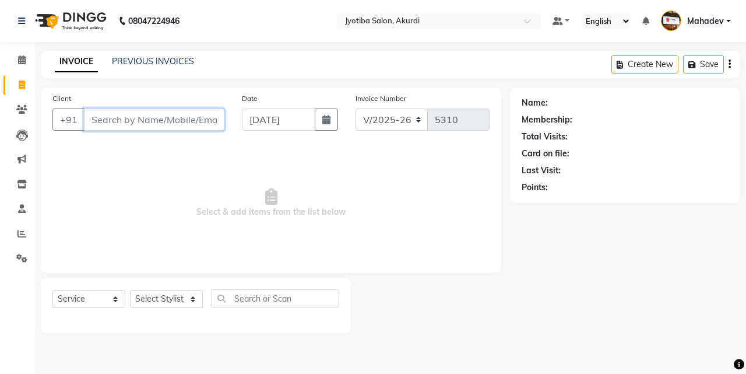
click at [154, 121] on input "Client" at bounding box center [154, 119] width 141 height 22
type input "724562115"
click at [208, 117] on span "Add Client" at bounding box center [194, 120] width 46 height 12
select select "22"
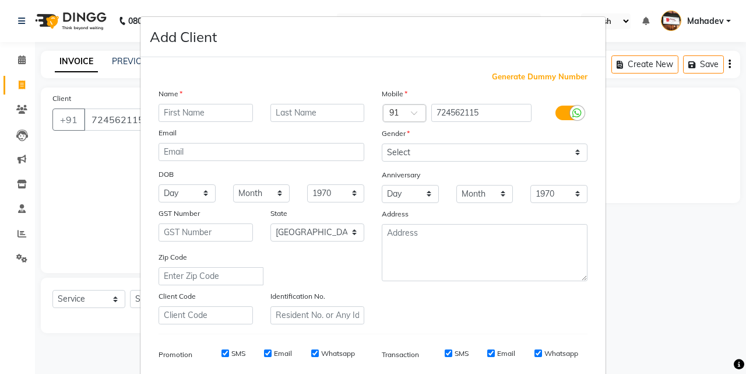
click at [213, 115] on input "text" at bounding box center [206, 113] width 94 height 18
type input "veiawt"
click at [338, 110] on input "text" at bounding box center [318, 113] width 94 height 18
type input "r"
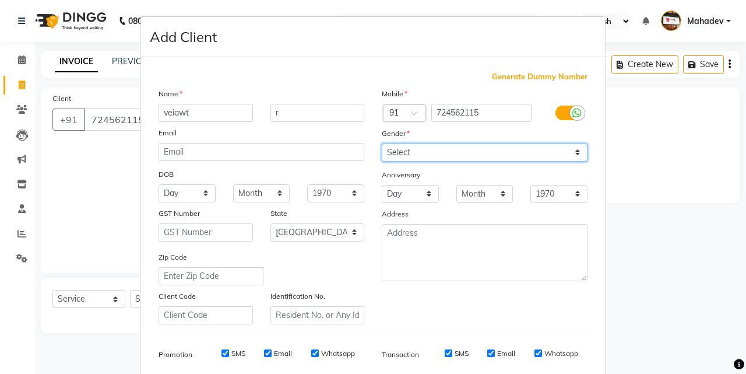
click at [447, 148] on select "Select [DEMOGRAPHIC_DATA] [DEMOGRAPHIC_DATA] Other Prefer Not To Say" at bounding box center [485, 152] width 206 height 18
select select "[DEMOGRAPHIC_DATA]"
click at [382, 143] on select "Select [DEMOGRAPHIC_DATA] [DEMOGRAPHIC_DATA] Other Prefer Not To Say" at bounding box center [485, 152] width 206 height 18
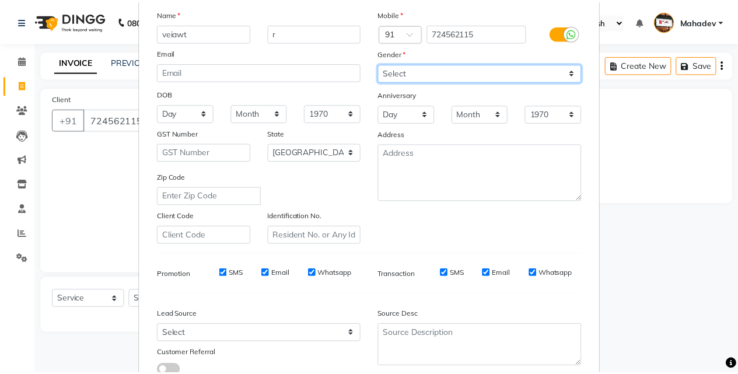
scroll to position [164, 0]
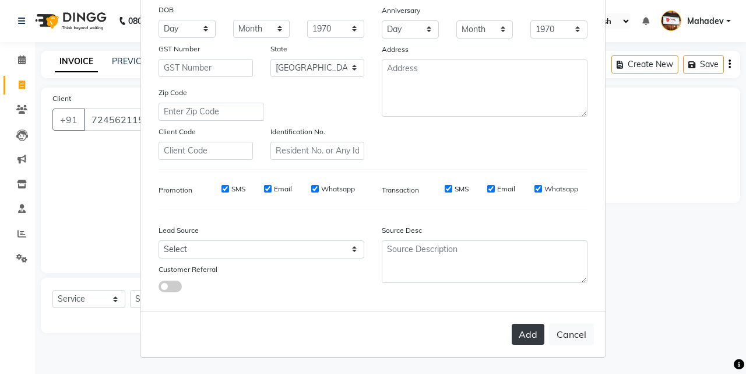
click at [518, 335] on button "Add" at bounding box center [528, 334] width 33 height 21
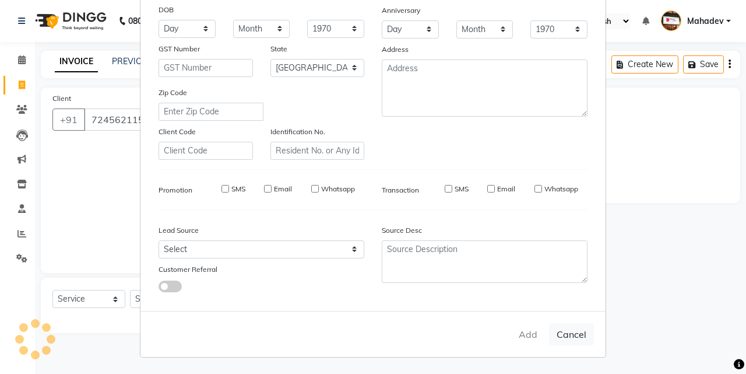
type input "72*****15"
select select
select select "null"
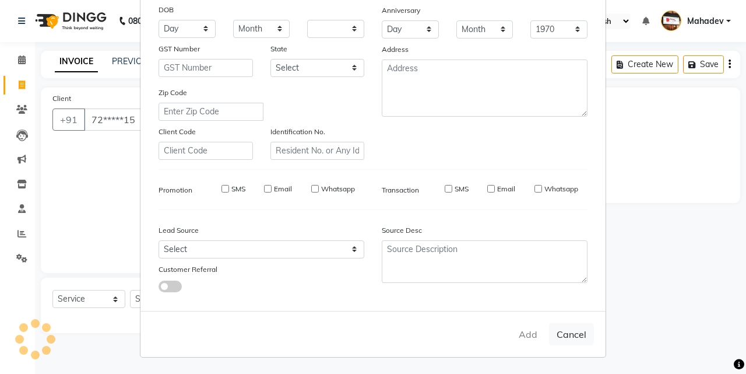
select select
checkbox input "false"
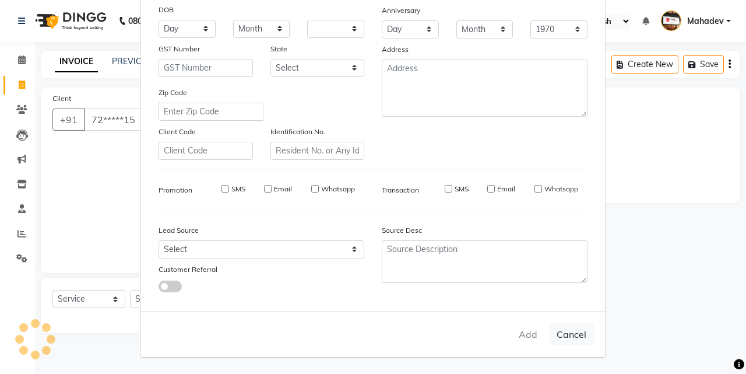
checkbox input "false"
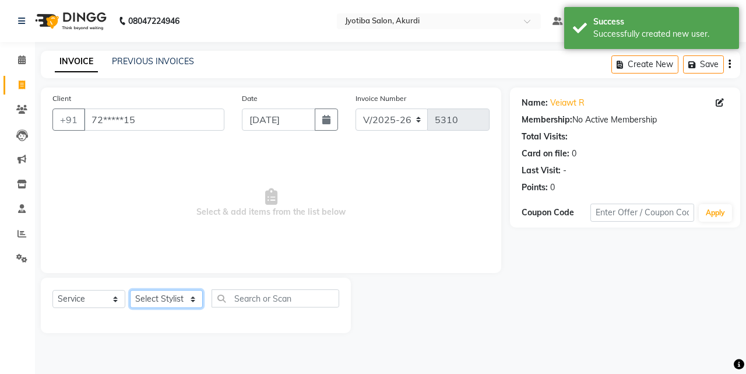
click at [152, 294] on select "Select Stylist [PERSON_NAME] [PERSON_NAME] [PERSON_NAME] [PERSON_NAME] Parmu ta…" at bounding box center [166, 299] width 73 height 18
select select "70863"
click at [130, 290] on select "Select Stylist [PERSON_NAME] [PERSON_NAME] [PERSON_NAME] [PERSON_NAME] Parmu ta…" at bounding box center [166, 299] width 73 height 18
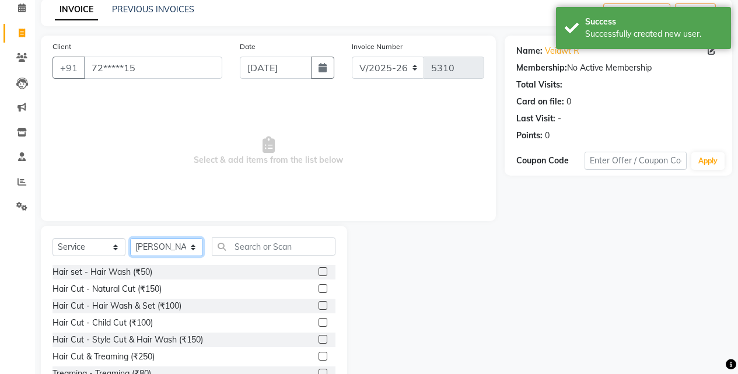
scroll to position [93, 0]
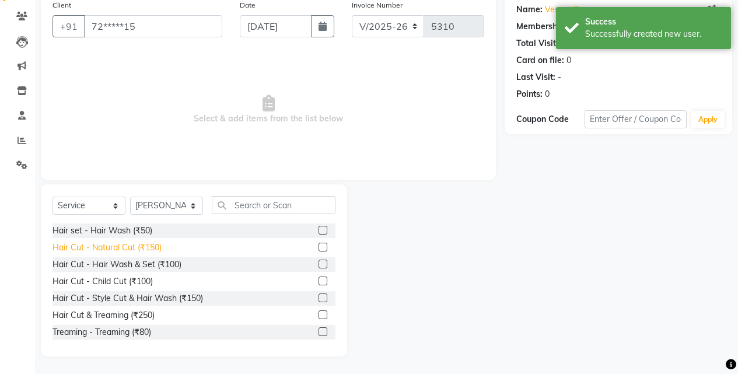
click at [147, 249] on div "Hair Cut - Natural Cut (₹150)" at bounding box center [106, 247] width 109 height 12
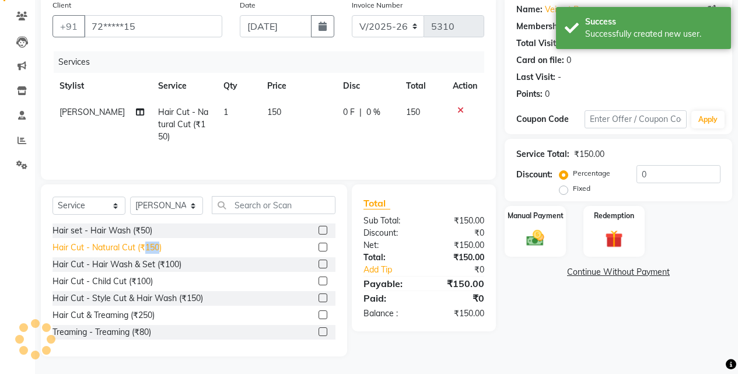
click at [147, 249] on div "Hair Cut - Natural Cut (₹150)" at bounding box center [106, 247] width 109 height 12
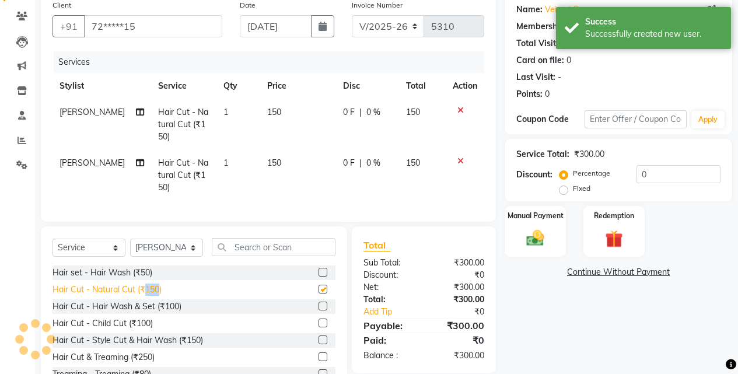
checkbox input "false"
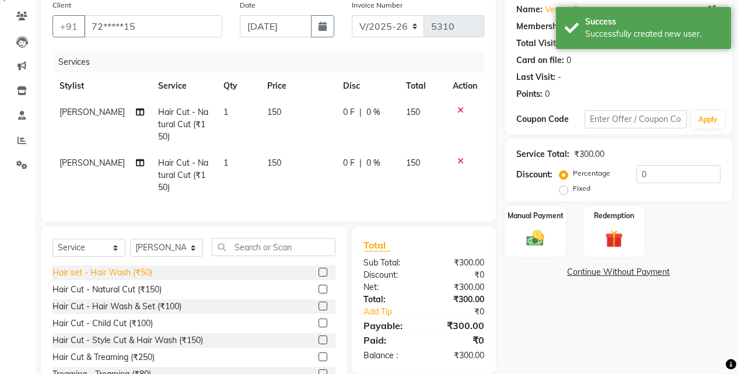
click at [143, 277] on div "Hair set - Hair Wash (₹50)" at bounding box center [102, 272] width 100 height 12
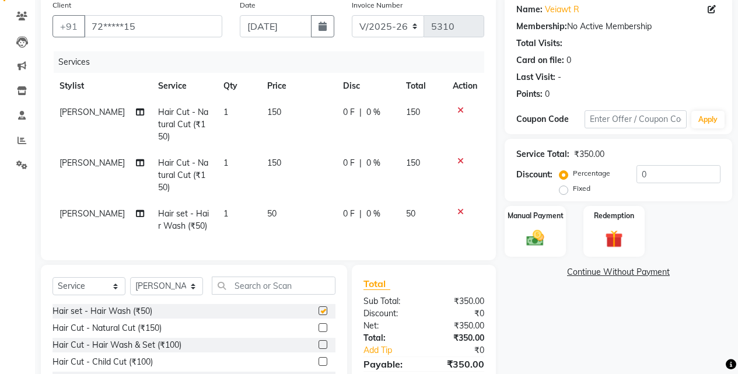
checkbox input "false"
click at [547, 224] on div "Manual Payment" at bounding box center [535, 231] width 64 height 53
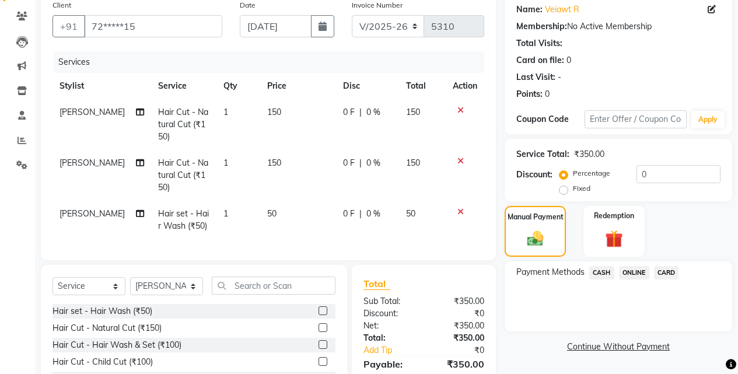
click at [625, 264] on div "Payment Methods CASH ONLINE CARD" at bounding box center [617, 296] width 227 height 70
click at [626, 278] on span "ONLINE" at bounding box center [634, 272] width 30 height 13
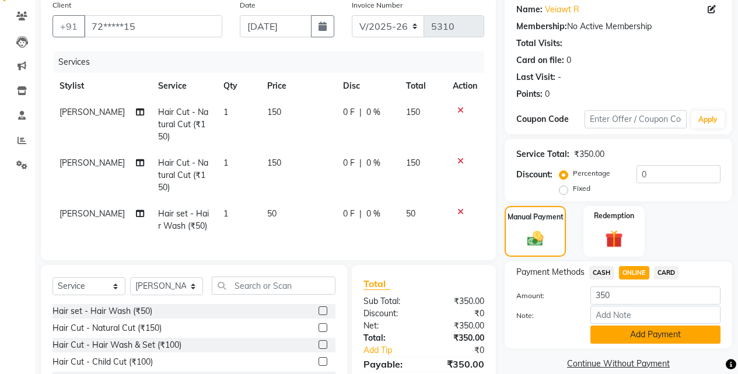
click at [640, 328] on button "Add Payment" at bounding box center [655, 334] width 130 height 18
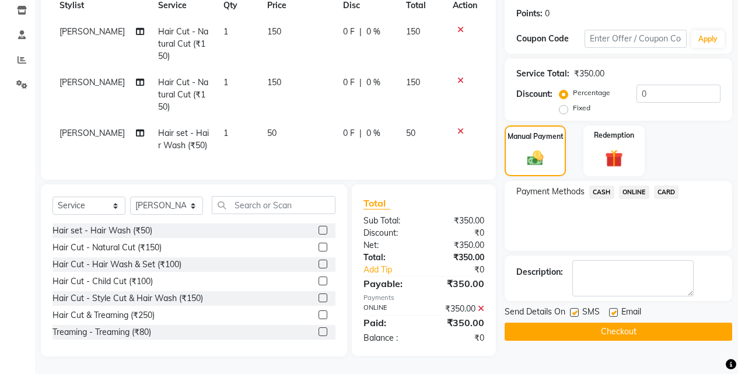
scroll to position [183, 0]
click at [647, 322] on button "Checkout" at bounding box center [617, 331] width 227 height 18
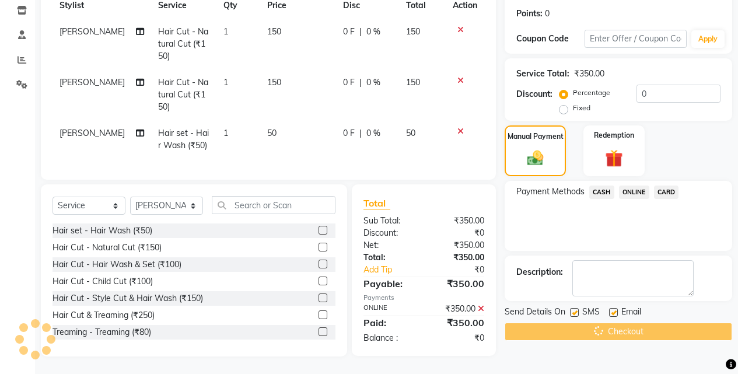
scroll to position [0, 0]
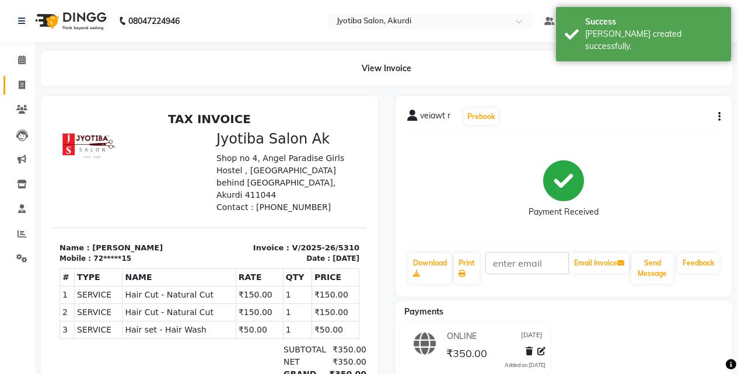
click at [9, 83] on link "Invoice" at bounding box center [17, 85] width 28 height 19
select select "service"
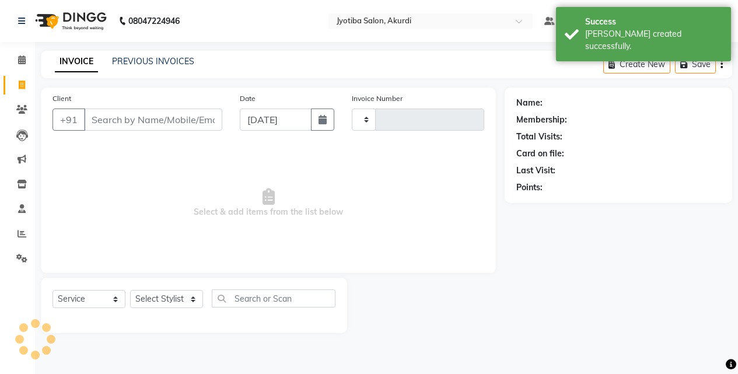
type input "5311"
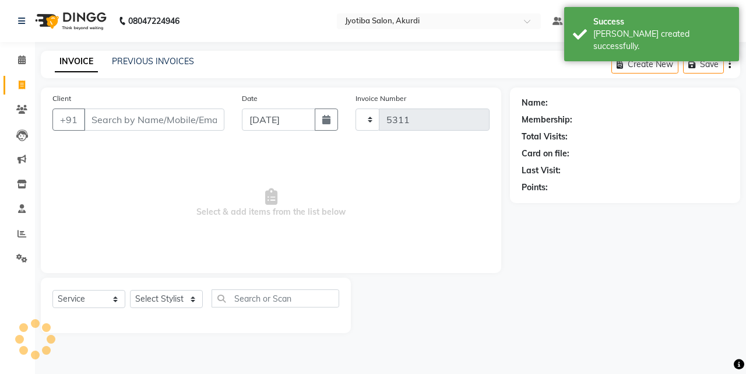
select select "557"
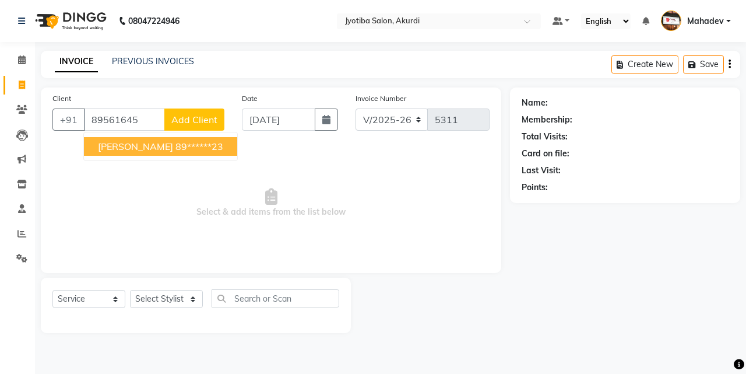
click at [111, 143] on span "[PERSON_NAME]" at bounding box center [135, 147] width 75 height 12
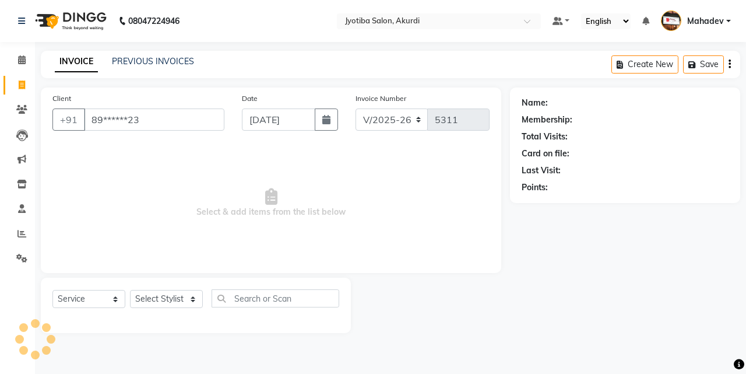
type input "89******23"
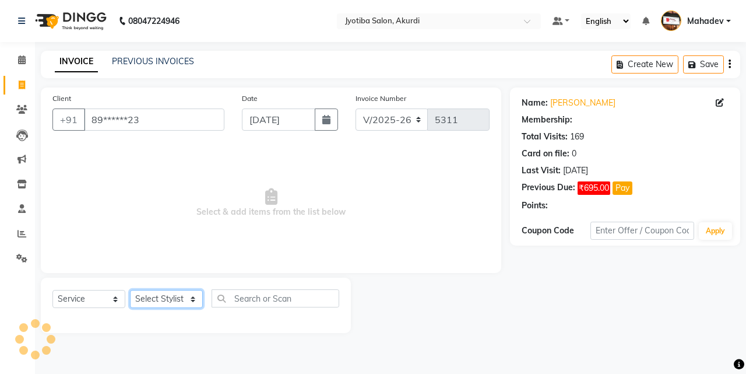
click at [153, 298] on select "Select Stylist [PERSON_NAME] [PERSON_NAME] [PERSON_NAME] [PERSON_NAME] Parmu ta…" at bounding box center [166, 299] width 73 height 18
select select "43504"
click at [130, 290] on select "Select Stylist [PERSON_NAME] [PERSON_NAME] [PERSON_NAME] [PERSON_NAME] Parmu ta…" at bounding box center [166, 299] width 73 height 18
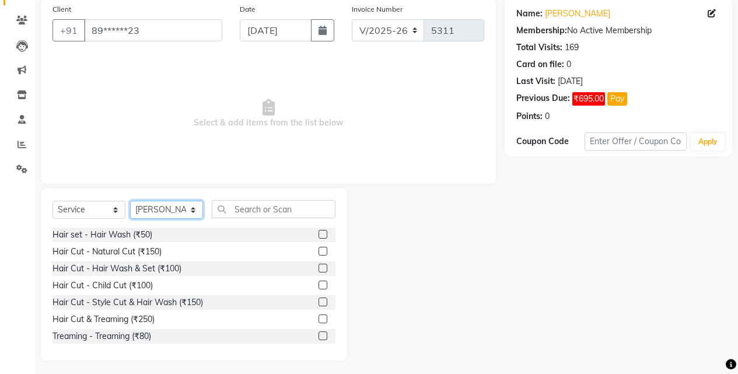
scroll to position [93, 0]
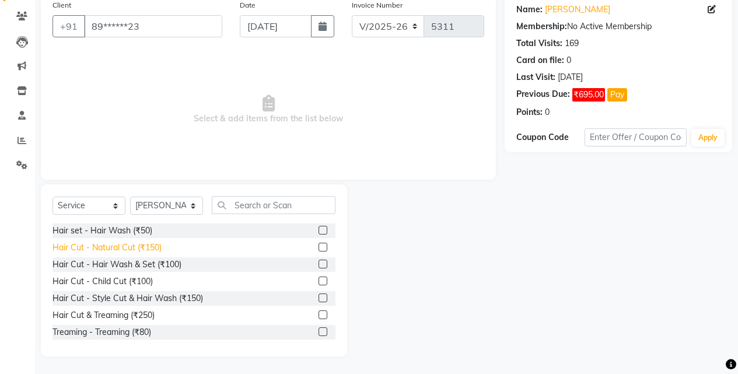
click at [153, 243] on div "Hair Cut - Natural Cut (₹150)" at bounding box center [106, 247] width 109 height 12
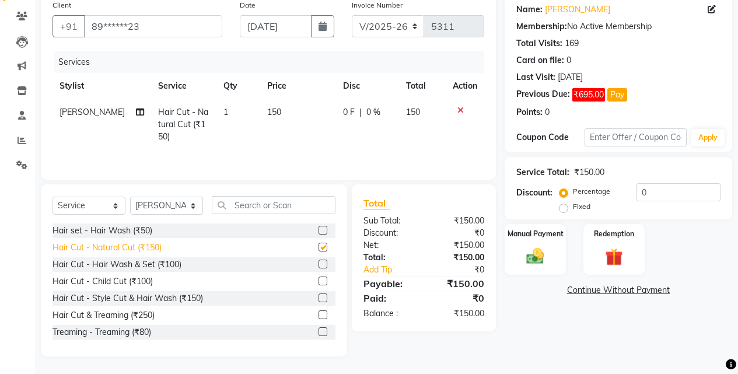
checkbox input "false"
click at [542, 234] on label "Manual Payment" at bounding box center [535, 232] width 58 height 11
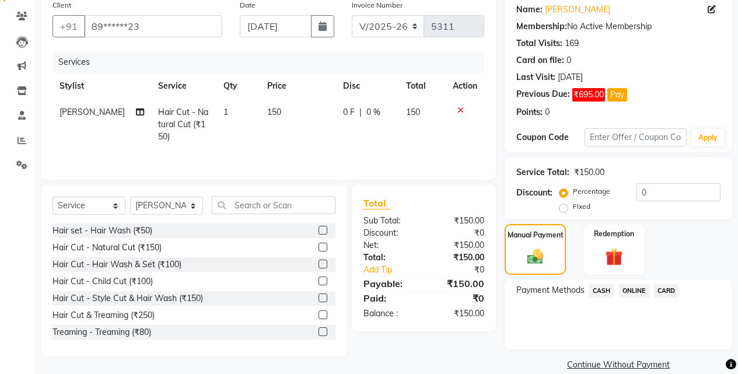
click at [634, 286] on span "ONLINE" at bounding box center [634, 290] width 30 height 13
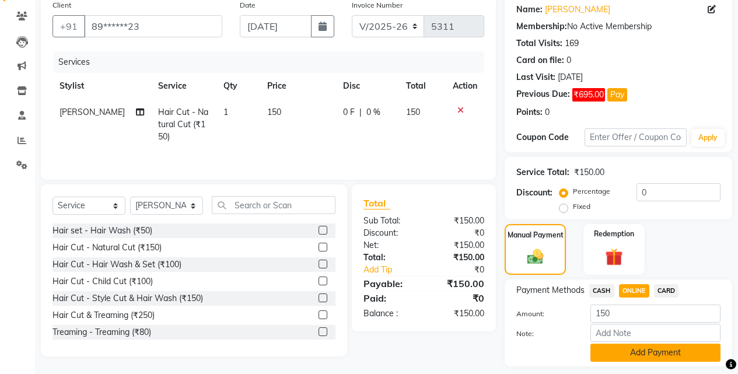
click at [625, 353] on button "Add Payment" at bounding box center [655, 352] width 130 height 18
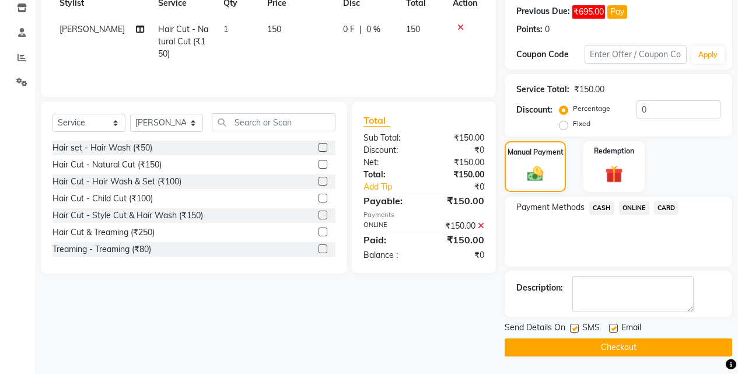
click at [624, 342] on button "Checkout" at bounding box center [617, 347] width 227 height 18
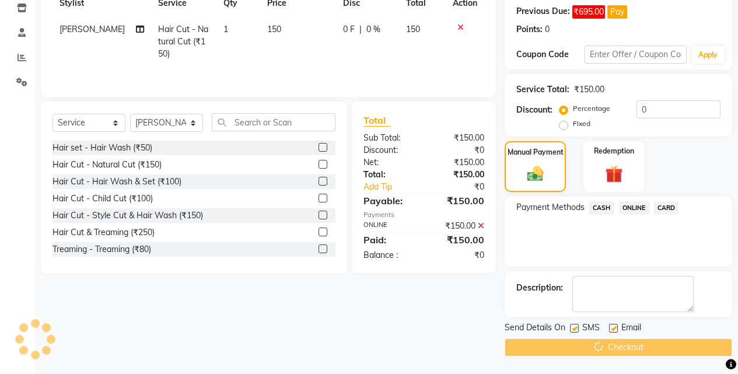
scroll to position [37, 0]
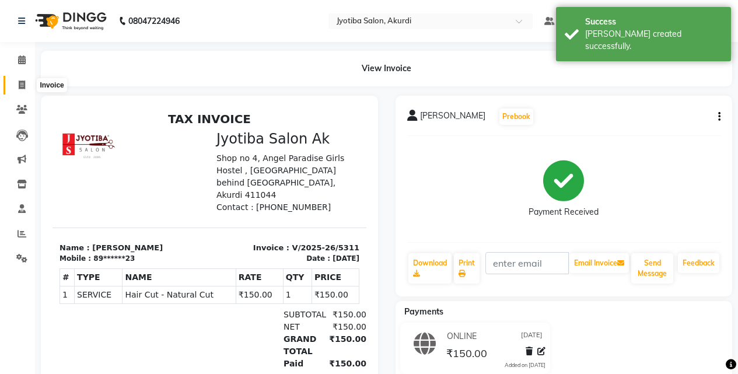
click at [19, 81] on icon at bounding box center [22, 84] width 6 height 9
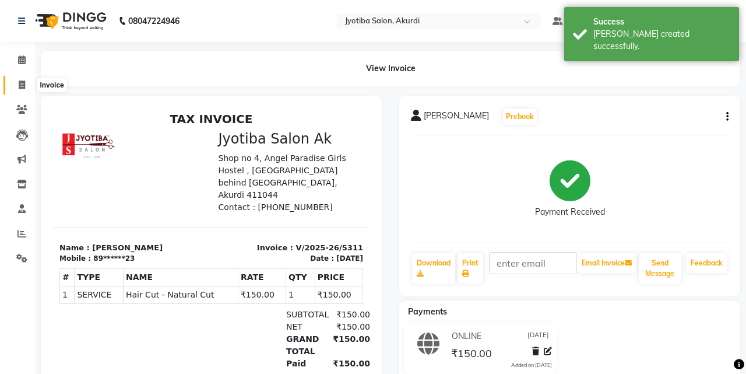
select select "557"
select select "service"
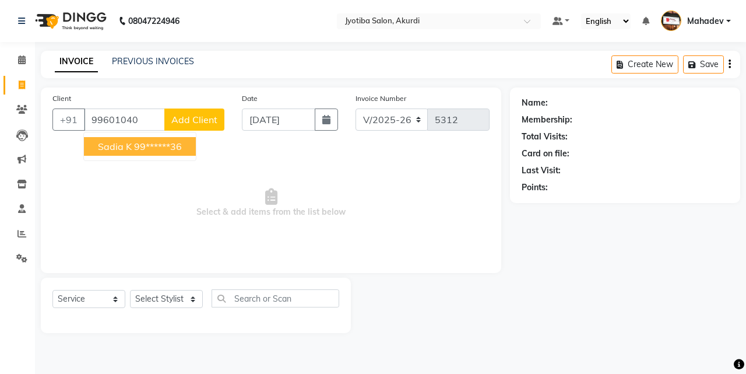
click at [116, 141] on span "sadia k" at bounding box center [115, 147] width 34 height 12
type input "99******36"
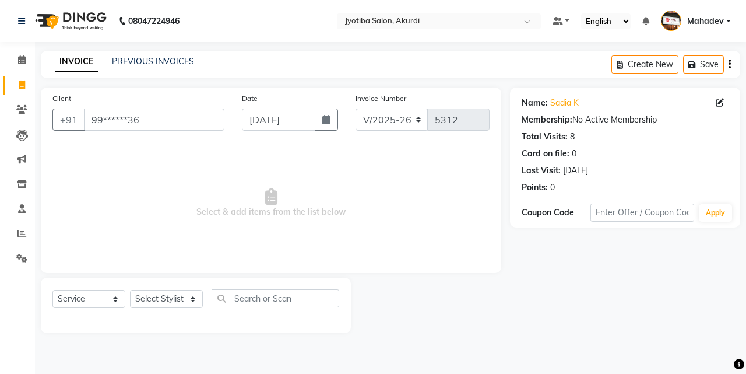
click at [174, 308] on div "Select Service Product Membership Package Voucher Prepaid Gift Card Select Styl…" at bounding box center [195, 302] width 287 height 27
click at [174, 306] on select "Select Stylist [PERSON_NAME] [PERSON_NAME] [PERSON_NAME] [PERSON_NAME] Parmu ta…" at bounding box center [166, 299] width 73 height 18
select select "86626"
click at [130, 290] on select "Select Stylist [PERSON_NAME] [PERSON_NAME] [PERSON_NAME] [PERSON_NAME] Parmu ta…" at bounding box center [166, 299] width 73 height 18
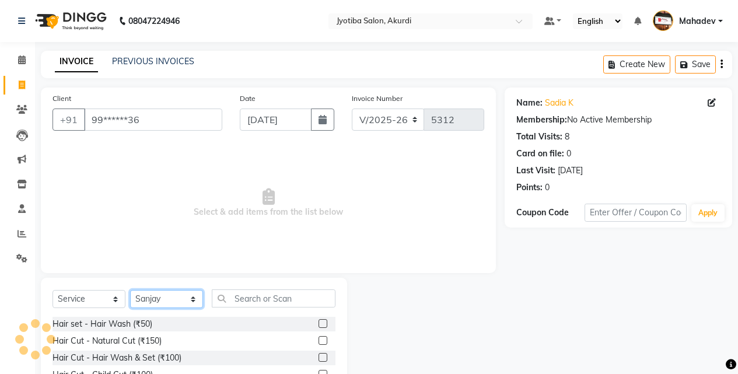
scroll to position [93, 0]
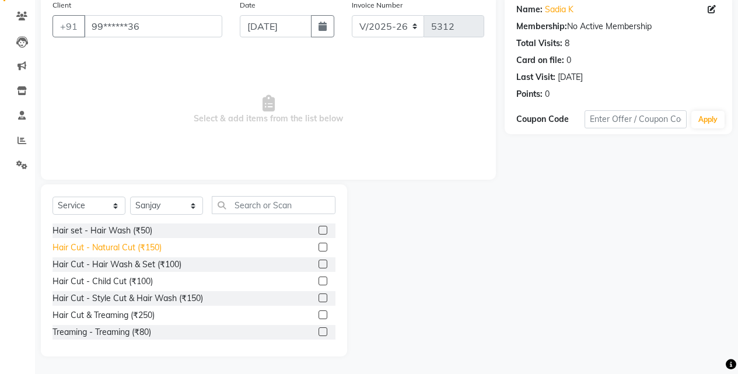
click at [156, 247] on div "Hair Cut - Natural Cut (₹150)" at bounding box center [106, 247] width 109 height 12
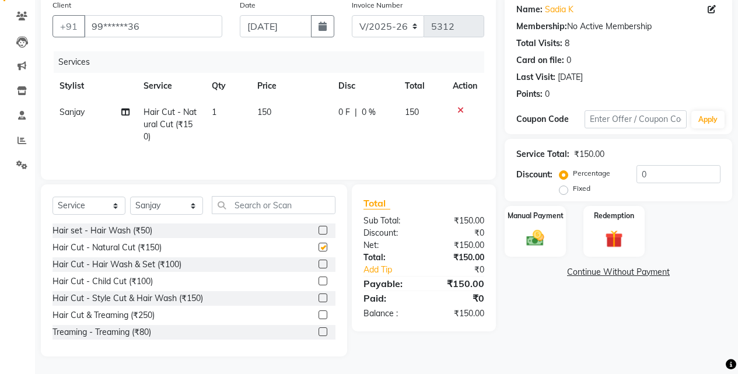
checkbox input "false"
click at [531, 236] on img at bounding box center [535, 237] width 30 height 21
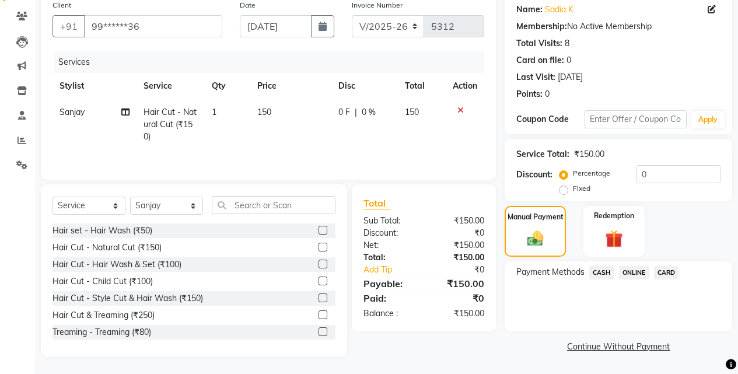
click at [623, 273] on span "ONLINE" at bounding box center [634, 272] width 30 height 13
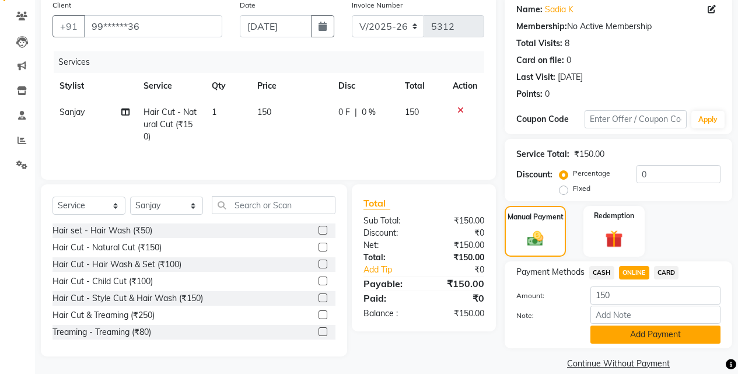
click at [623, 333] on button "Add Payment" at bounding box center [655, 334] width 130 height 18
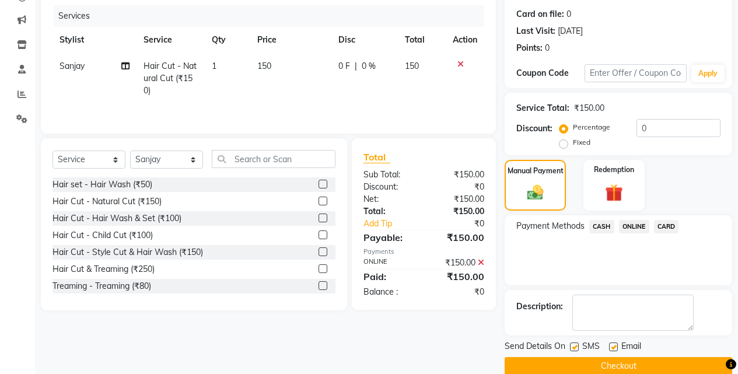
scroll to position [158, 0]
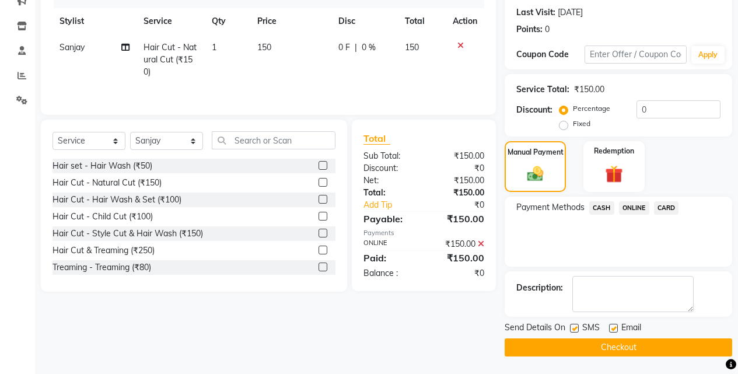
click at [618, 346] on button "Checkout" at bounding box center [617, 347] width 227 height 18
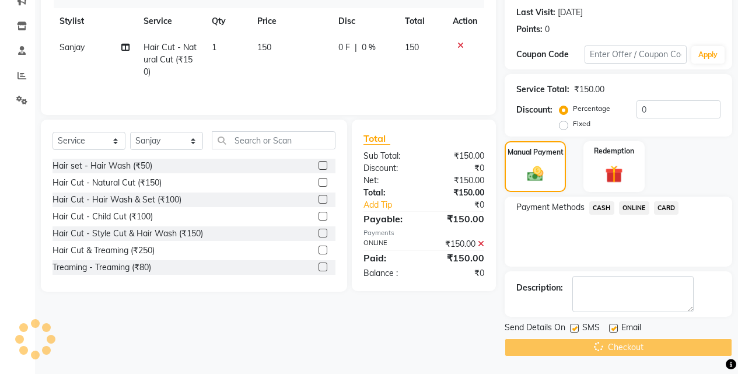
scroll to position [0, 0]
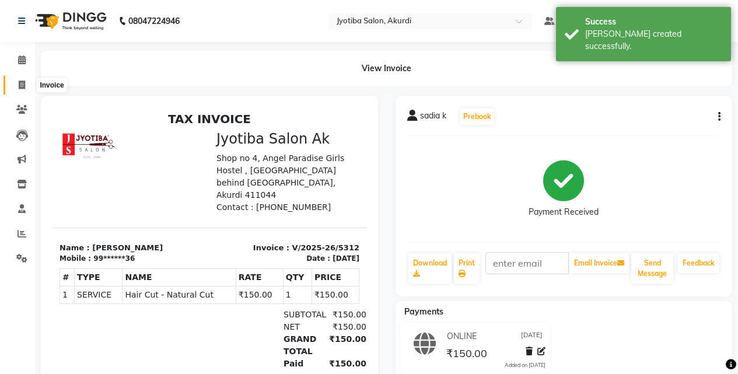
click at [23, 88] on icon at bounding box center [22, 84] width 6 height 9
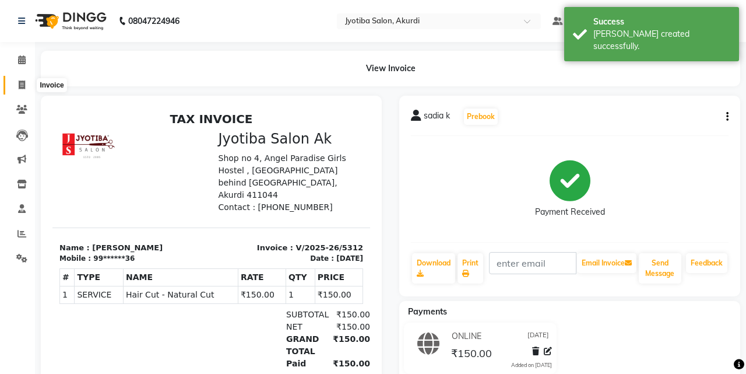
select select "557"
select select "service"
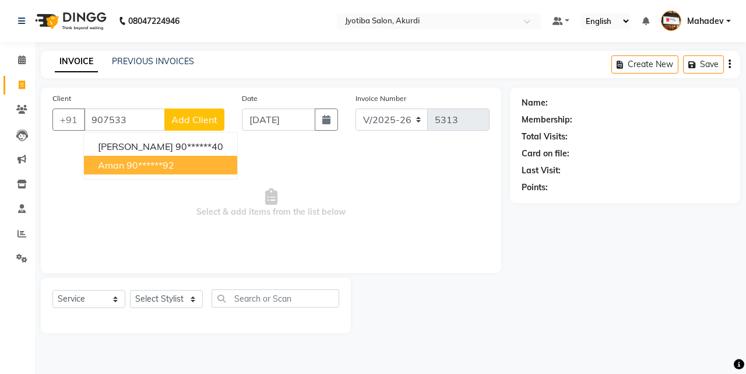
click at [129, 171] on button "Aman 90******92" at bounding box center [160, 165] width 153 height 19
type input "90******92"
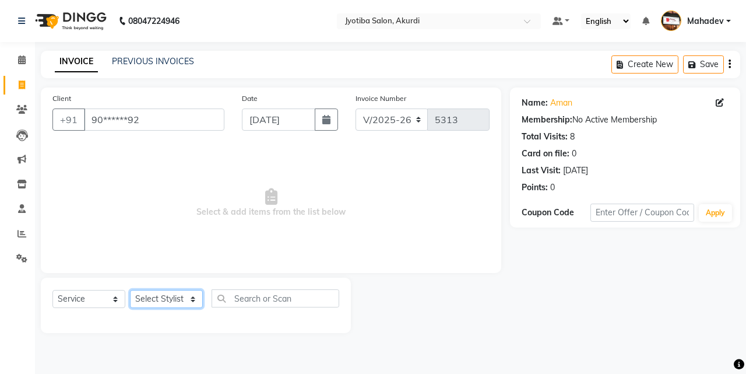
click at [176, 300] on select "Select Stylist [PERSON_NAME] [PERSON_NAME] [PERSON_NAME] [PERSON_NAME] Parmu ta…" at bounding box center [166, 299] width 73 height 18
select select "11679"
click at [130, 290] on select "Select Stylist [PERSON_NAME] [PERSON_NAME] [PERSON_NAME] [PERSON_NAME] Parmu ta…" at bounding box center [166, 299] width 73 height 18
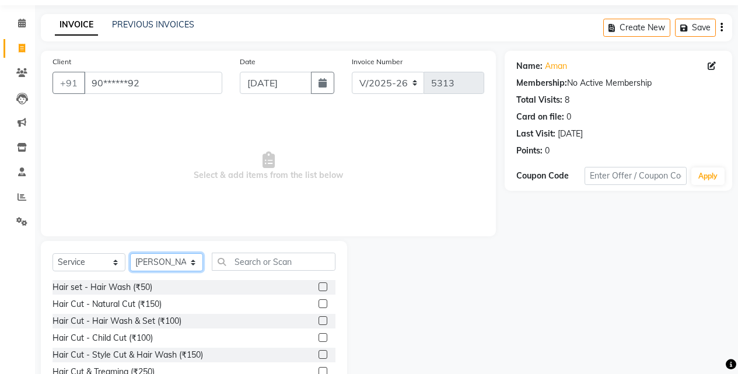
scroll to position [93, 0]
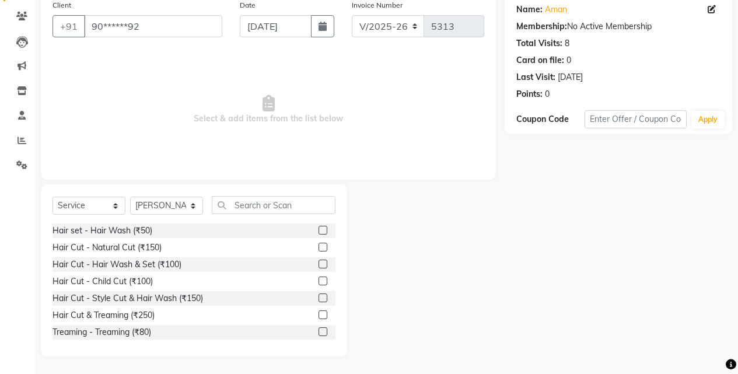
drag, startPoint x: 156, startPoint y: 247, endPoint x: 231, endPoint y: 199, distance: 89.1
click at [156, 247] on div "Hair Cut - Natural Cut (₹150)" at bounding box center [106, 247] width 109 height 12
checkbox input "false"
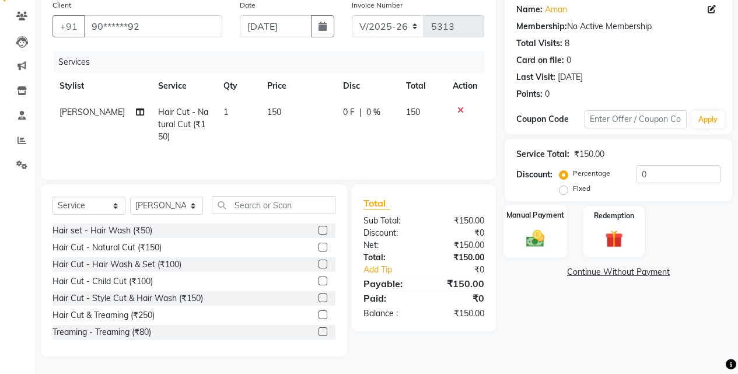
click at [543, 215] on label "Manual Payment" at bounding box center [535, 214] width 58 height 11
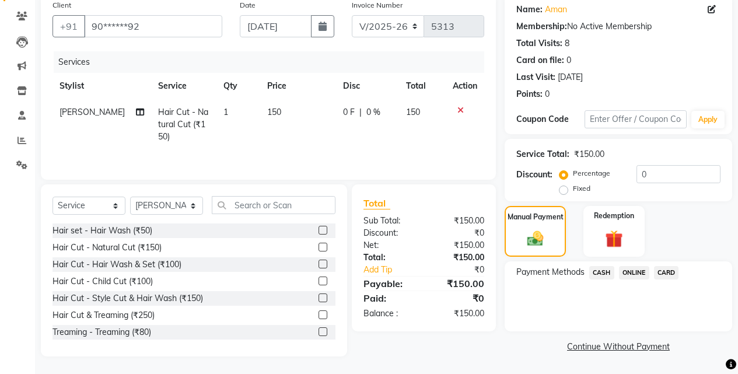
click at [630, 269] on span "ONLINE" at bounding box center [634, 272] width 30 height 13
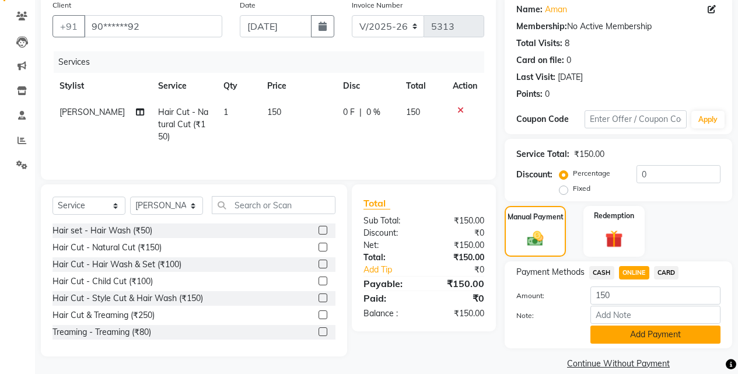
click at [634, 336] on button "Add Payment" at bounding box center [655, 334] width 130 height 18
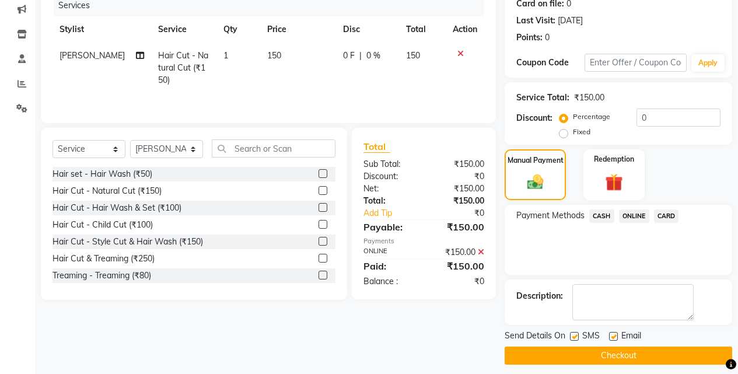
scroll to position [158, 0]
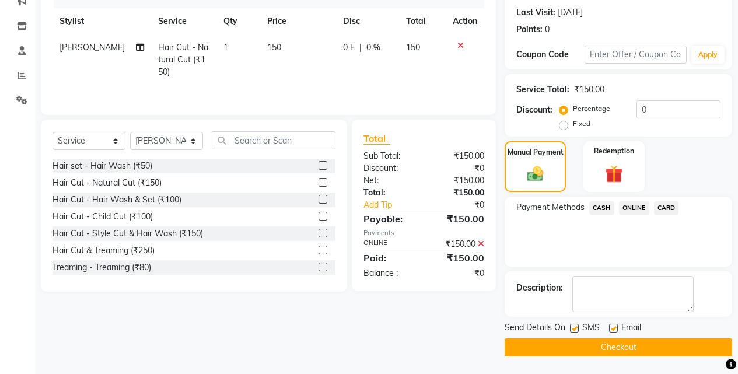
click at [634, 342] on button "Checkout" at bounding box center [617, 347] width 227 height 18
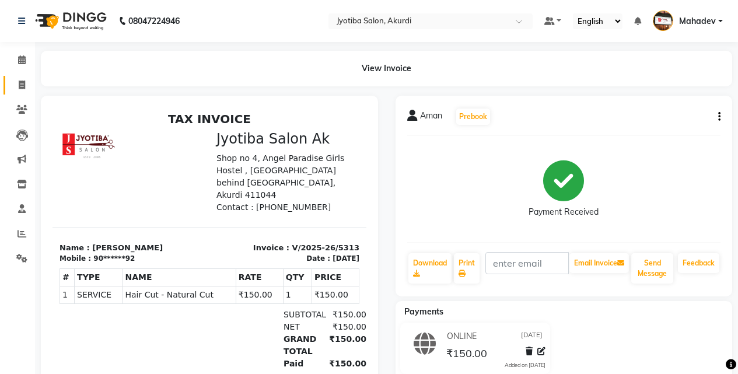
click at [9, 79] on link "Invoice" at bounding box center [17, 85] width 28 height 19
select select "service"
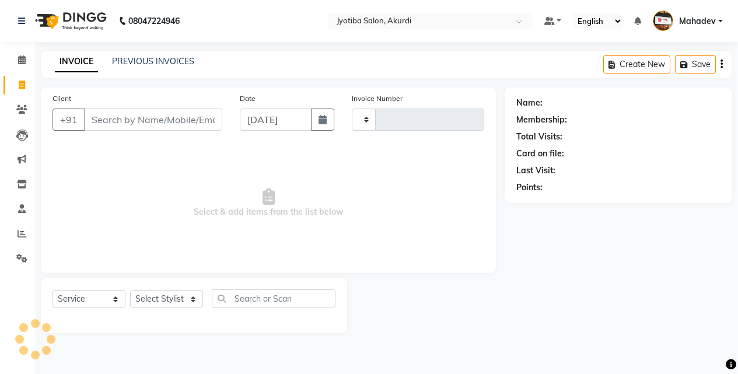
type input "5314"
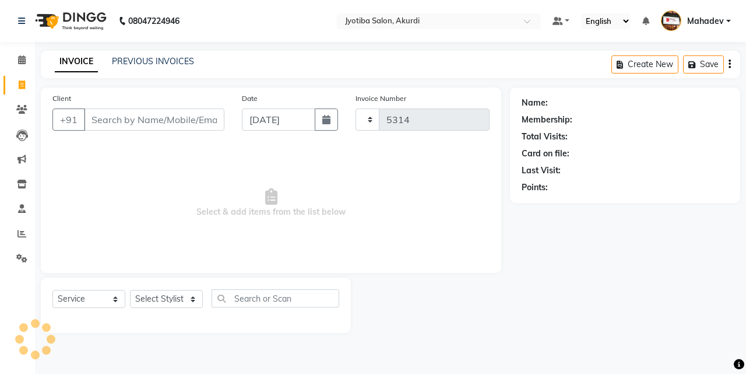
select select "557"
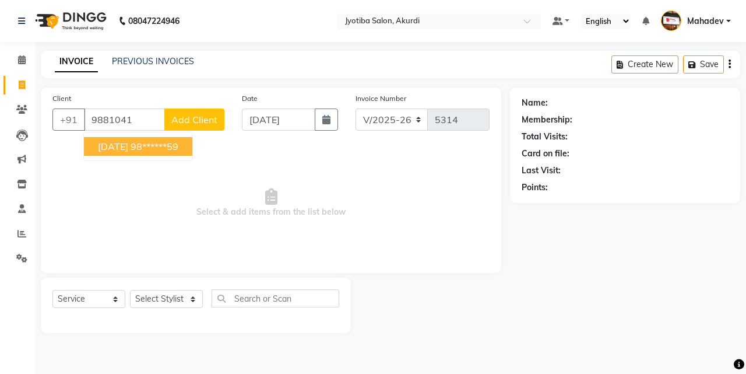
drag, startPoint x: 154, startPoint y: 145, endPoint x: 153, endPoint y: 164, distance: 19.3
click at [153, 145] on ngb-highlight "98******59" at bounding box center [155, 147] width 48 height 12
type input "98******59"
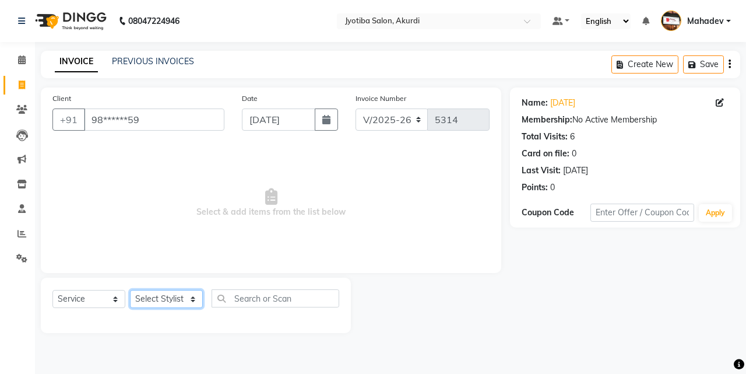
click at [166, 301] on select "Select Stylist [PERSON_NAME] [PERSON_NAME] [PERSON_NAME] [PERSON_NAME] Parmu ta…" at bounding box center [166, 299] width 73 height 18
select select "7216"
click at [130, 290] on select "Select Stylist [PERSON_NAME] [PERSON_NAME] [PERSON_NAME] [PERSON_NAME] Parmu ta…" at bounding box center [166, 299] width 73 height 18
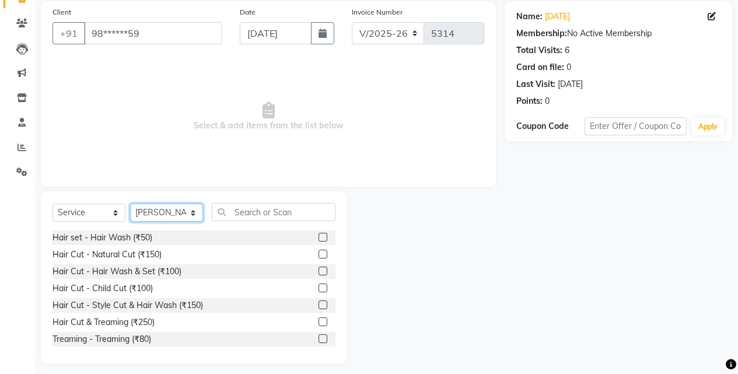
scroll to position [93, 0]
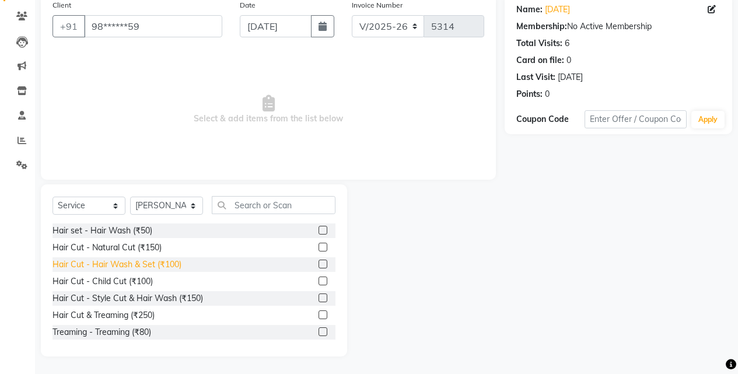
click at [157, 264] on div "Hair Cut - Hair Wash & Set (₹100)" at bounding box center [116, 264] width 129 height 12
checkbox input "false"
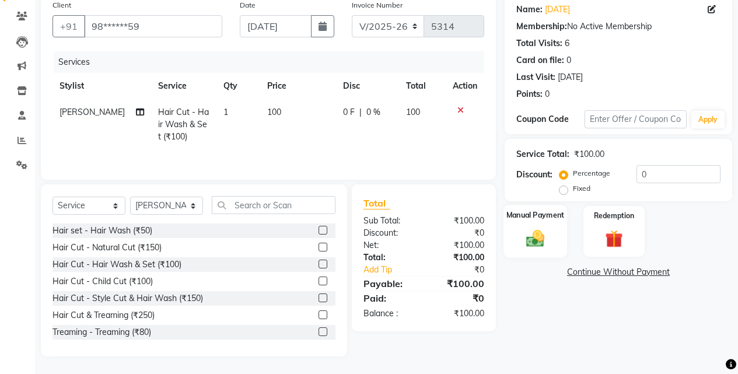
click at [541, 238] on img at bounding box center [535, 237] width 30 height 21
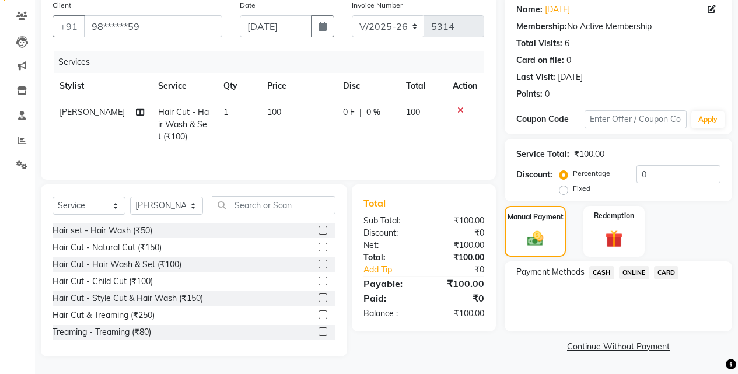
click at [641, 273] on span "ONLINE" at bounding box center [634, 272] width 30 height 13
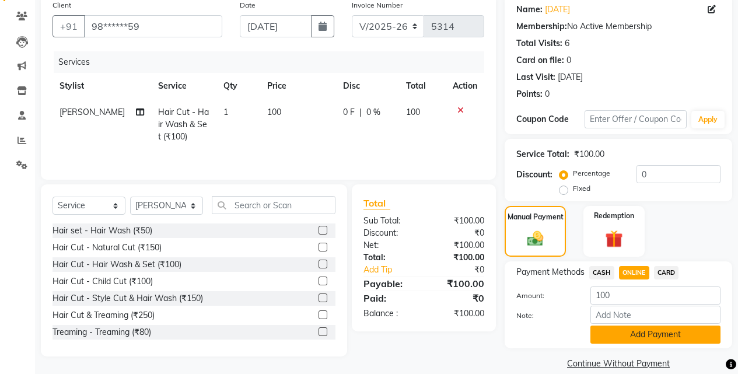
click at [640, 334] on button "Add Payment" at bounding box center [655, 334] width 130 height 18
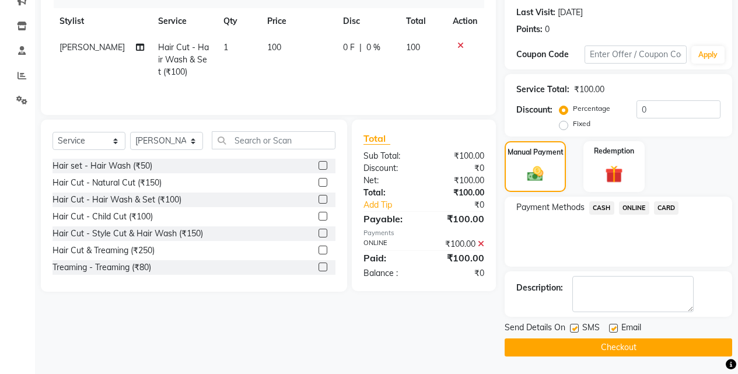
click at [641, 343] on button "Checkout" at bounding box center [617, 347] width 227 height 18
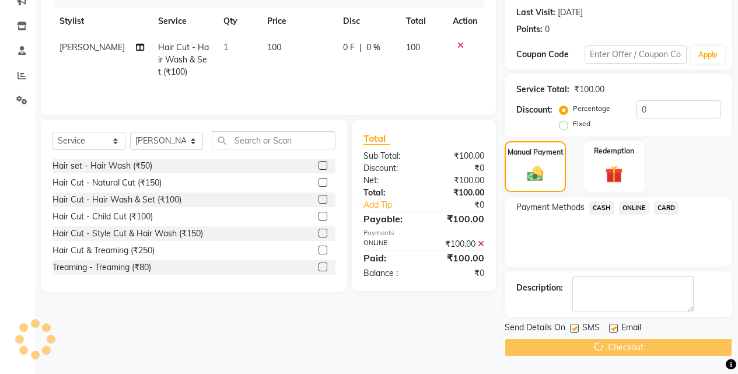
scroll to position [13, 0]
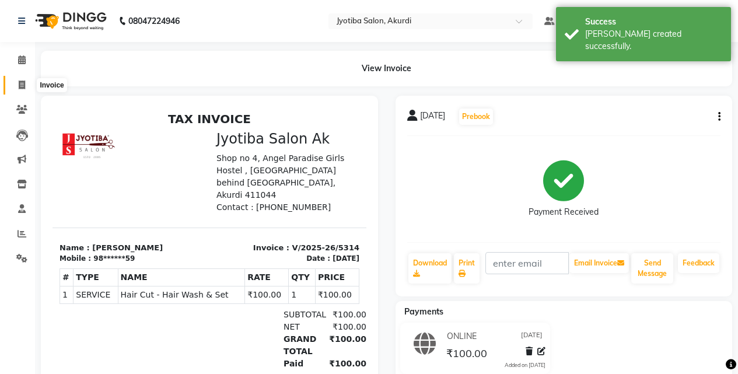
click at [18, 90] on span at bounding box center [22, 85] width 20 height 13
select select "557"
select select "service"
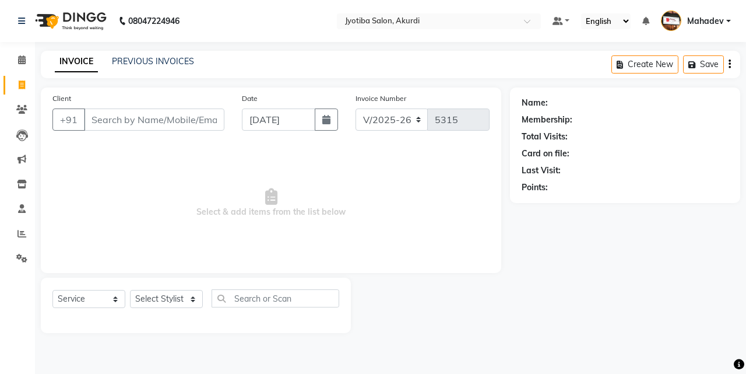
click at [125, 118] on input "Client" at bounding box center [154, 119] width 141 height 22
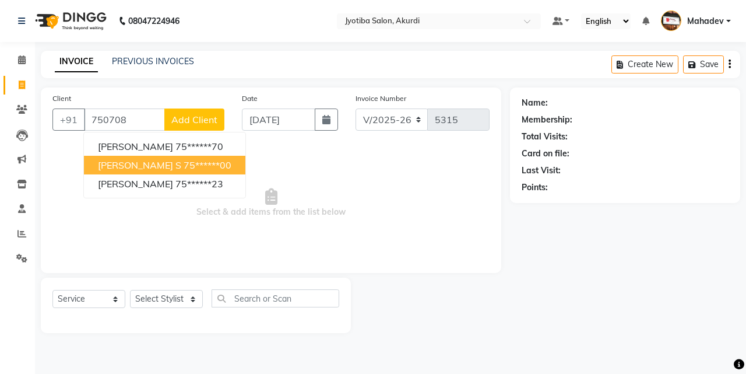
click at [174, 171] on button "[PERSON_NAME] s 75******00" at bounding box center [165, 165] width 162 height 19
type input "75******00"
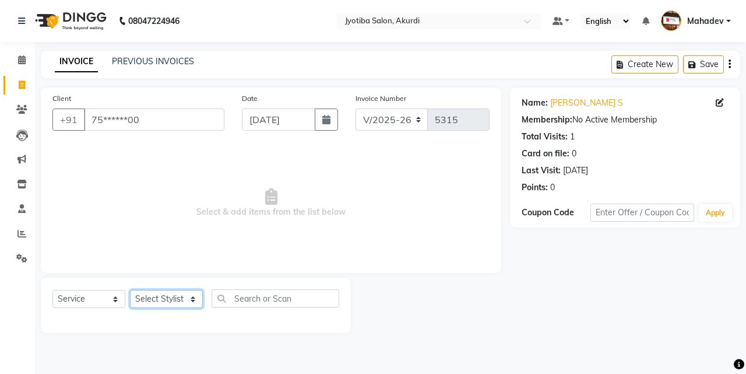
click at [183, 304] on select "Select Stylist [PERSON_NAME] [PERSON_NAME] [PERSON_NAME] [PERSON_NAME] Parmu ta…" at bounding box center [166, 299] width 73 height 18
select select "43504"
click at [130, 290] on select "Select Stylist [PERSON_NAME] [PERSON_NAME] [PERSON_NAME] [PERSON_NAME] Parmu ta…" at bounding box center [166, 299] width 73 height 18
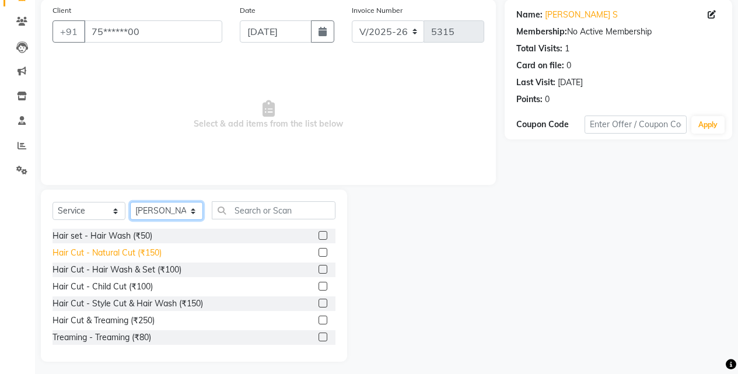
scroll to position [93, 0]
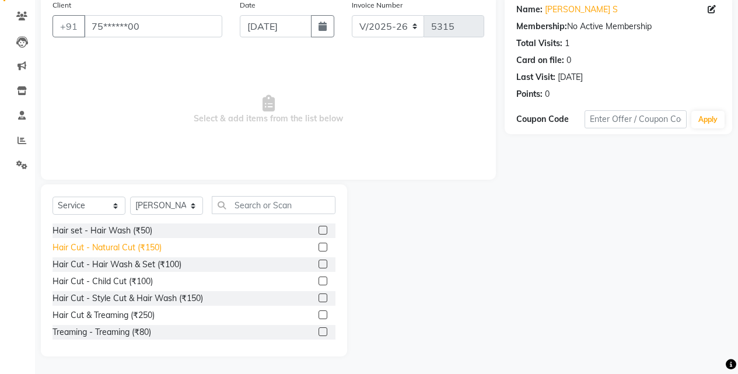
click at [157, 250] on div "Hair Cut - Natural Cut (₹150)" at bounding box center [106, 247] width 109 height 12
checkbox input "false"
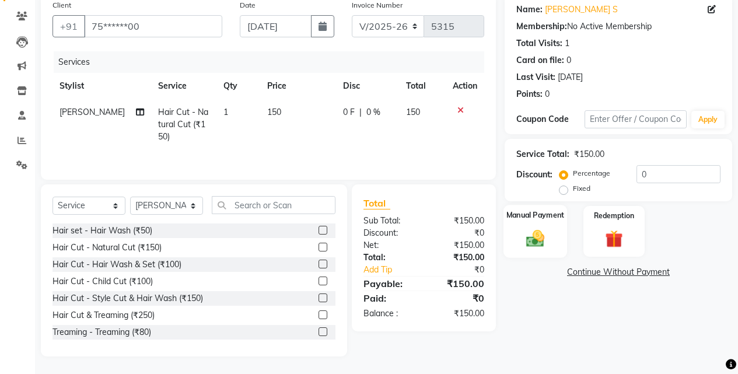
click at [521, 232] on img at bounding box center [535, 237] width 30 height 21
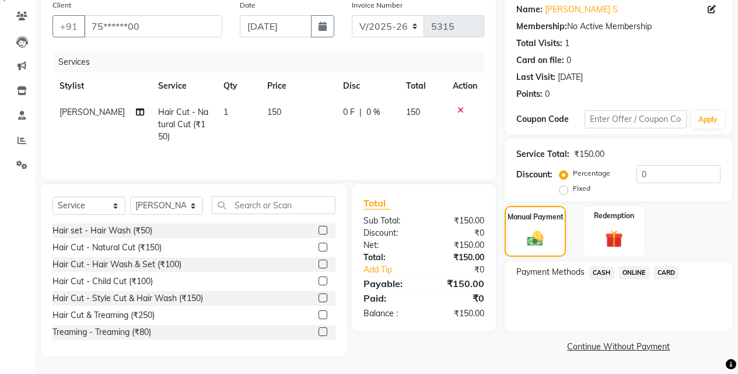
drag, startPoint x: 631, startPoint y: 270, endPoint x: 631, endPoint y: 282, distance: 12.2
click at [631, 276] on span "ONLINE" at bounding box center [634, 272] width 30 height 13
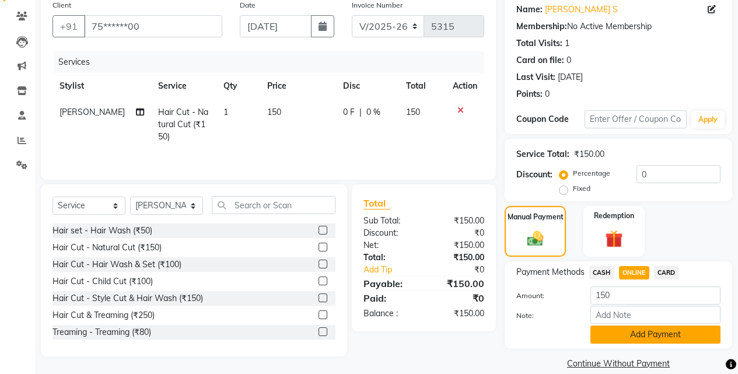
click at [628, 337] on button "Add Payment" at bounding box center [655, 334] width 130 height 18
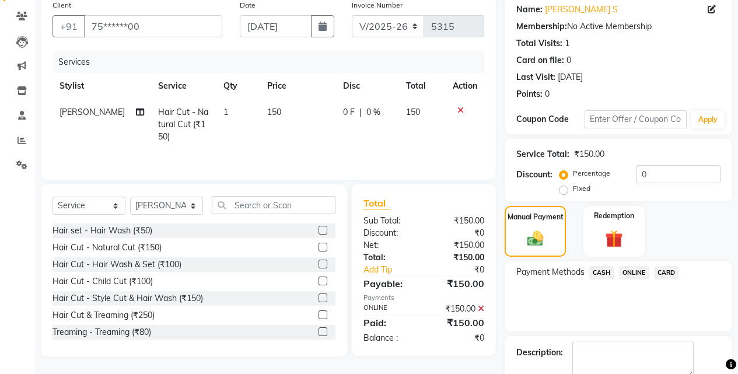
scroll to position [158, 0]
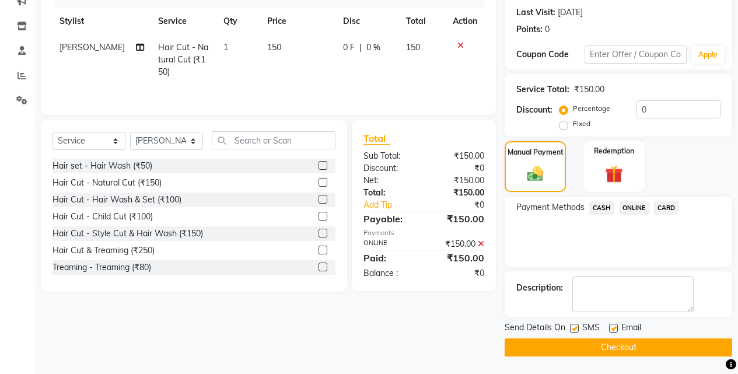
click at [629, 348] on button "Checkout" at bounding box center [617, 347] width 227 height 18
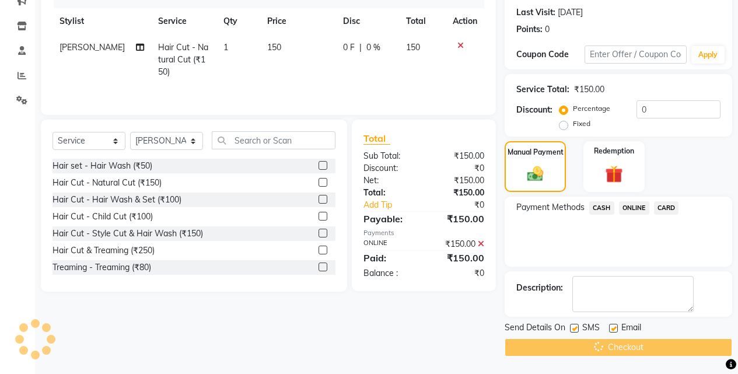
scroll to position [0, 0]
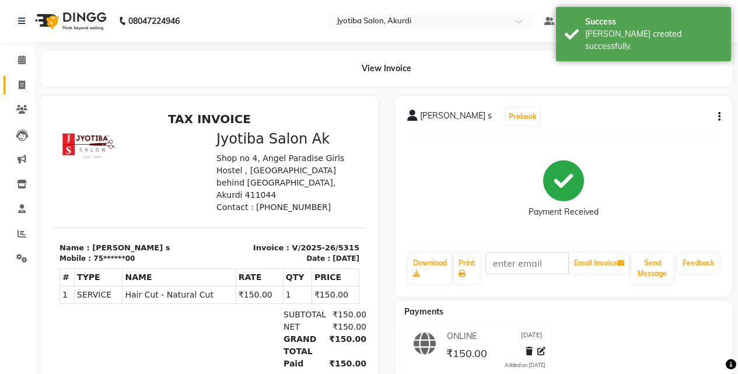
click at [10, 85] on link "Invoice" at bounding box center [17, 85] width 28 height 19
select select "service"
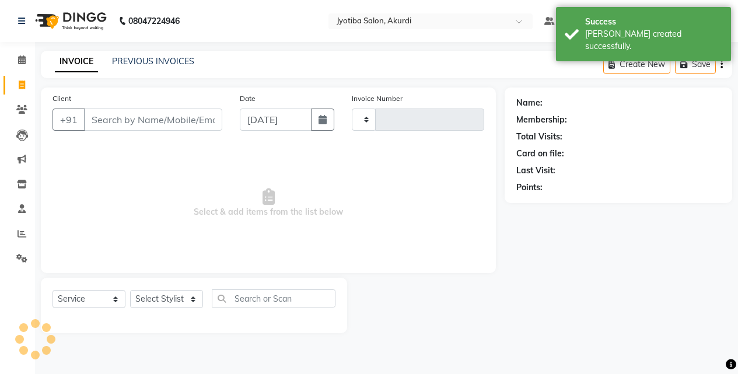
type input "5316"
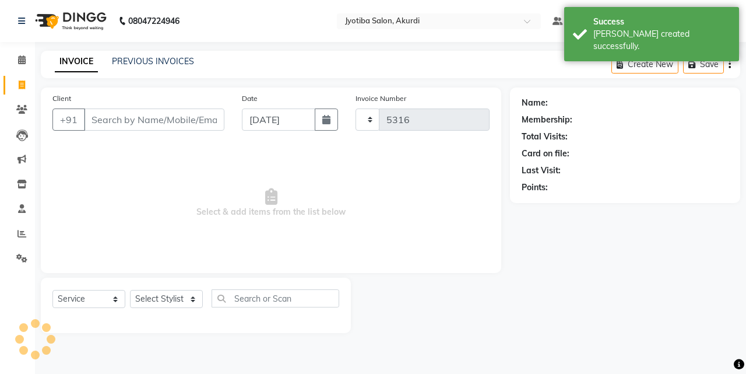
select select "557"
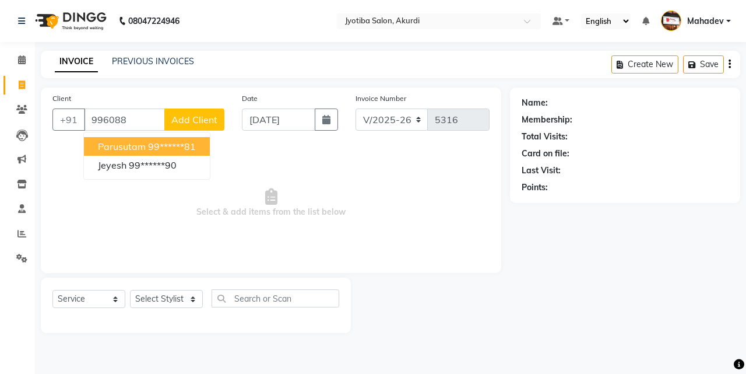
click at [195, 142] on ngb-highlight "99******81" at bounding box center [172, 147] width 48 height 12
type input "99******81"
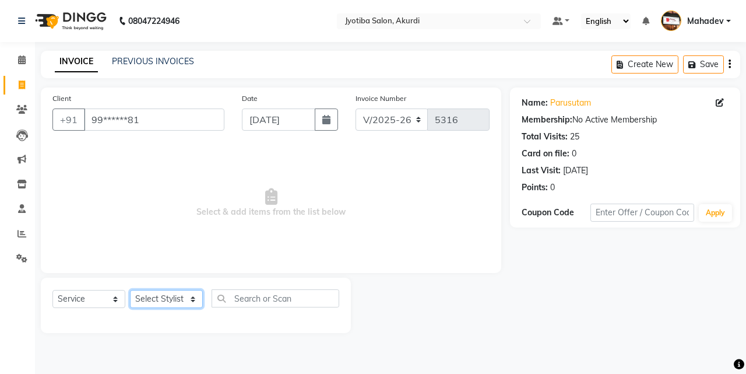
click at [169, 305] on select "Select Stylist [PERSON_NAME] [PERSON_NAME] [PERSON_NAME] [PERSON_NAME] Parmu ta…" at bounding box center [166, 299] width 73 height 18
select select "78017"
click at [130, 290] on select "Select Stylist [PERSON_NAME] [PERSON_NAME] [PERSON_NAME] [PERSON_NAME] Parmu ta…" at bounding box center [166, 299] width 73 height 18
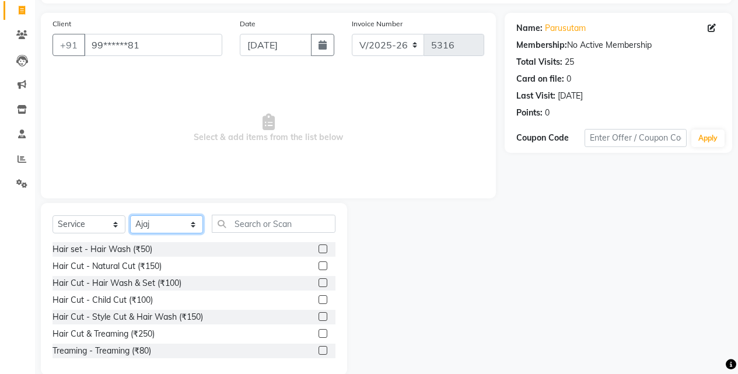
scroll to position [93, 0]
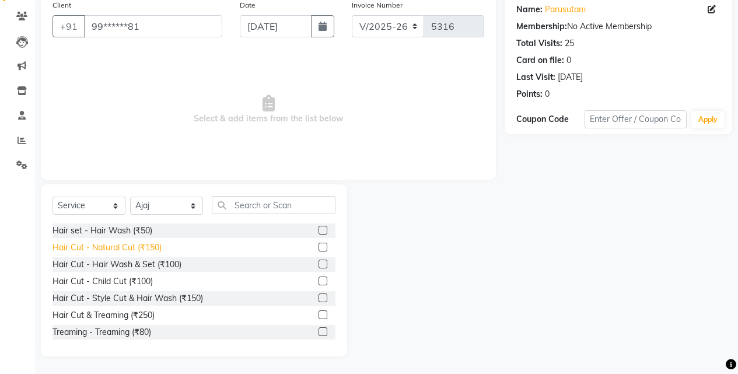
click at [142, 245] on div "Hair Cut - Natural Cut (₹150)" at bounding box center [106, 247] width 109 height 12
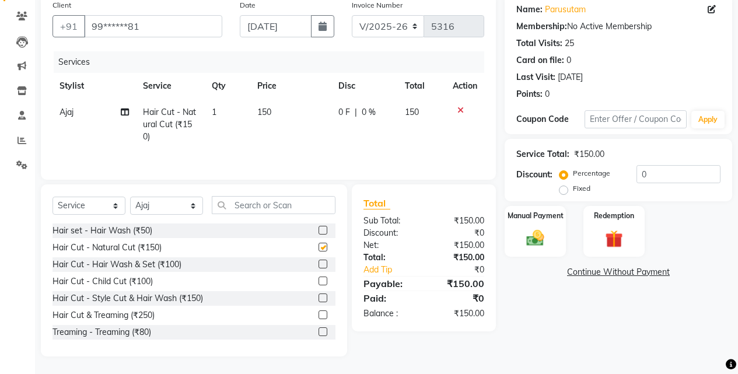
checkbox input "false"
click at [540, 237] on img at bounding box center [535, 237] width 30 height 21
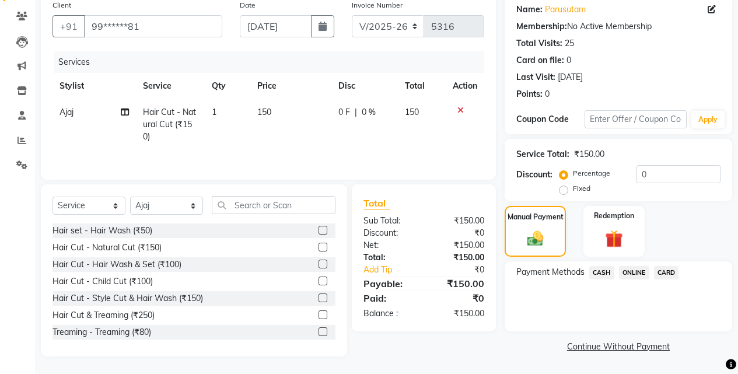
click at [620, 268] on span "ONLINE" at bounding box center [634, 272] width 30 height 13
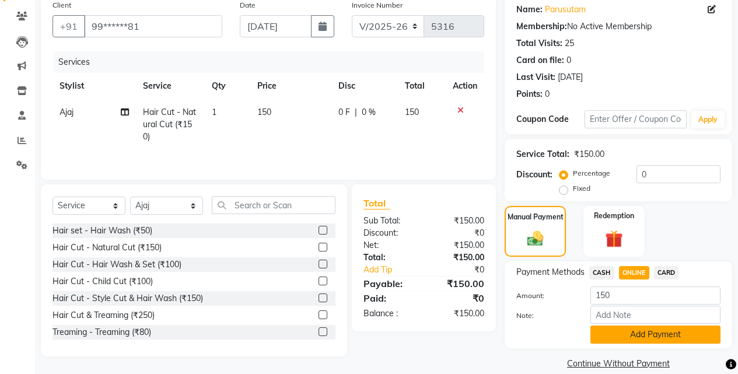
click at [632, 333] on button "Add Payment" at bounding box center [655, 334] width 130 height 18
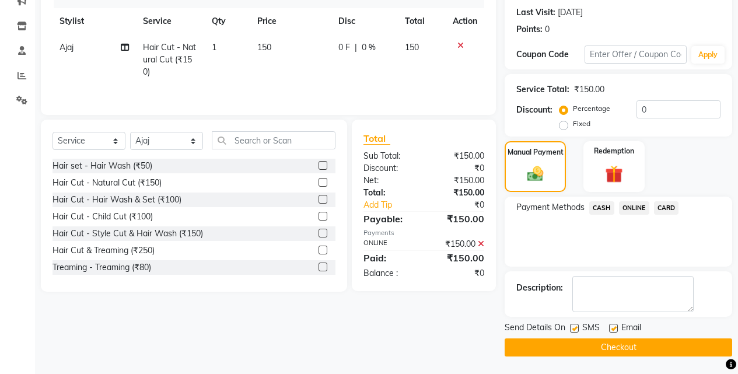
click at [632, 345] on button "Checkout" at bounding box center [617, 347] width 227 height 18
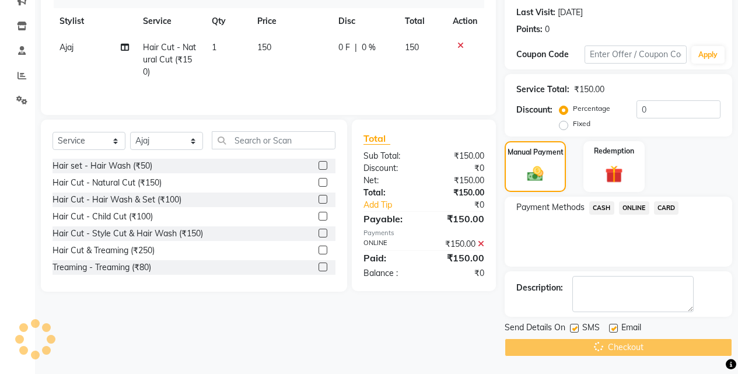
scroll to position [12, 0]
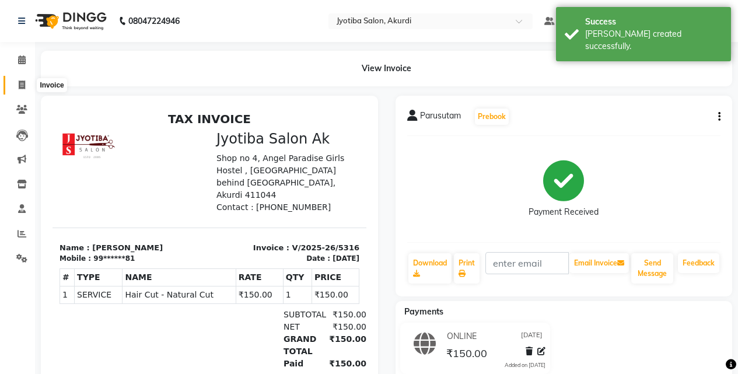
click at [19, 84] on icon at bounding box center [22, 84] width 6 height 9
select select "service"
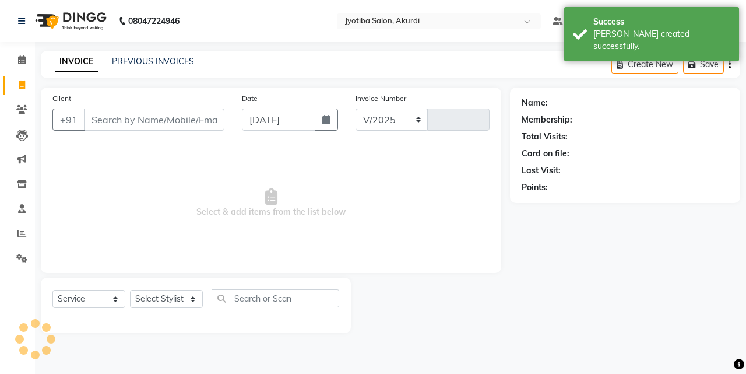
select select "557"
type input "5317"
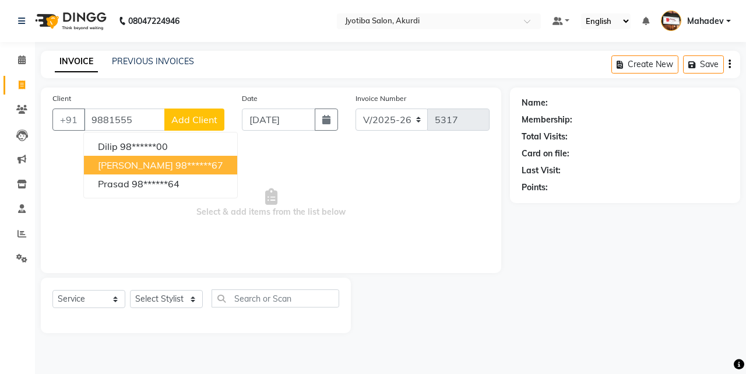
click at [195, 157] on button "[PERSON_NAME] 98******67" at bounding box center [160, 165] width 153 height 19
type input "98******67"
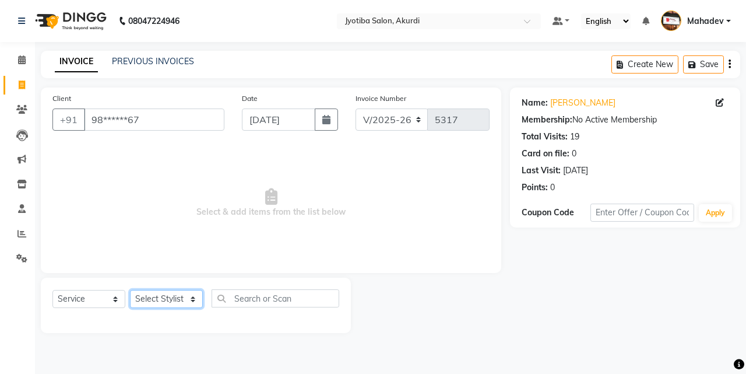
click at [178, 290] on select "Select Stylist [PERSON_NAME] [PERSON_NAME] [PERSON_NAME] [PERSON_NAME] Parmu ta…" at bounding box center [166, 299] width 73 height 18
select select "79628"
click at [130, 290] on select "Select Stylist [PERSON_NAME] [PERSON_NAME] [PERSON_NAME] [PERSON_NAME] Parmu ta…" at bounding box center [166, 299] width 73 height 18
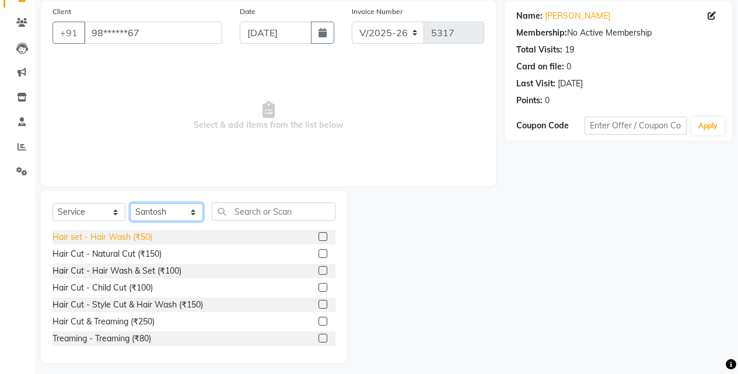
scroll to position [93, 0]
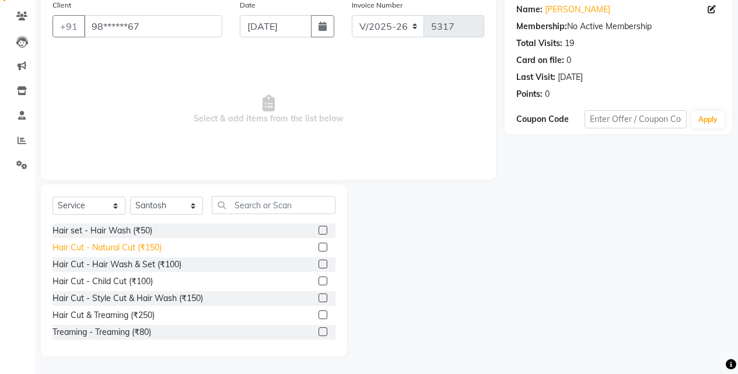
click at [150, 247] on div "Hair Cut - Natural Cut (₹150)" at bounding box center [106, 247] width 109 height 12
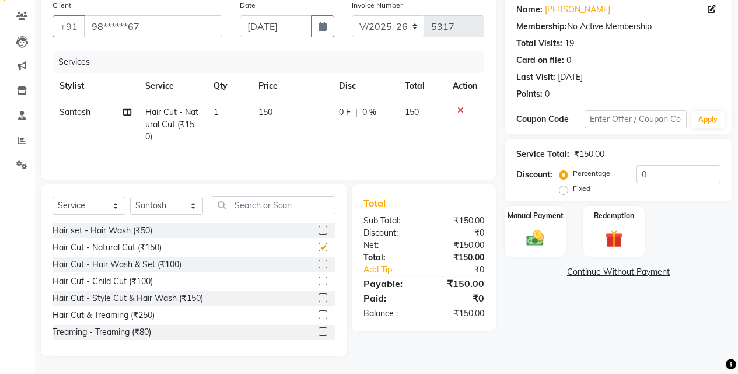
checkbox input "false"
click at [563, 216] on label "Manual Payment" at bounding box center [535, 214] width 58 height 11
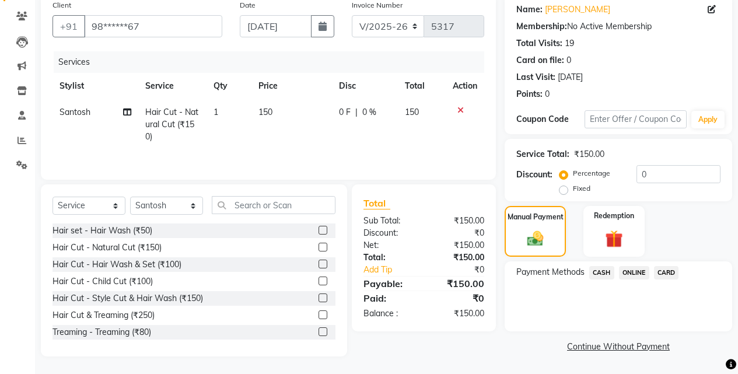
click at [633, 272] on span "ONLINE" at bounding box center [634, 272] width 30 height 13
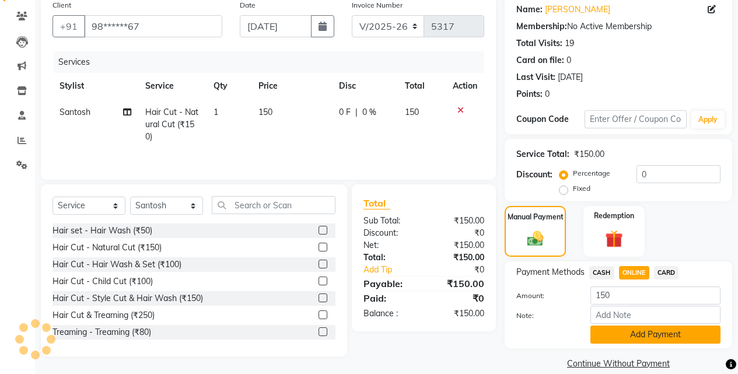
click at [640, 332] on button "Add Payment" at bounding box center [655, 334] width 130 height 18
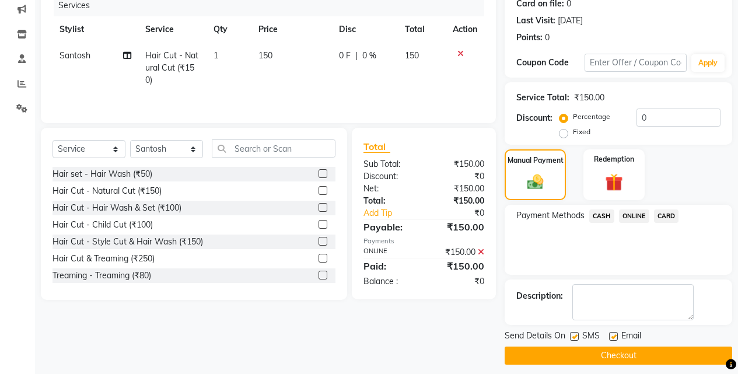
scroll to position [158, 0]
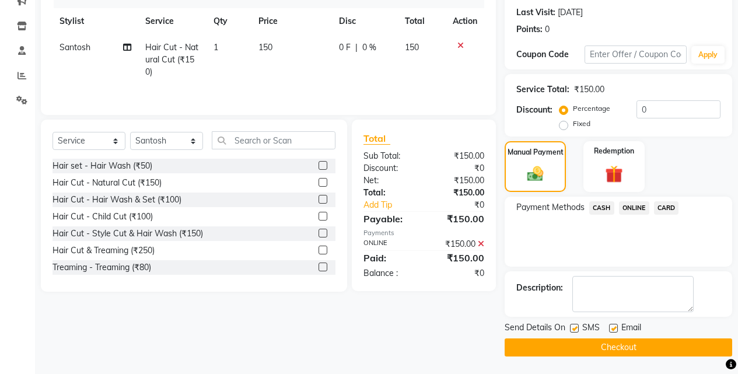
click at [650, 339] on button "Checkout" at bounding box center [617, 347] width 227 height 18
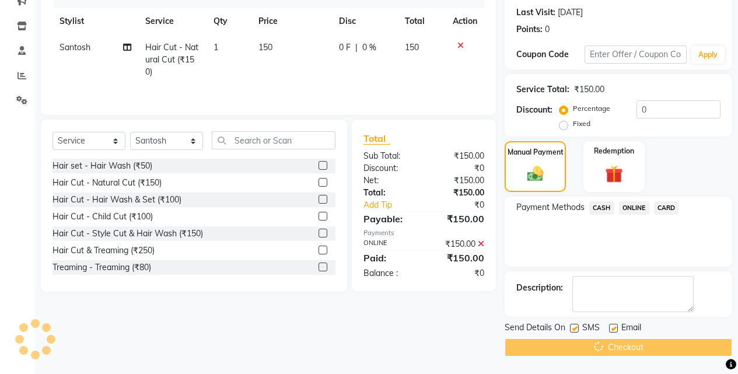
scroll to position [13, 0]
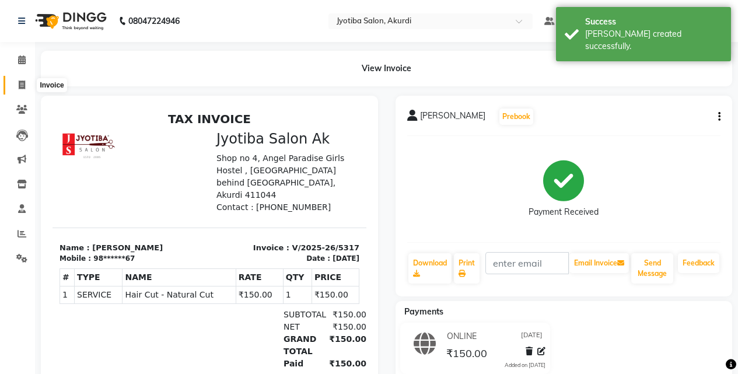
click at [12, 85] on span at bounding box center [22, 85] width 20 height 13
select select "service"
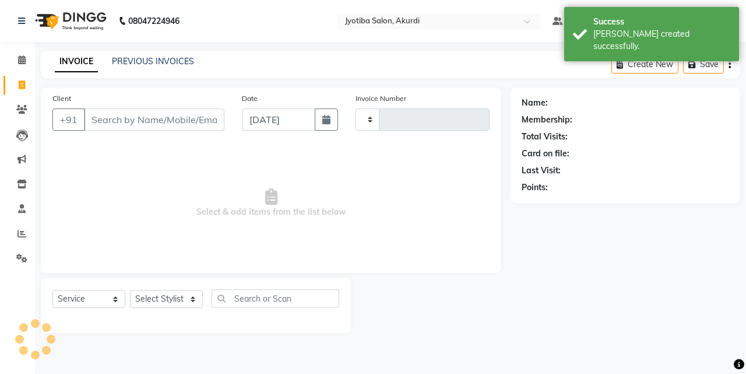
type input "5318"
select select "557"
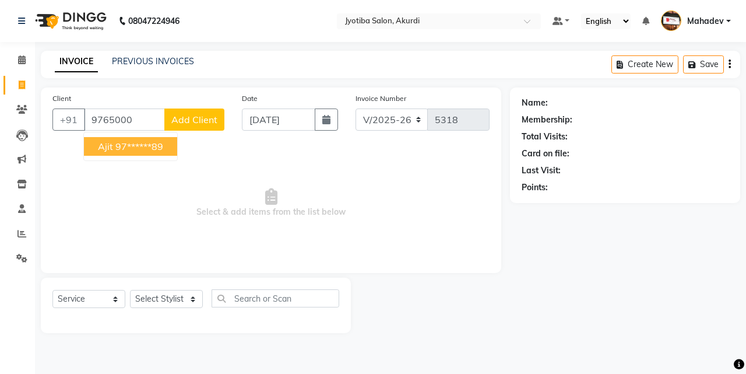
click at [128, 139] on button "ajit 97******89" at bounding box center [130, 146] width 93 height 19
type input "97******89"
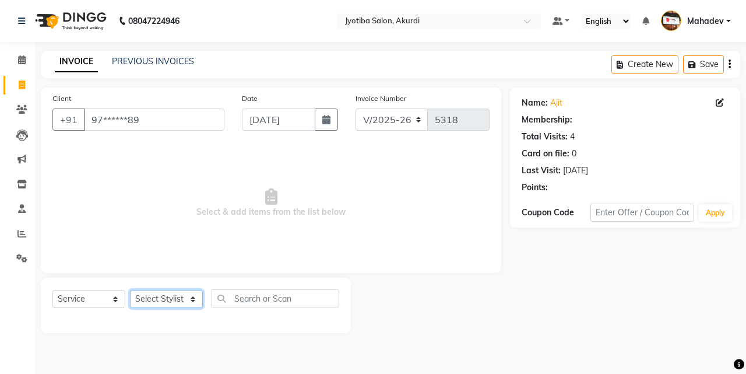
click at [173, 290] on select "Select Stylist [PERSON_NAME] [PERSON_NAME] [PERSON_NAME] [PERSON_NAME] Parmu ta…" at bounding box center [166, 299] width 73 height 18
select select "11679"
click at [130, 290] on select "Select Stylist [PERSON_NAME] [PERSON_NAME] [PERSON_NAME] [PERSON_NAME] Parmu ta…" at bounding box center [166, 299] width 73 height 18
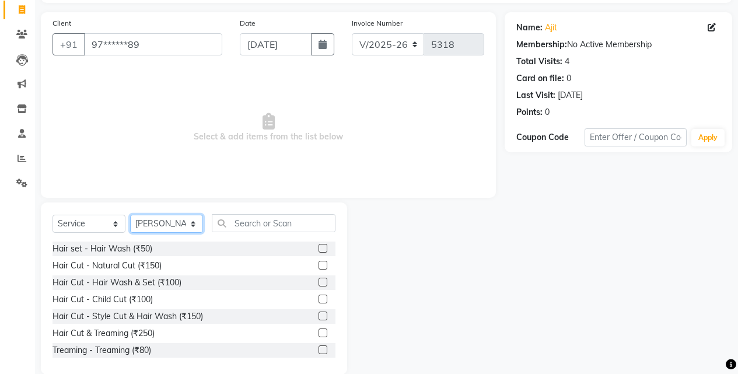
scroll to position [93, 0]
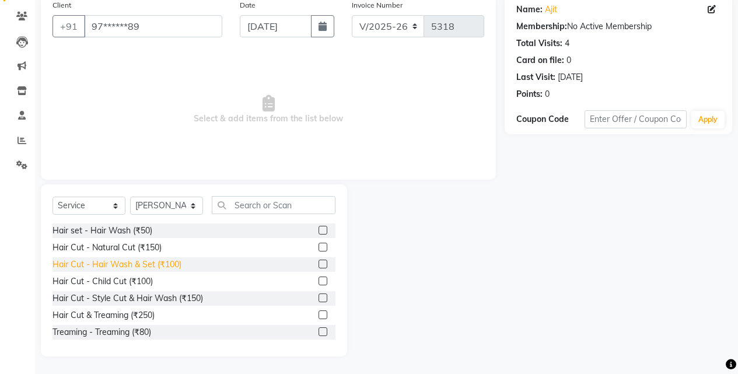
click at [148, 261] on div "Hair Cut - Hair Wash & Set (₹100)" at bounding box center [116, 264] width 129 height 12
checkbox input "false"
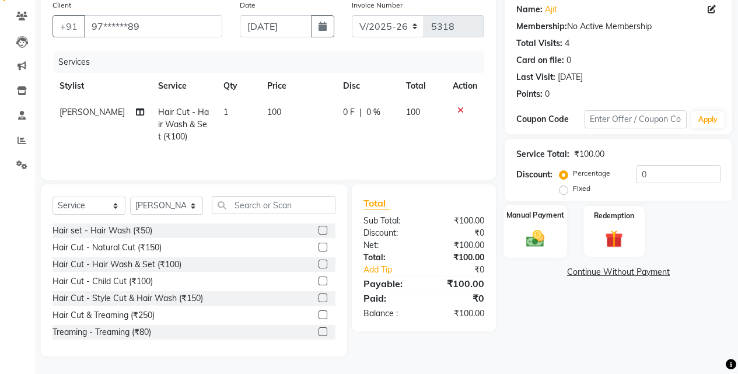
click at [560, 231] on div "Manual Payment" at bounding box center [535, 231] width 64 height 53
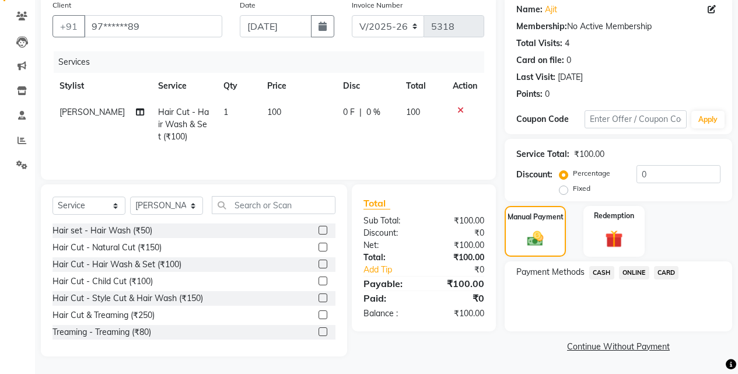
click at [639, 270] on span "ONLINE" at bounding box center [634, 272] width 30 height 13
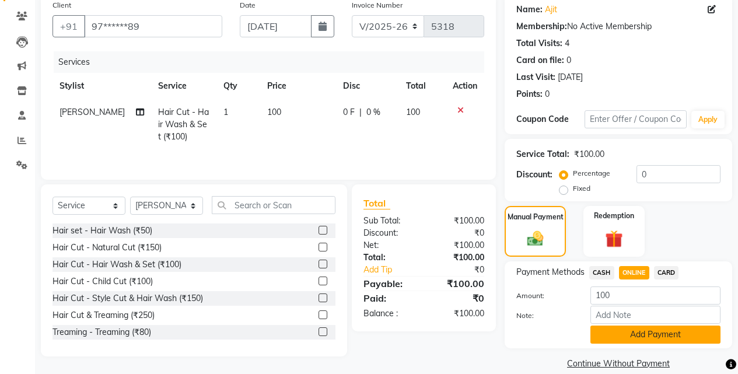
click at [630, 332] on button "Add Payment" at bounding box center [655, 334] width 130 height 18
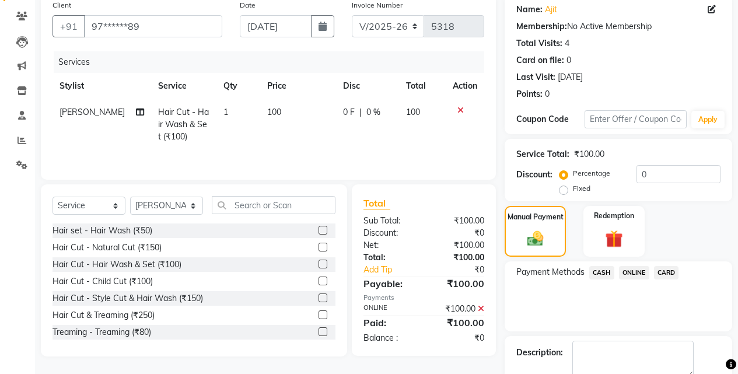
scroll to position [158, 0]
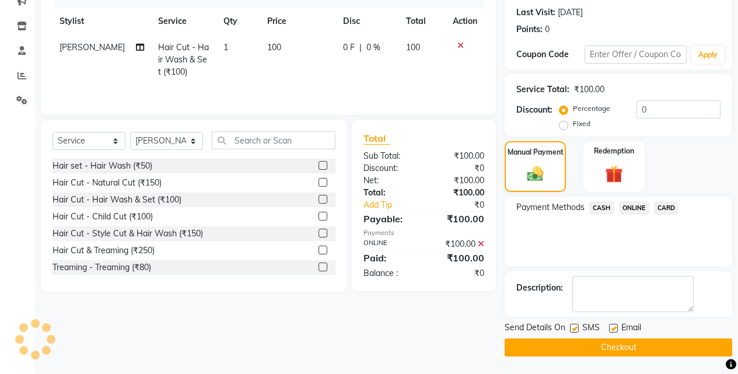
click at [625, 343] on button "Checkout" at bounding box center [617, 347] width 227 height 18
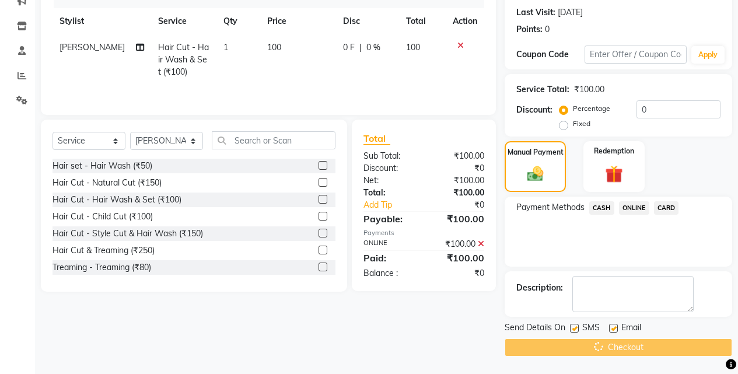
scroll to position [13, 0]
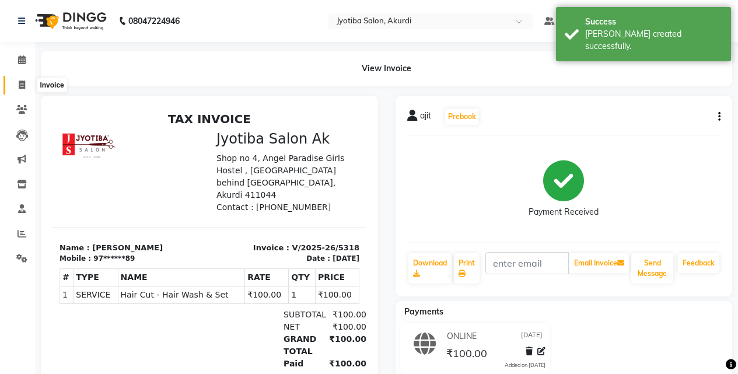
click at [13, 88] on span at bounding box center [22, 85] width 20 height 13
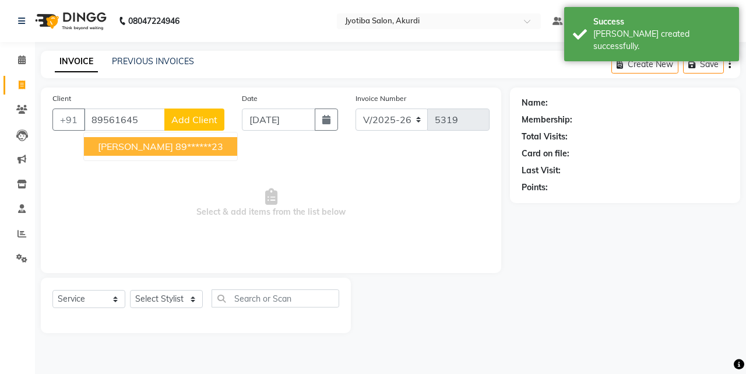
click at [138, 149] on span "[PERSON_NAME]" at bounding box center [135, 147] width 75 height 12
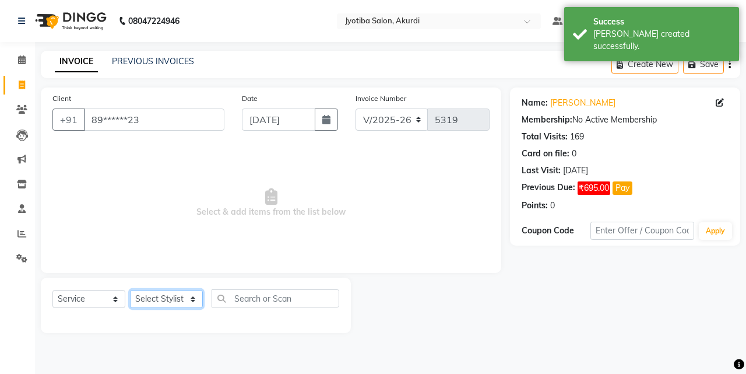
click at [177, 300] on select "Select Stylist [PERSON_NAME] [PERSON_NAME] [PERSON_NAME] [PERSON_NAME] Parmu ta…" at bounding box center [166, 299] width 73 height 18
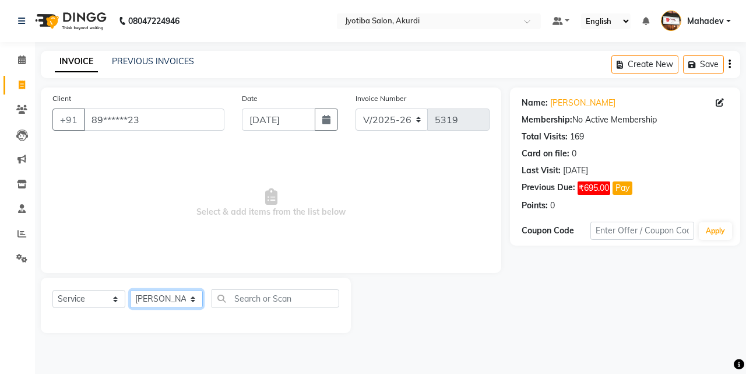
click at [130, 290] on select "Select Stylist [PERSON_NAME] [PERSON_NAME] [PERSON_NAME] [PERSON_NAME] Parmu ta…" at bounding box center [166, 299] width 73 height 18
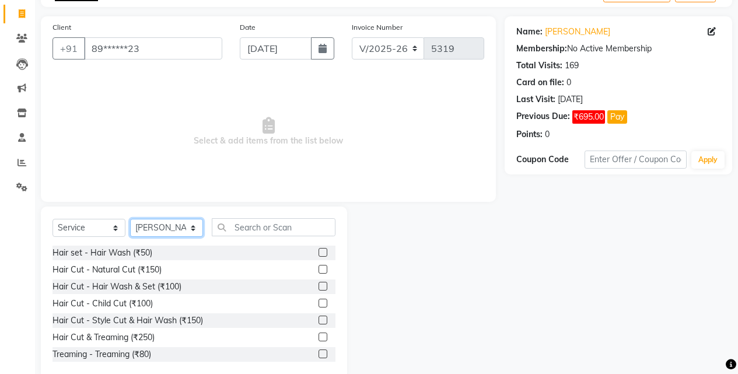
scroll to position [93, 0]
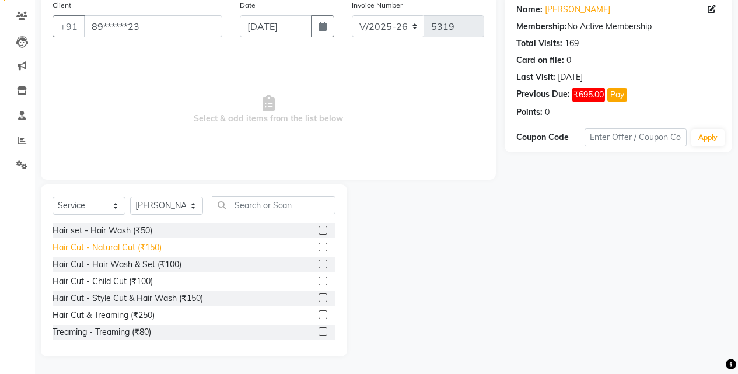
click at [152, 251] on div "Hair Cut - Natural Cut (₹150)" at bounding box center [106, 247] width 109 height 12
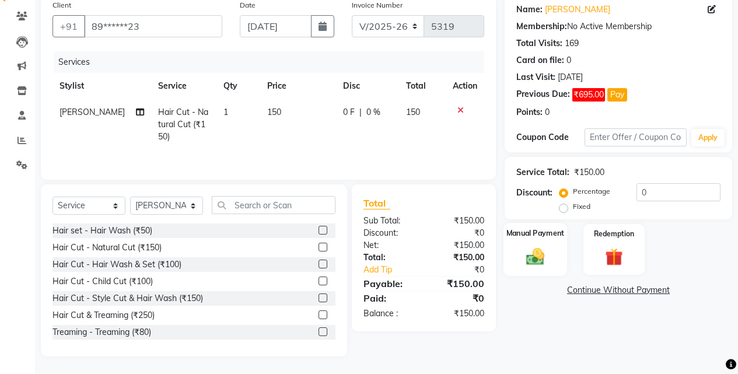
drag, startPoint x: 528, startPoint y: 247, endPoint x: 541, endPoint y: 258, distance: 16.9
click at [529, 247] on img at bounding box center [535, 255] width 30 height 21
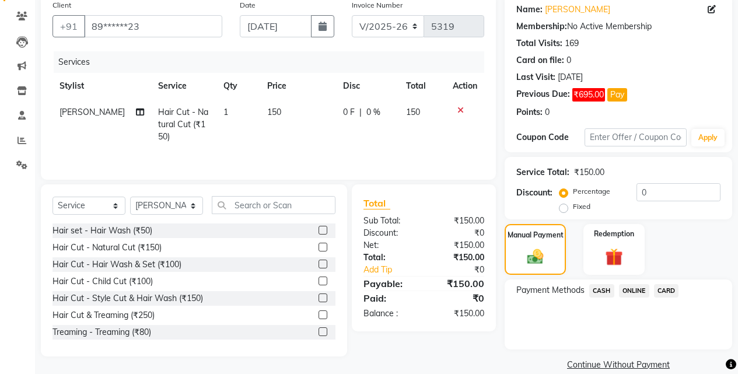
click at [636, 290] on span "ONLINE" at bounding box center [634, 290] width 30 height 13
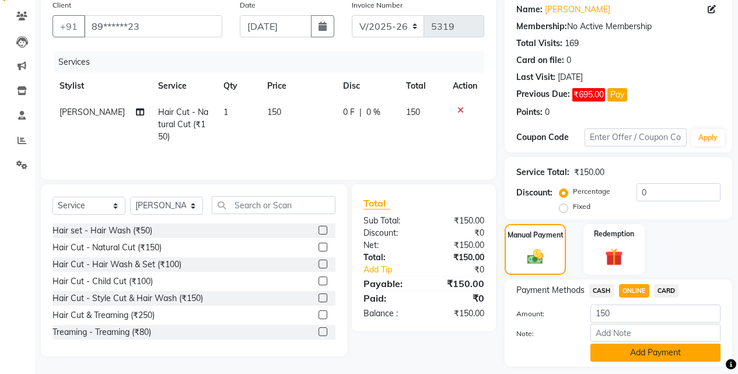
click at [641, 349] on button "Add Payment" at bounding box center [655, 352] width 130 height 18
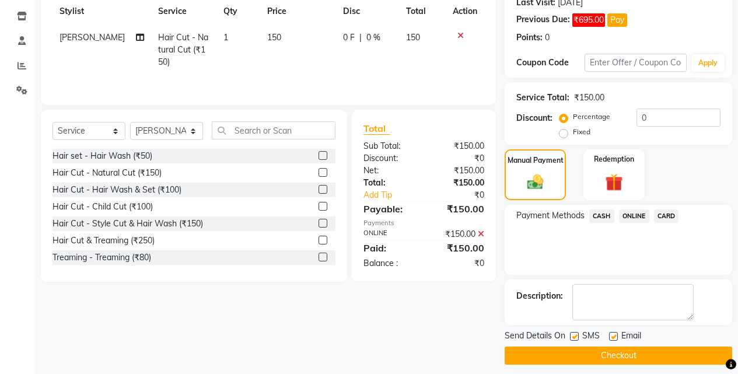
scroll to position [176, 0]
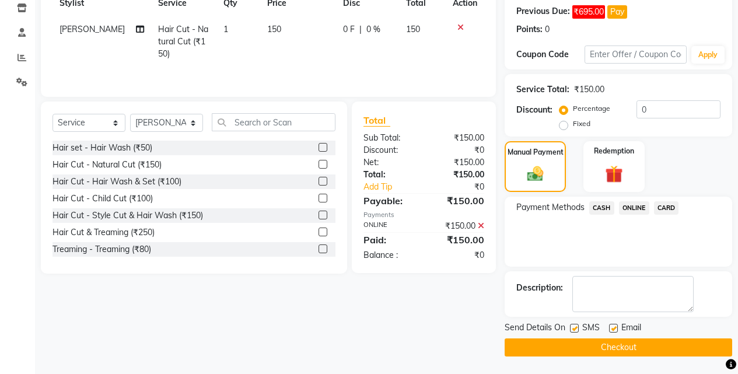
click at [644, 349] on button "Checkout" at bounding box center [617, 347] width 227 height 18
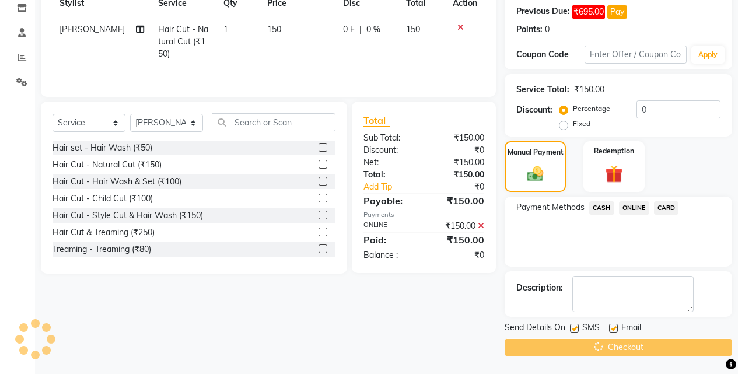
scroll to position [0, 0]
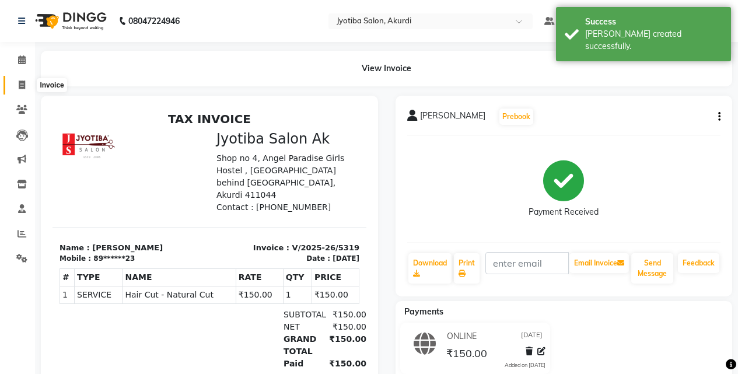
click at [24, 82] on icon at bounding box center [22, 84] width 6 height 9
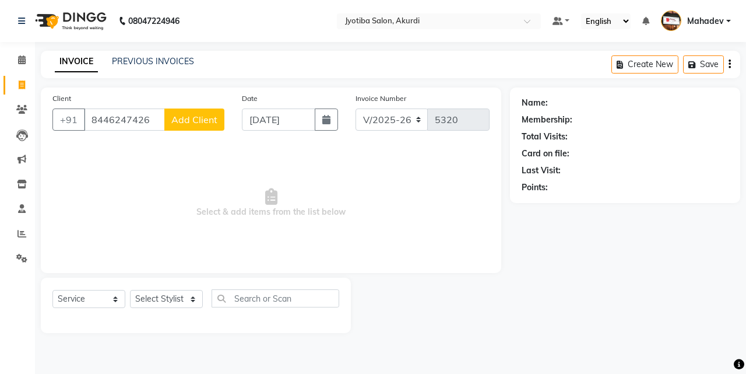
click at [205, 118] on span "Add Client" at bounding box center [194, 120] width 46 height 12
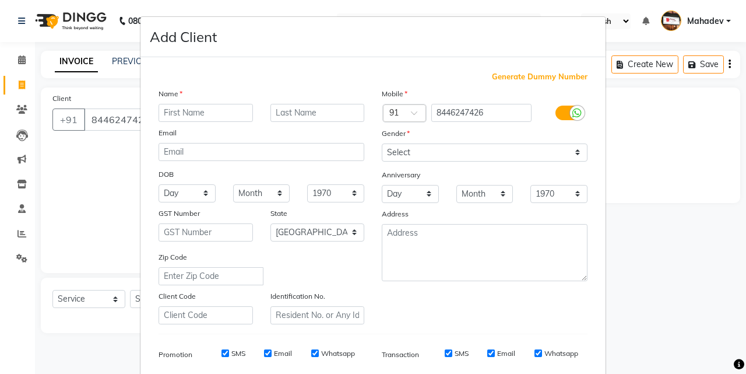
click at [215, 109] on input "text" at bounding box center [206, 113] width 94 height 18
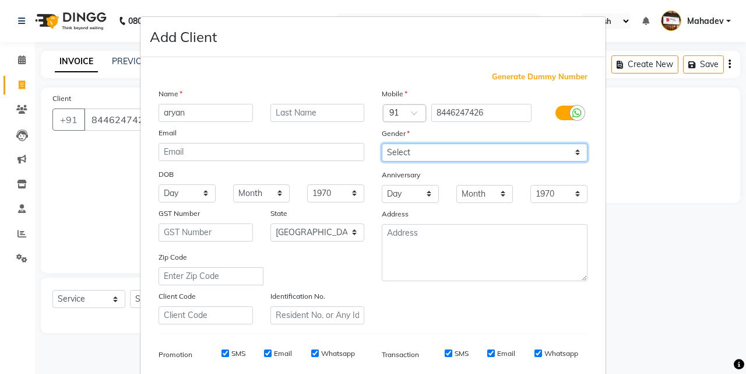
click at [424, 155] on select "Select [DEMOGRAPHIC_DATA] [DEMOGRAPHIC_DATA] Other Prefer Not To Say" at bounding box center [485, 152] width 206 height 18
click at [382, 143] on select "Select [DEMOGRAPHIC_DATA] [DEMOGRAPHIC_DATA] Other Prefer Not To Say" at bounding box center [485, 152] width 206 height 18
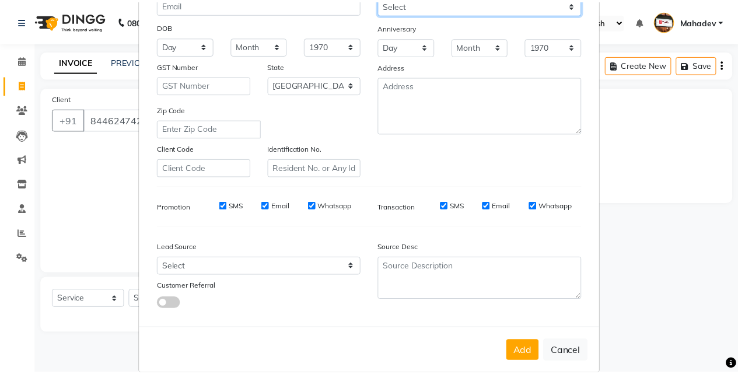
scroll to position [164, 0]
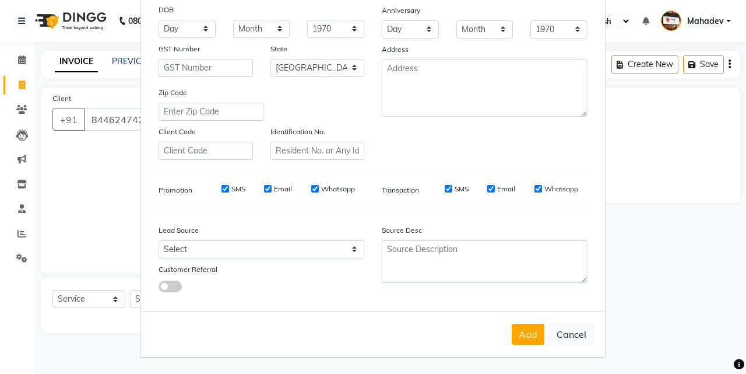
drag, startPoint x: 529, startPoint y: 348, endPoint x: 529, endPoint y: 341, distance: 7.6
click at [529, 348] on div "Add Cancel" at bounding box center [373, 334] width 465 height 46
click at [529, 334] on button "Add" at bounding box center [528, 334] width 33 height 21
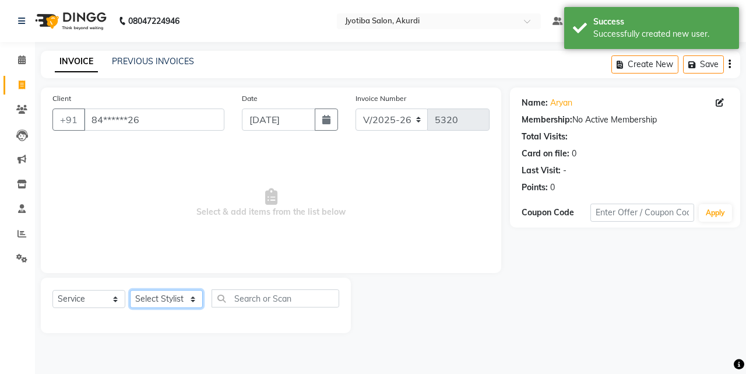
click at [163, 300] on select "Select Stylist [PERSON_NAME] [PERSON_NAME] [PERSON_NAME] [PERSON_NAME] Parmu ta…" at bounding box center [166, 299] width 73 height 18
click at [130, 290] on select "Select Stylist [PERSON_NAME] [PERSON_NAME] [PERSON_NAME] [PERSON_NAME] Parmu ta…" at bounding box center [166, 299] width 73 height 18
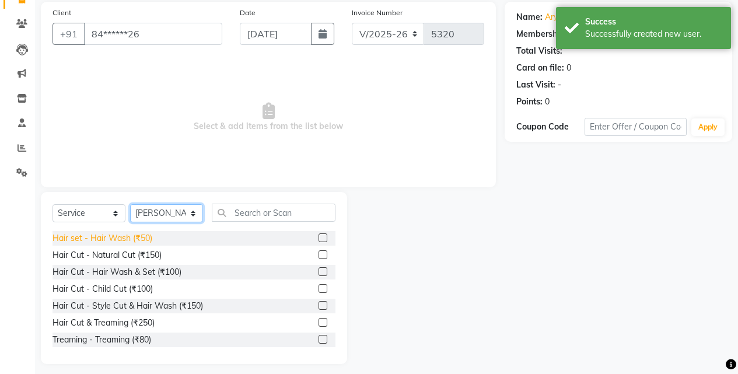
scroll to position [93, 0]
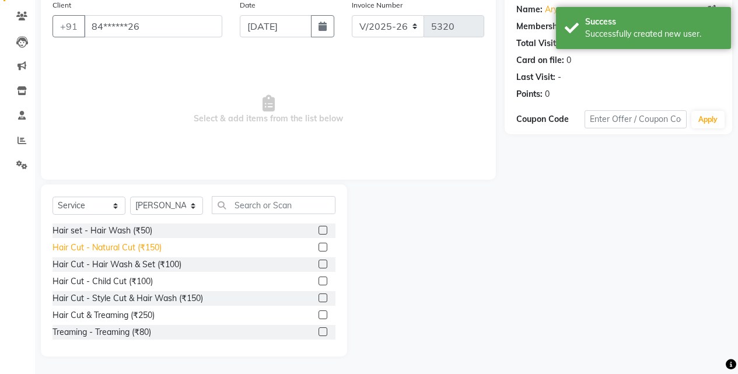
click at [149, 250] on div "Hair Cut - Natural Cut (₹150)" at bounding box center [106, 247] width 109 height 12
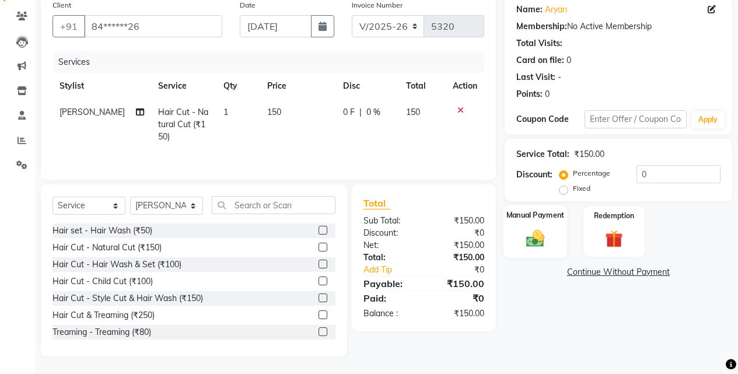
click at [543, 238] on img at bounding box center [535, 237] width 30 height 21
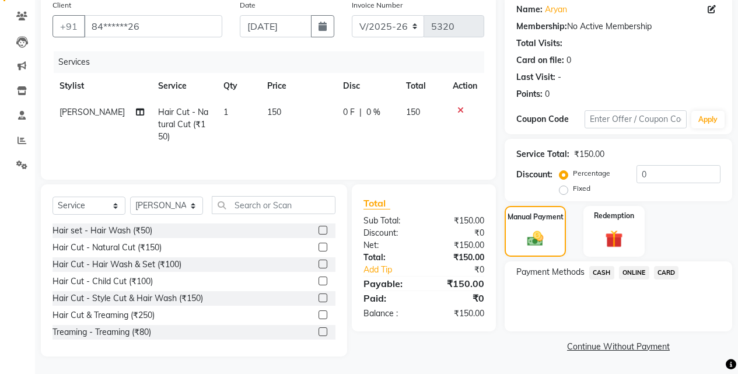
click at [634, 276] on span "ONLINE" at bounding box center [634, 272] width 30 height 13
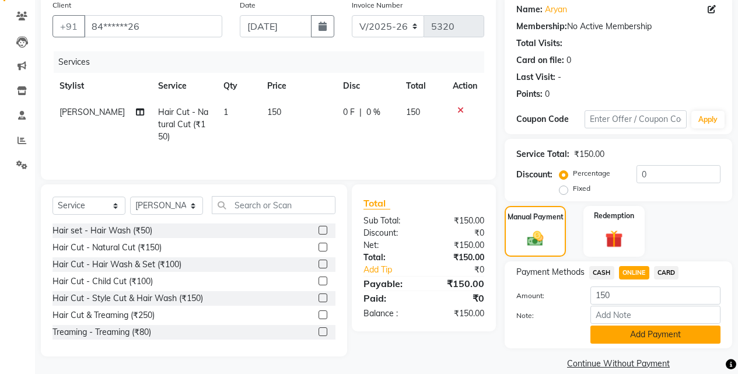
click at [636, 334] on button "Add Payment" at bounding box center [655, 334] width 130 height 18
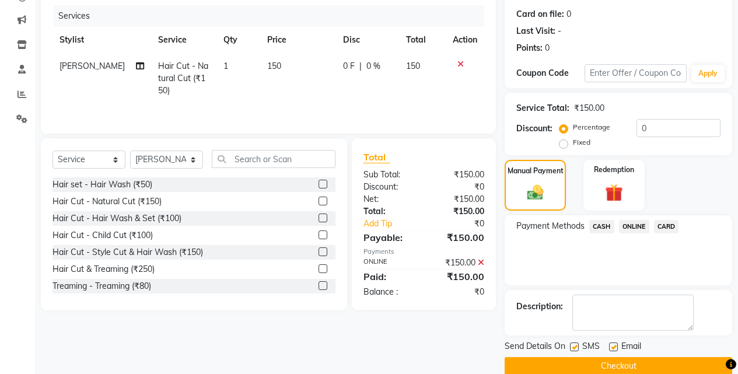
scroll to position [158, 0]
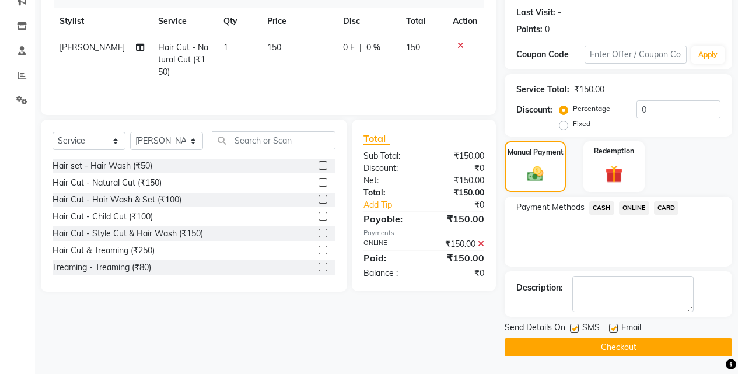
click at [637, 341] on button "Checkout" at bounding box center [617, 347] width 227 height 18
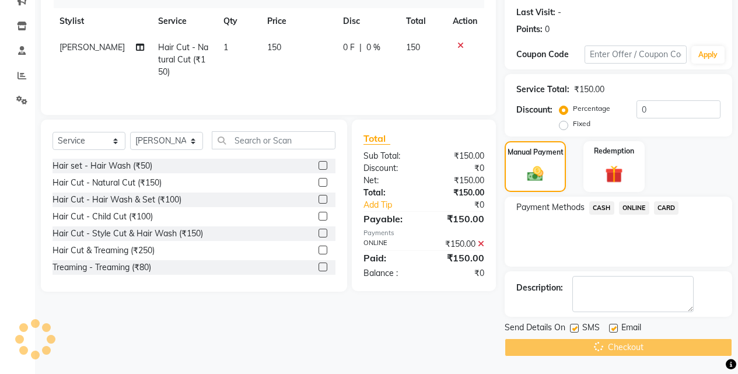
scroll to position [0, 0]
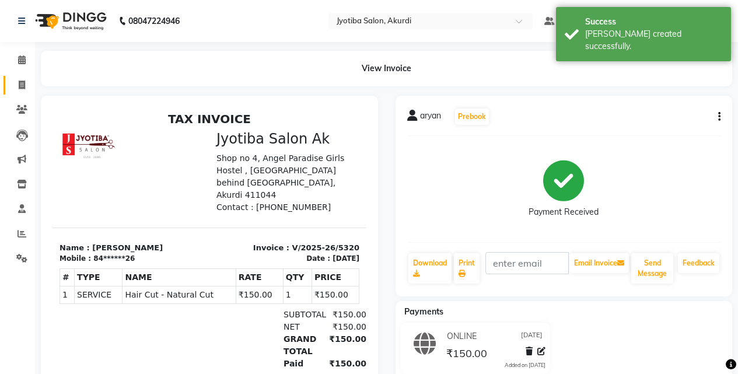
click at [12, 93] on link "Invoice" at bounding box center [17, 85] width 28 height 19
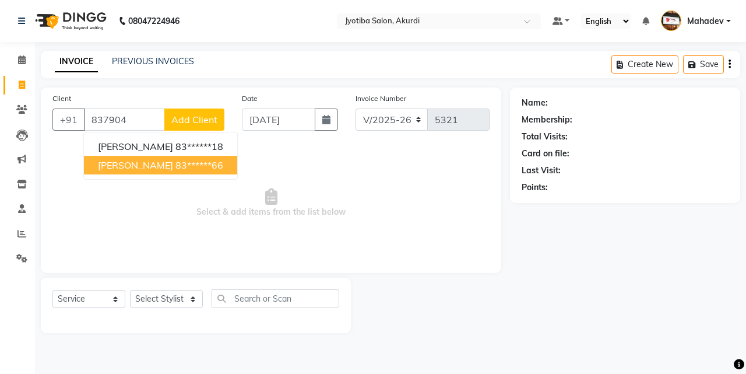
click at [176, 165] on ngb-highlight "83******66" at bounding box center [200, 165] width 48 height 12
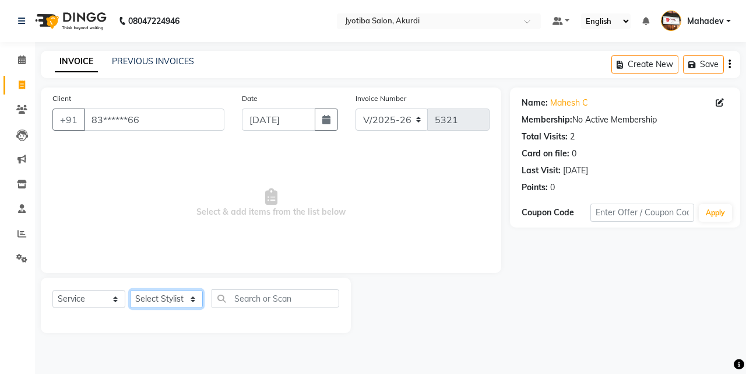
click at [162, 301] on select "Select Stylist [PERSON_NAME] [PERSON_NAME] [PERSON_NAME] [PERSON_NAME] Parmu ta…" at bounding box center [166, 299] width 73 height 18
click at [130, 290] on select "Select Stylist [PERSON_NAME] [PERSON_NAME] [PERSON_NAME] [PERSON_NAME] Parmu ta…" at bounding box center [166, 299] width 73 height 18
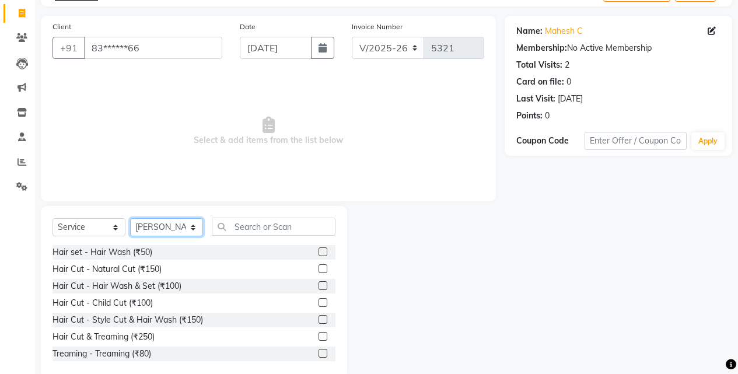
scroll to position [93, 0]
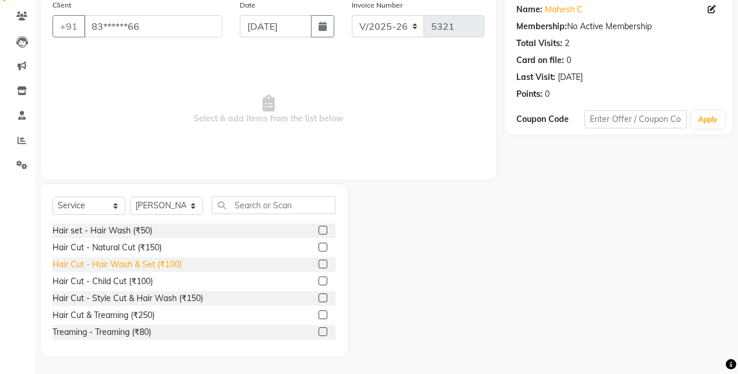
click at [161, 265] on div "Hair Cut - Hair Wash & Set (₹100)" at bounding box center [116, 264] width 129 height 12
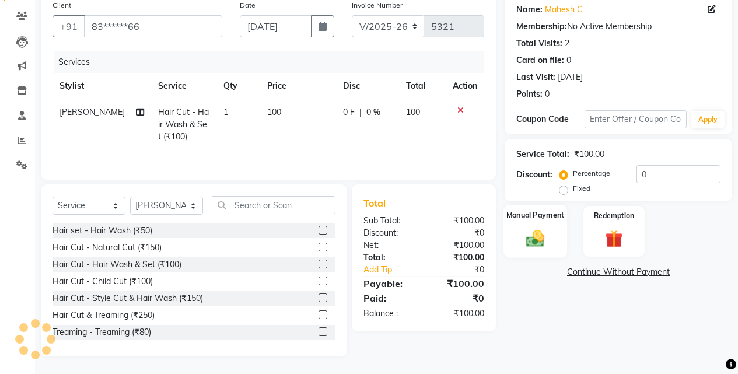
click at [553, 236] on div "Manual Payment" at bounding box center [535, 231] width 64 height 53
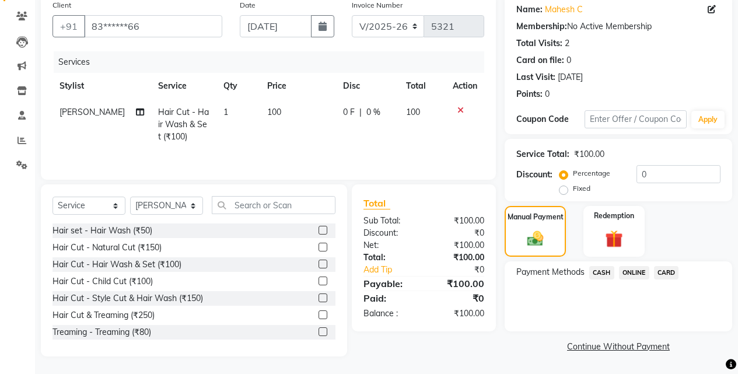
click at [601, 273] on span "CASH" at bounding box center [601, 272] width 25 height 13
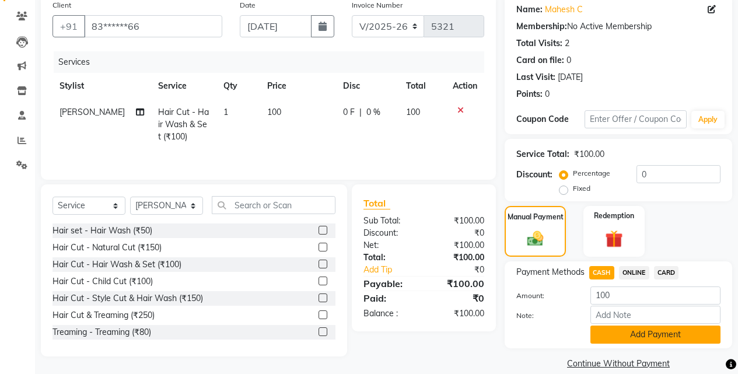
click at [610, 336] on button "Add Payment" at bounding box center [655, 334] width 130 height 18
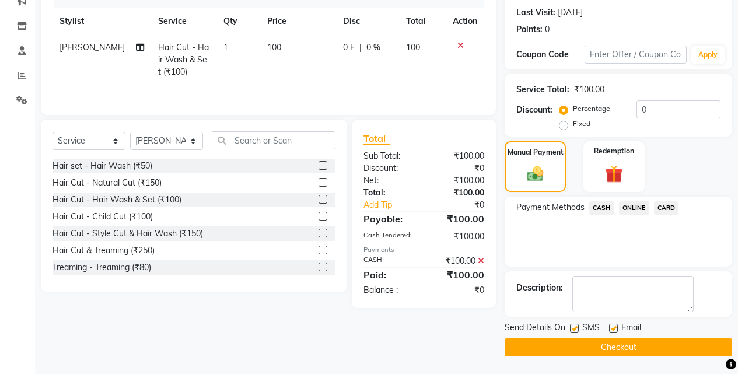
click at [611, 348] on button "Checkout" at bounding box center [617, 347] width 227 height 18
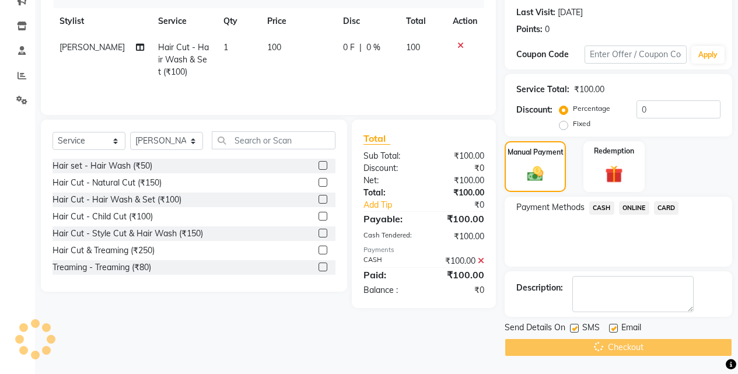
scroll to position [40, 0]
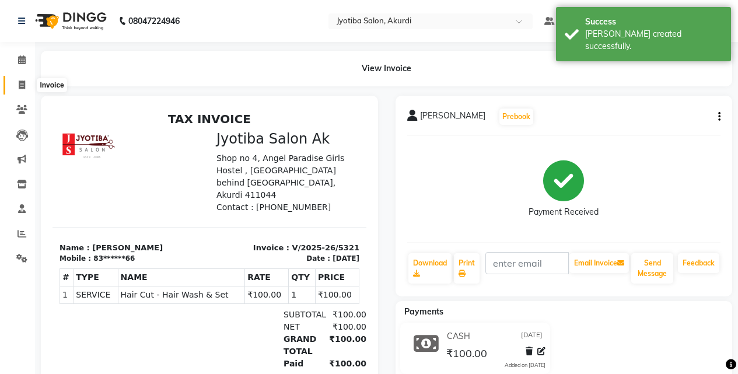
click at [12, 81] on span at bounding box center [22, 85] width 20 height 13
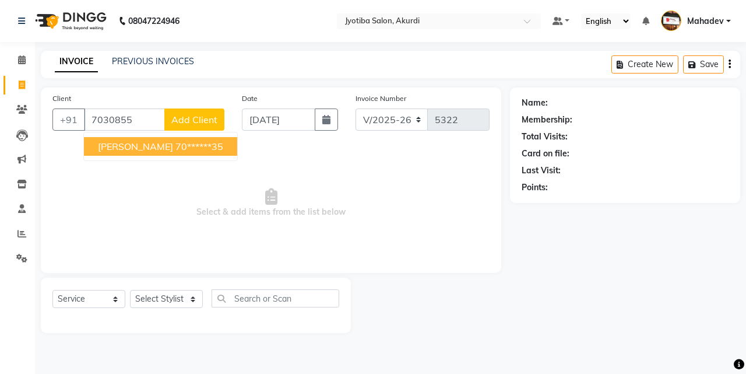
click at [119, 140] on button "[PERSON_NAME] 70******35" at bounding box center [160, 146] width 153 height 19
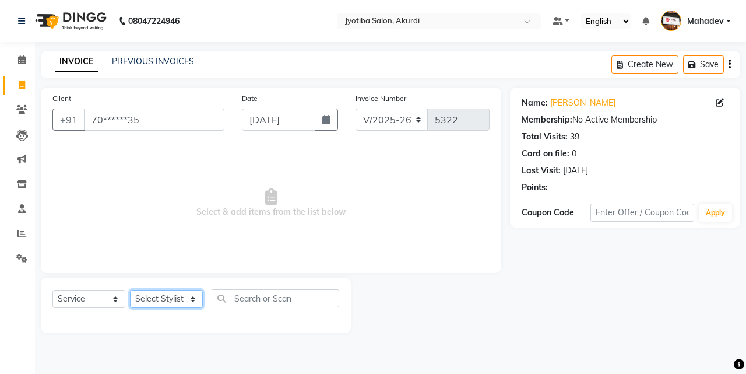
click at [153, 302] on select "Select Stylist [PERSON_NAME] [PERSON_NAME] [PERSON_NAME] [PERSON_NAME] Parmu ta…" at bounding box center [166, 299] width 73 height 18
click at [130, 290] on select "Select Stylist [PERSON_NAME] [PERSON_NAME] [PERSON_NAME] [PERSON_NAME] Parmu ta…" at bounding box center [166, 299] width 73 height 18
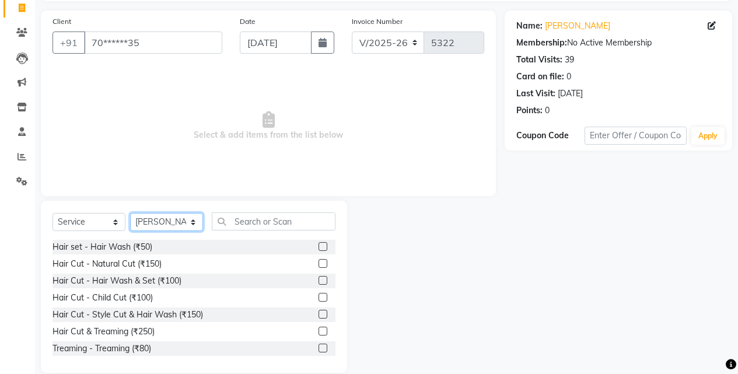
scroll to position [93, 0]
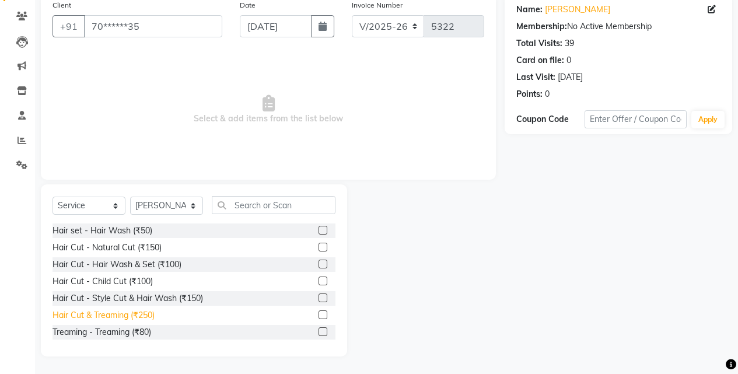
click at [151, 319] on div "Hair Cut & Treaming (₹250)" at bounding box center [103, 315] width 102 height 12
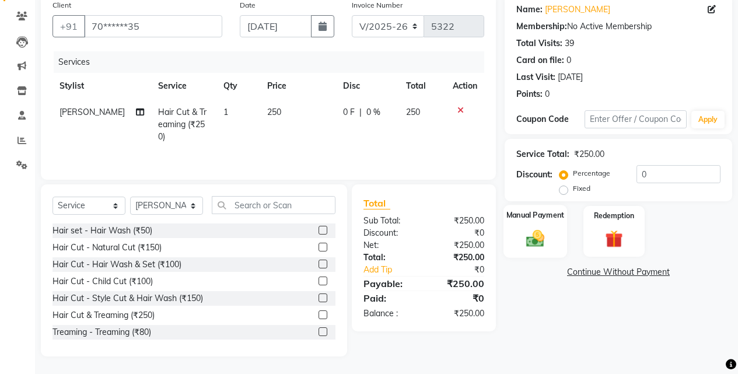
click at [525, 230] on img at bounding box center [535, 237] width 30 height 21
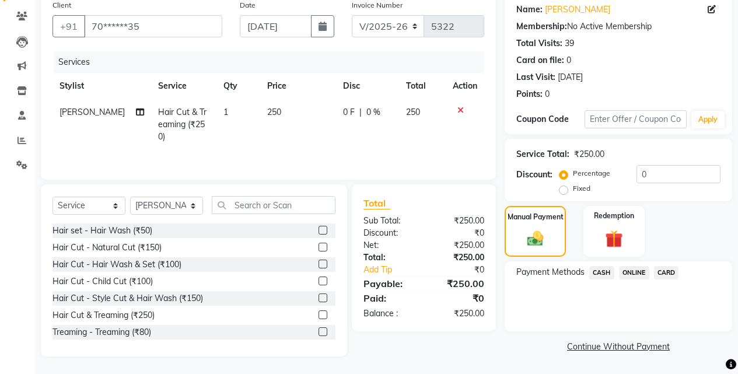
click at [603, 273] on span "CASH" at bounding box center [601, 272] width 25 height 13
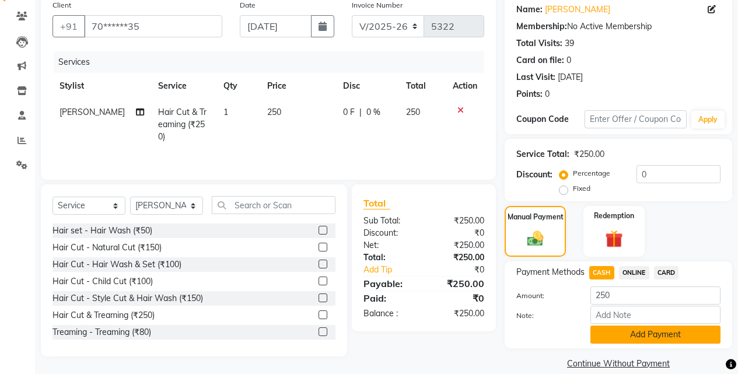
click at [611, 342] on button "Add Payment" at bounding box center [655, 334] width 130 height 18
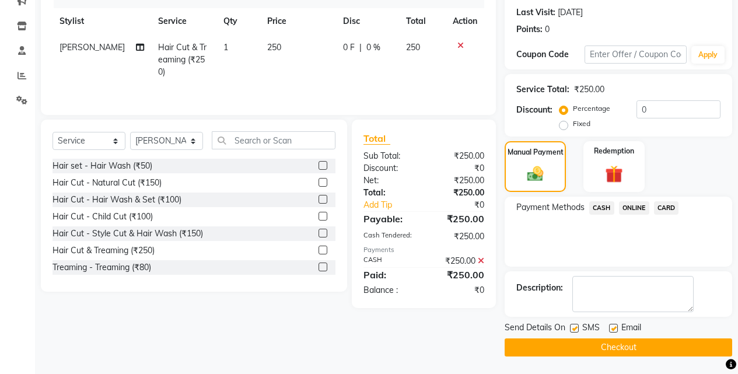
click at [625, 341] on button "Checkout" at bounding box center [617, 347] width 227 height 18
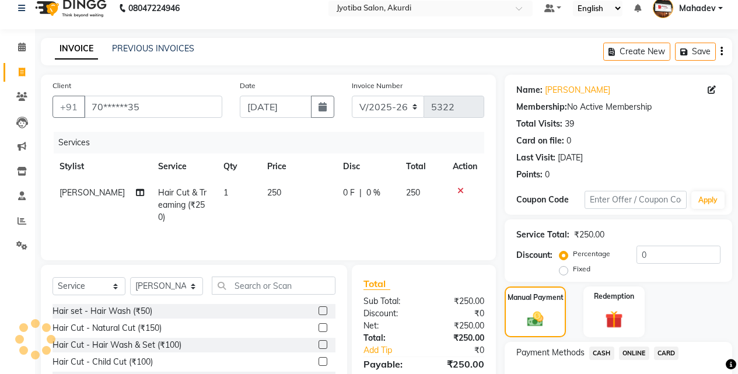
scroll to position [0, 0]
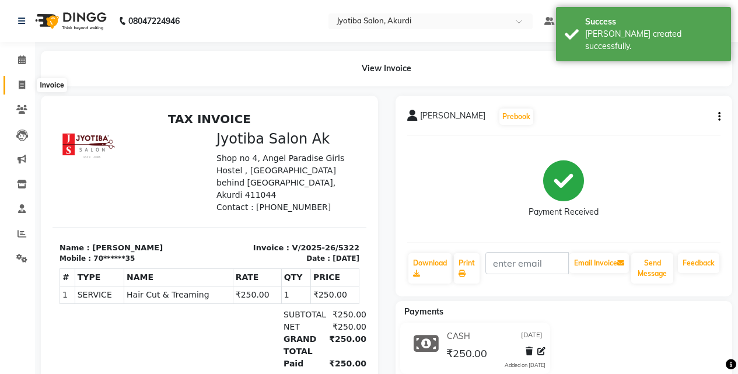
click at [13, 87] on span at bounding box center [22, 85] width 20 height 13
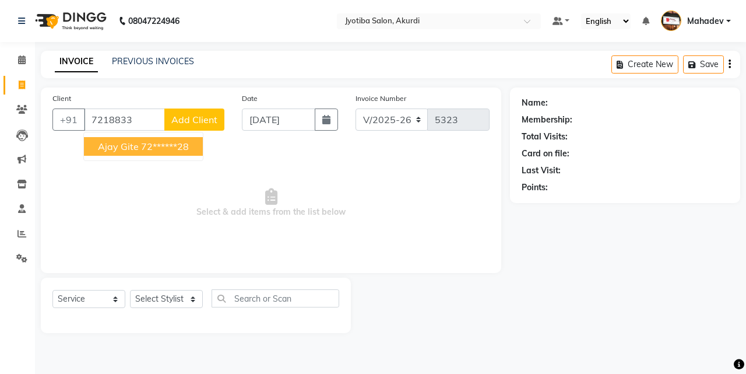
click at [130, 141] on span "ajay gite" at bounding box center [118, 147] width 41 height 12
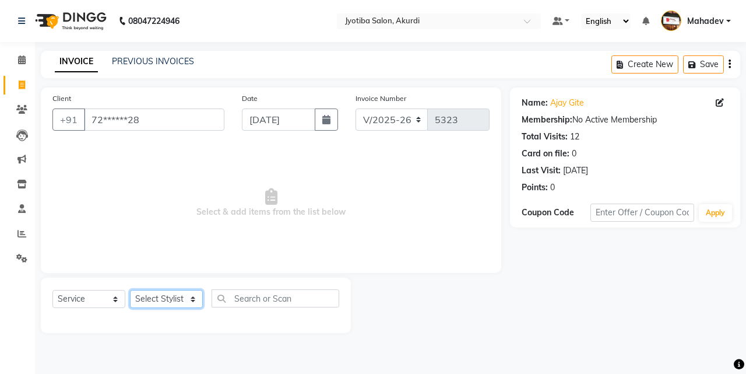
click at [157, 303] on select "Select Stylist [PERSON_NAME] [PERSON_NAME] [PERSON_NAME] [PERSON_NAME] Parmu ta…" at bounding box center [166, 299] width 73 height 18
click at [130, 290] on select "Select Stylist [PERSON_NAME] [PERSON_NAME] [PERSON_NAME] [PERSON_NAME] Parmu ta…" at bounding box center [166, 299] width 73 height 18
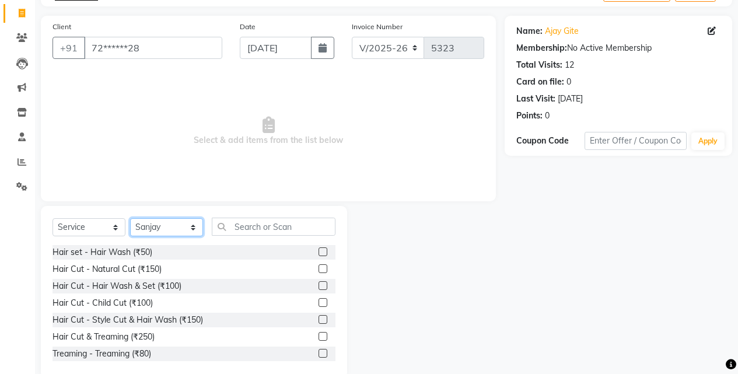
scroll to position [93, 0]
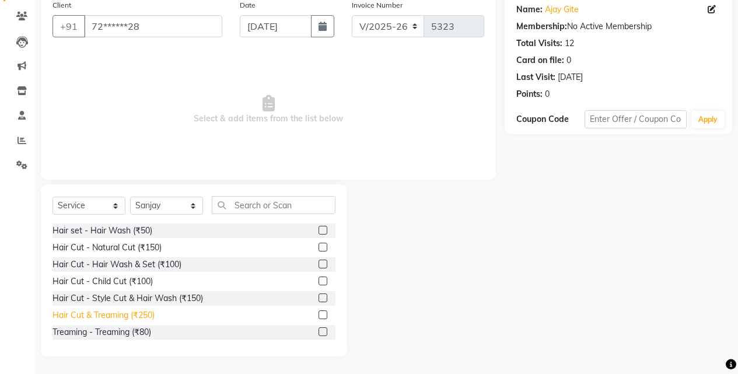
click at [138, 318] on div "Hair Cut & Treaming (₹250)" at bounding box center [103, 315] width 102 height 12
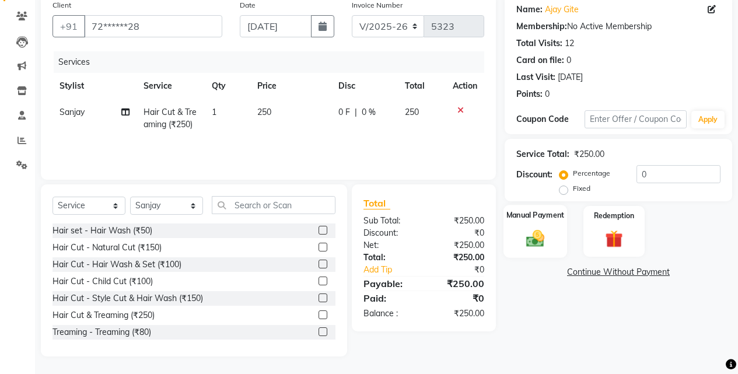
click at [546, 226] on div "Manual Payment" at bounding box center [535, 231] width 64 height 53
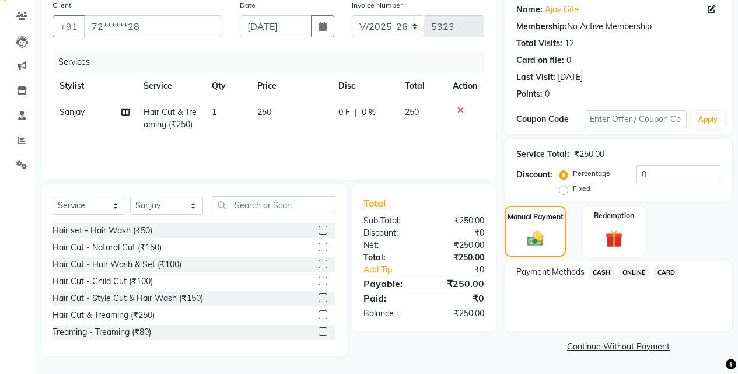
click at [636, 275] on span "ONLINE" at bounding box center [634, 272] width 30 height 13
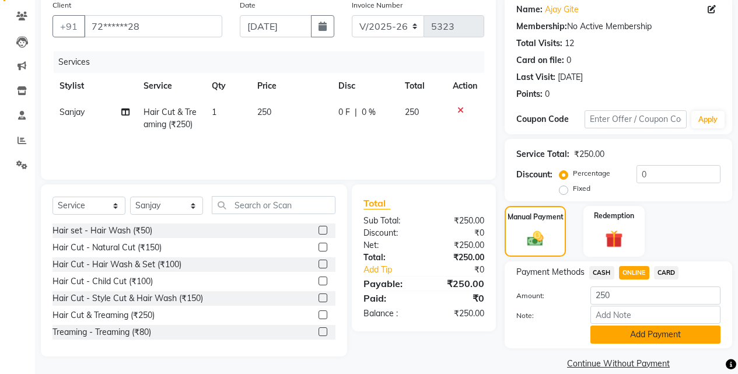
click at [631, 335] on button "Add Payment" at bounding box center [655, 334] width 130 height 18
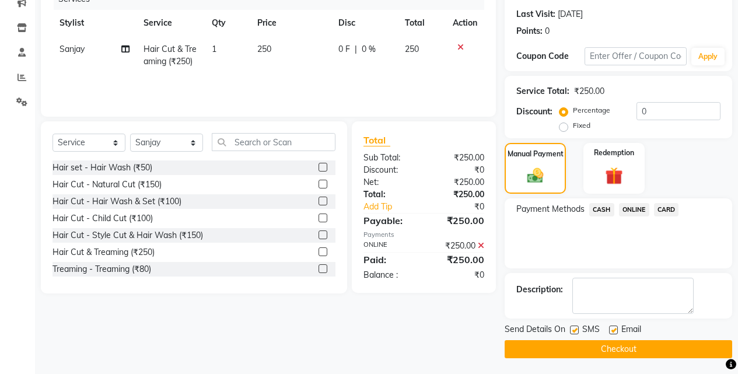
scroll to position [158, 0]
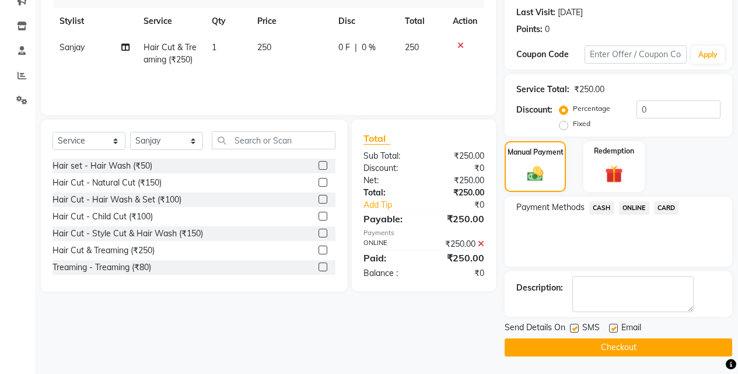
click at [634, 349] on button "Checkout" at bounding box center [617, 347] width 227 height 18
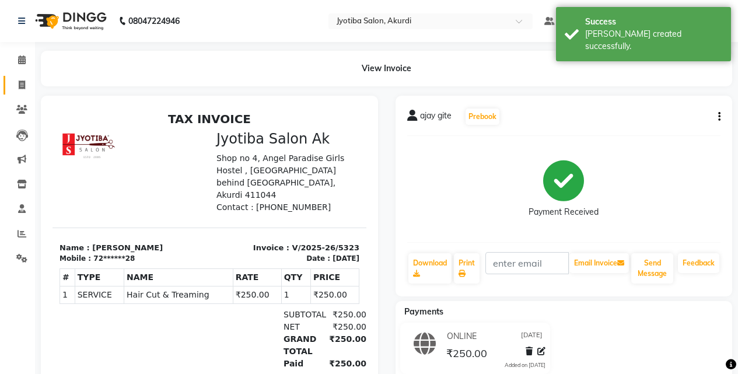
click at [16, 93] on link "Invoice" at bounding box center [17, 85] width 28 height 19
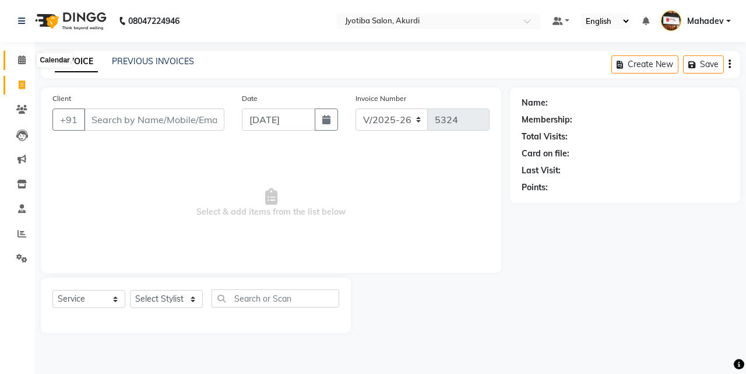
click at [27, 54] on span at bounding box center [22, 60] width 20 height 13
